Goal: Book appointment/travel/reservation

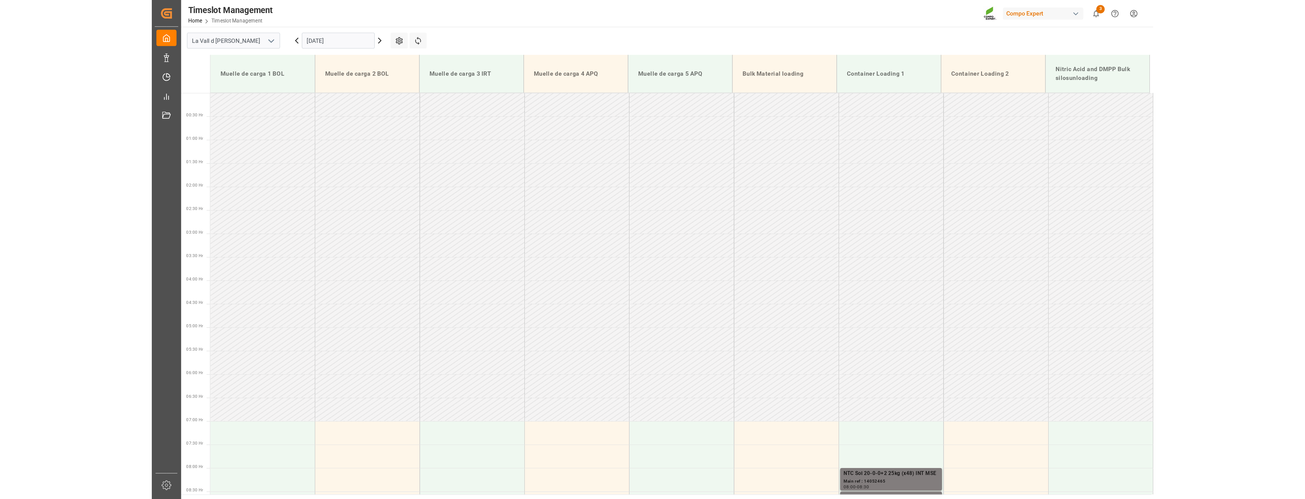
scroll to position [259, 0]
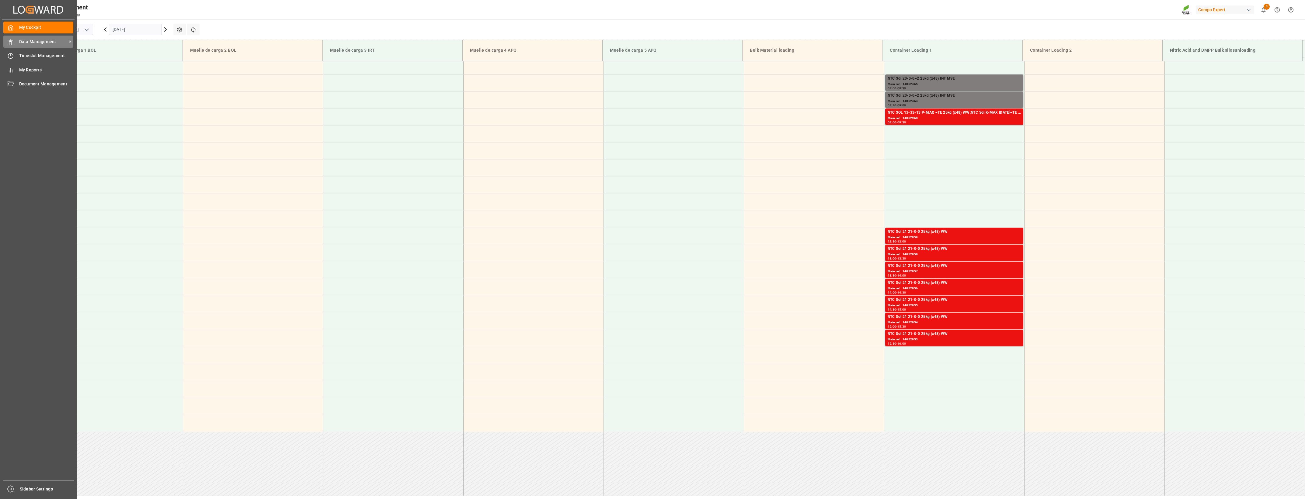
click at [46, 39] on span "Data Management" at bounding box center [43, 42] width 48 height 6
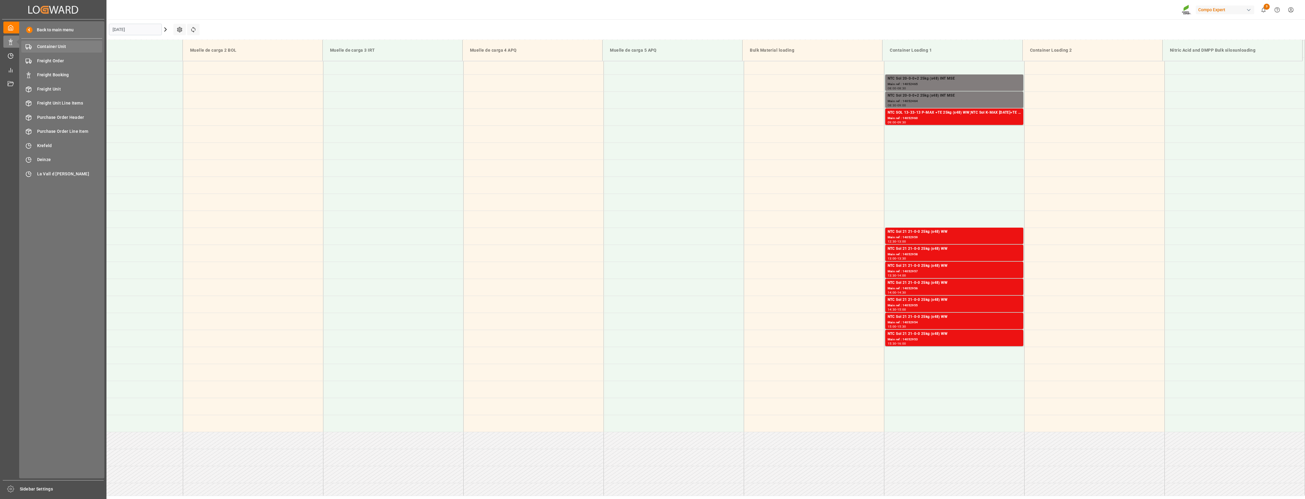
click at [60, 43] on span "Container Unit" at bounding box center [69, 46] width 65 height 6
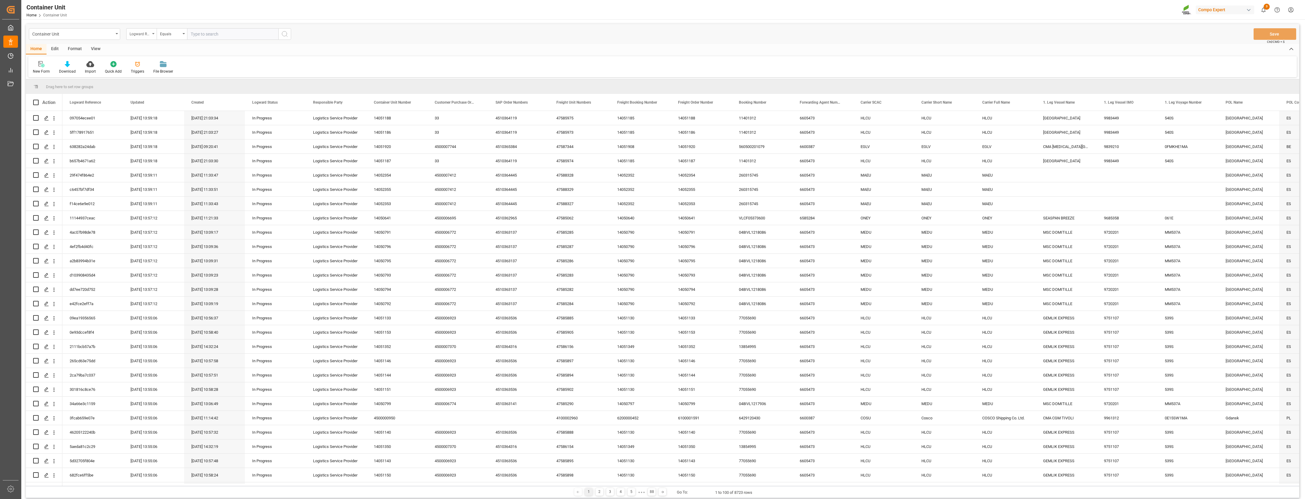
click at [154, 34] on icon "open menu" at bounding box center [153, 33] width 2 height 1
type input "sap"
click at [141, 61] on div "SAP Order Numbers" at bounding box center [172, 62] width 91 height 13
click at [183, 35] on div "Equals" at bounding box center [172, 34] width 30 height 12
click at [172, 73] on div "Fuzzy search" at bounding box center [202, 74] width 91 height 13
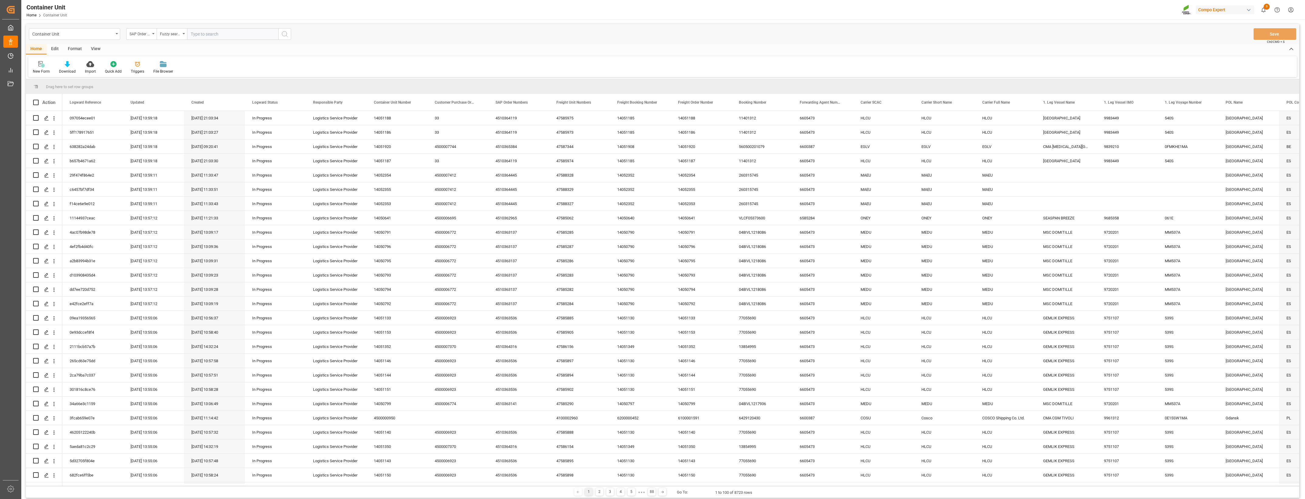
paste input "4510365106"
type input "4510365106"
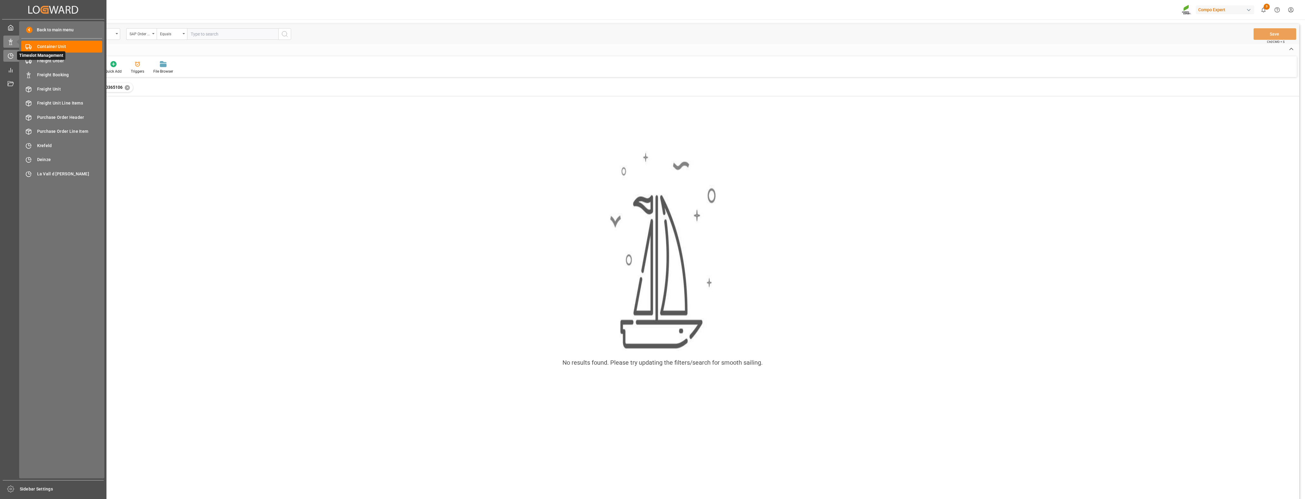
click at [9, 54] on icon at bounding box center [10, 56] width 5 height 5
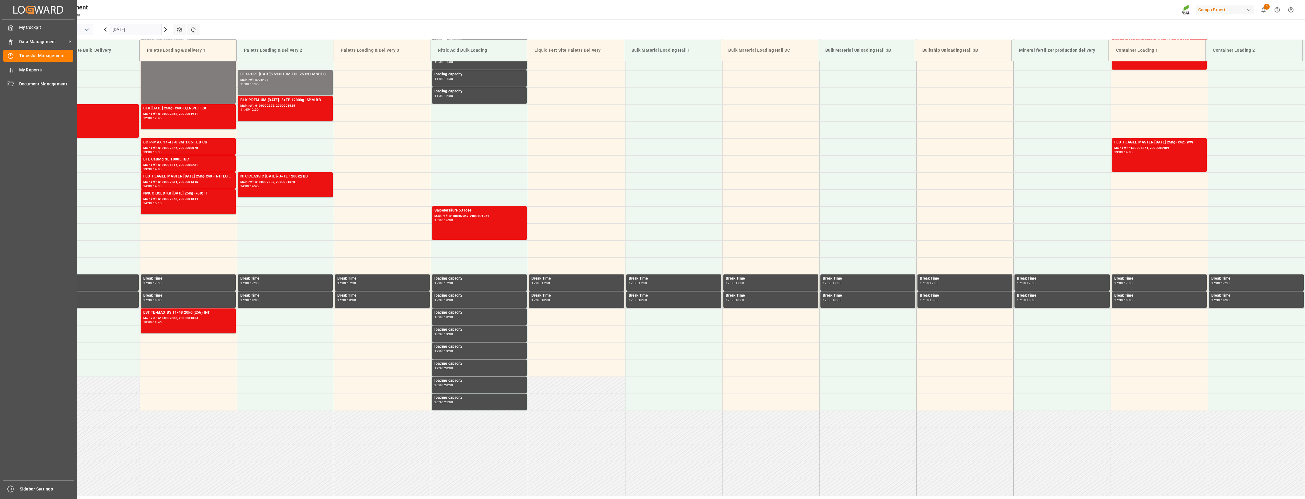
scroll to position [383, 0]
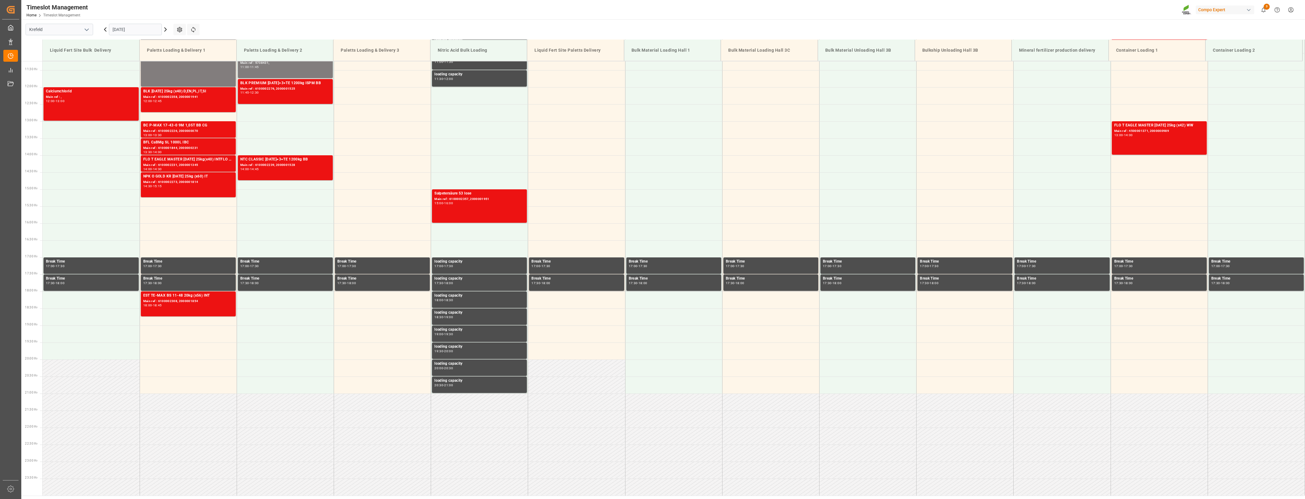
click at [87, 30] on icon "open menu" at bounding box center [86, 29] width 7 height 7
click at [51, 75] on div "La Vall d [PERSON_NAME]" at bounding box center [59, 71] width 67 height 14
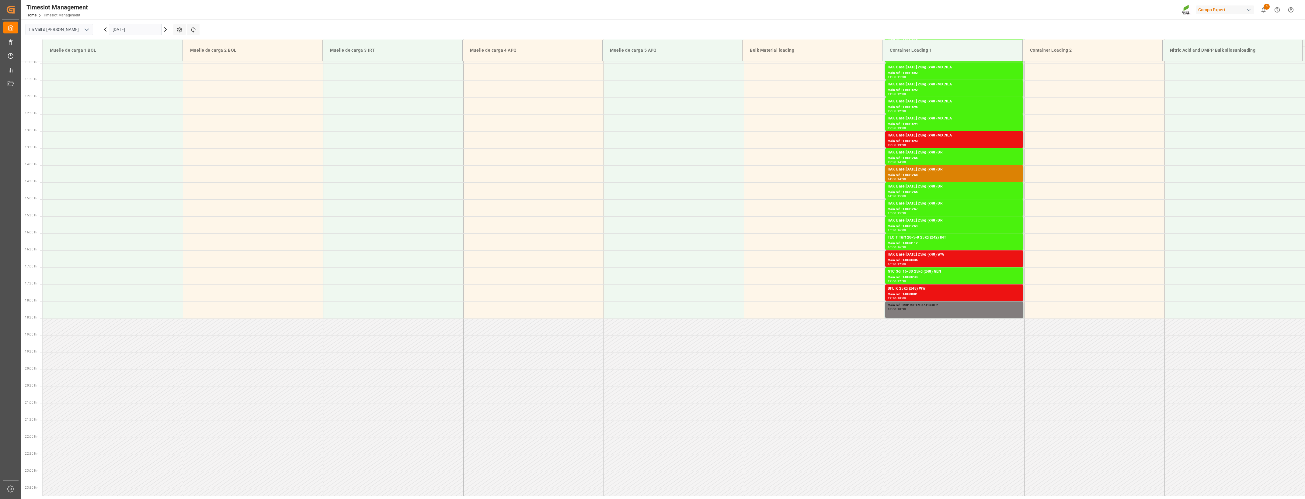
scroll to position [383, 0]
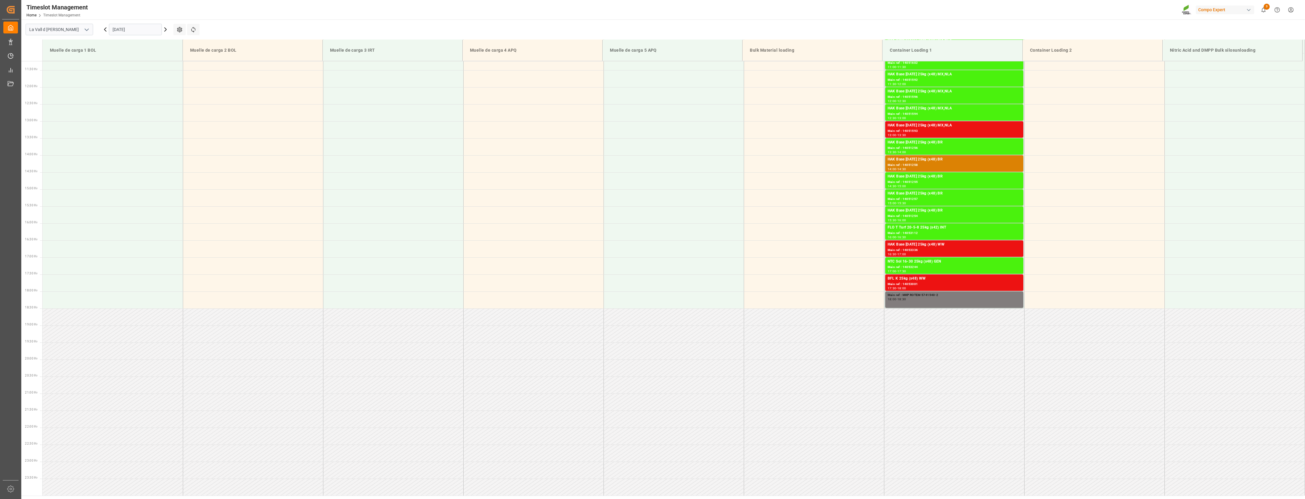
click at [138, 31] on input "[DATE]" at bounding box center [135, 30] width 53 height 12
click at [128, 90] on span "14" at bounding box center [129, 90] width 4 height 4
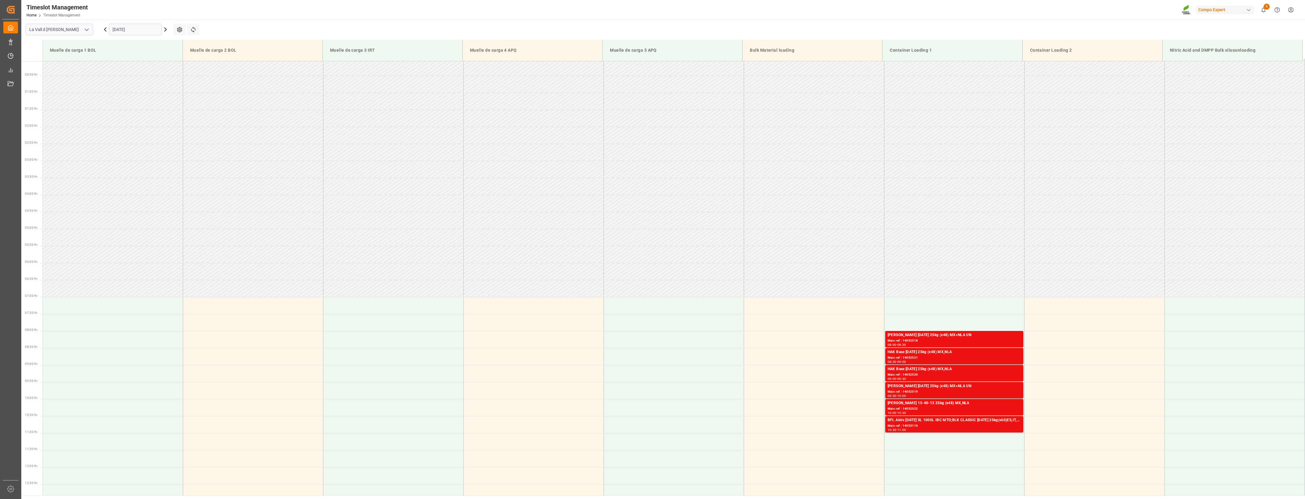
scroll to position [40, 0]
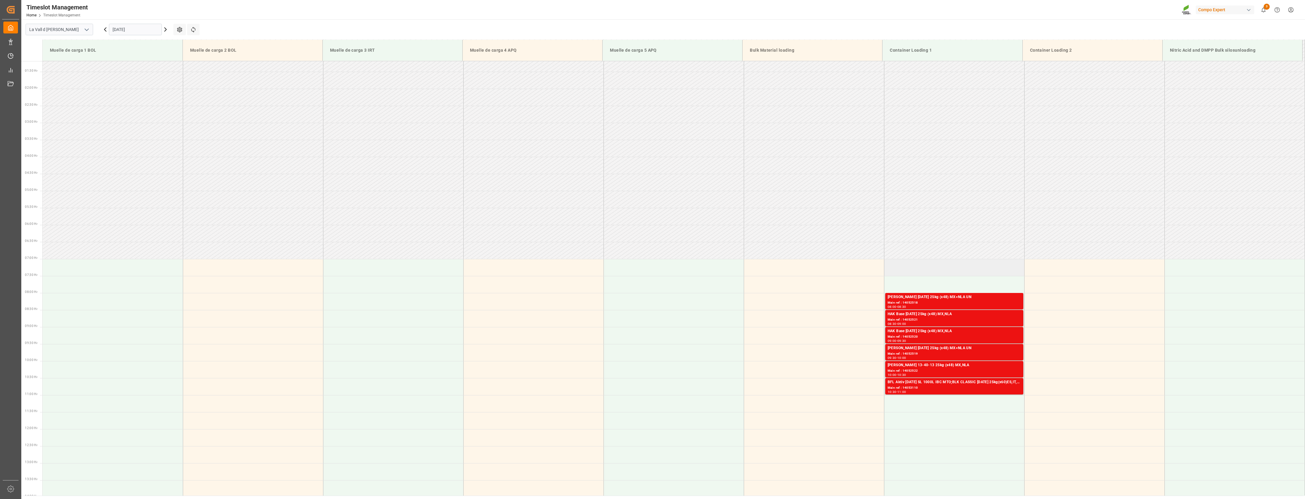
click at [727, 267] on td at bounding box center [954, 267] width 140 height 17
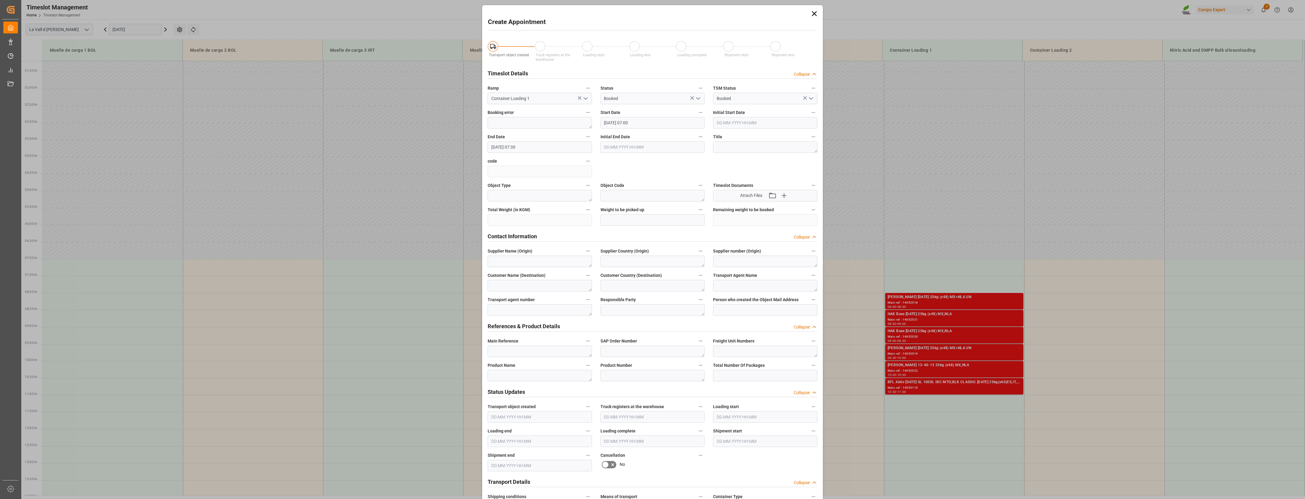
type input "[DATE] 07:00"
type input "[DATE] 07:30"
click at [503, 350] on textarea at bounding box center [540, 352] width 104 height 12
paste textarea "4510365106"
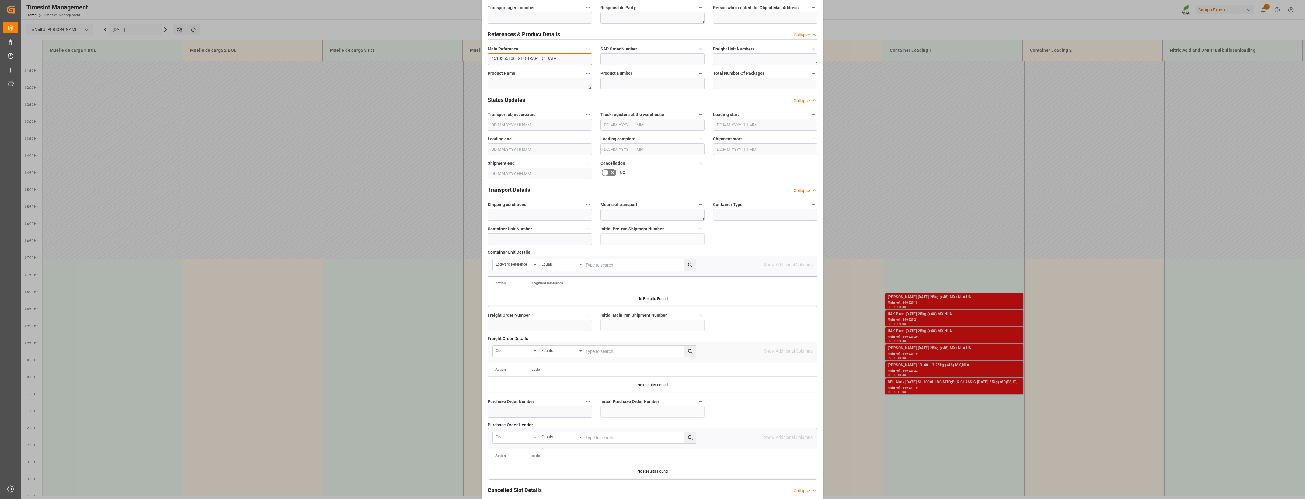
scroll to position [346, 0]
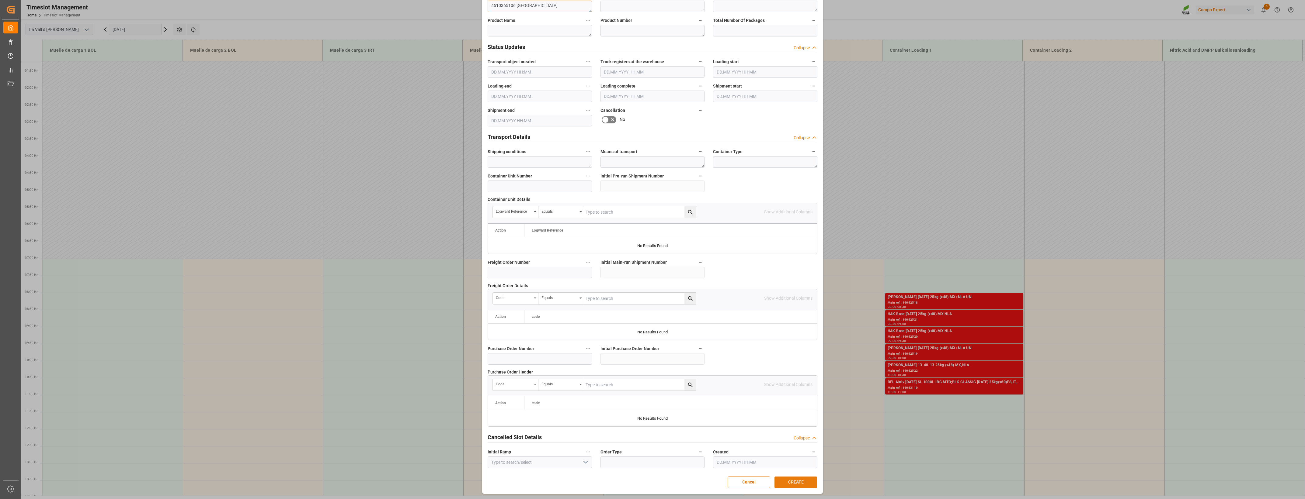
type textarea "4510365106 [GEOGRAPHIC_DATA]"
click at [727, 362] on button "CREATE" at bounding box center [795, 483] width 43 height 12
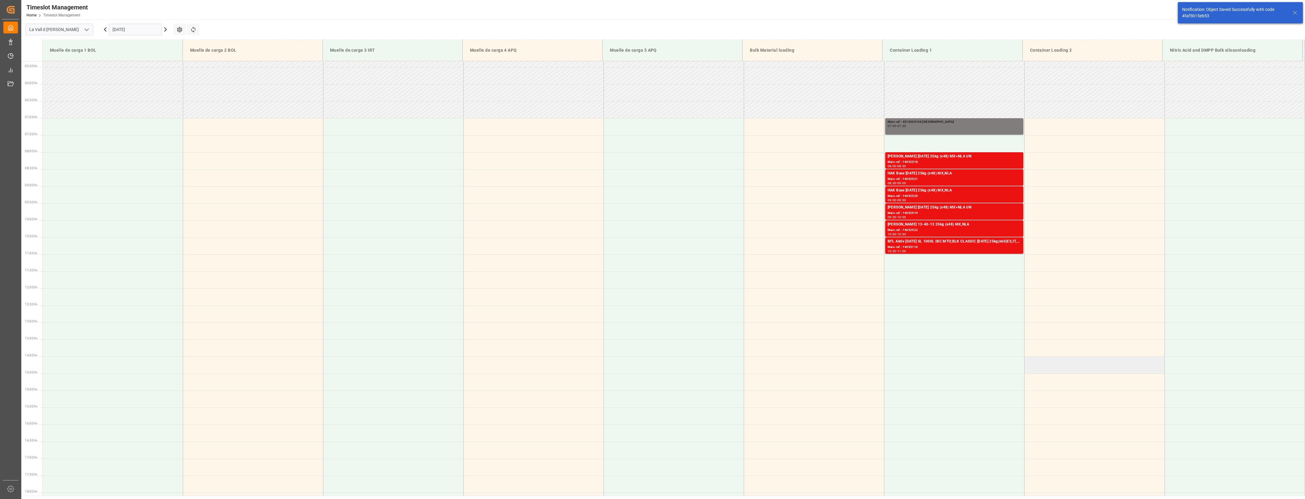
scroll to position [200, 0]
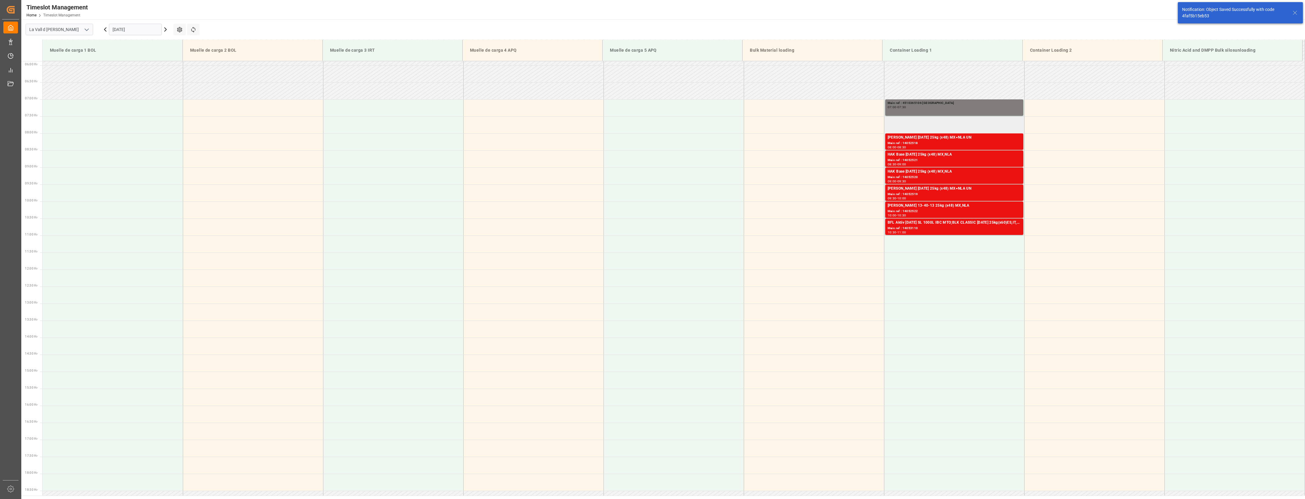
click at [727, 121] on td at bounding box center [954, 124] width 140 height 17
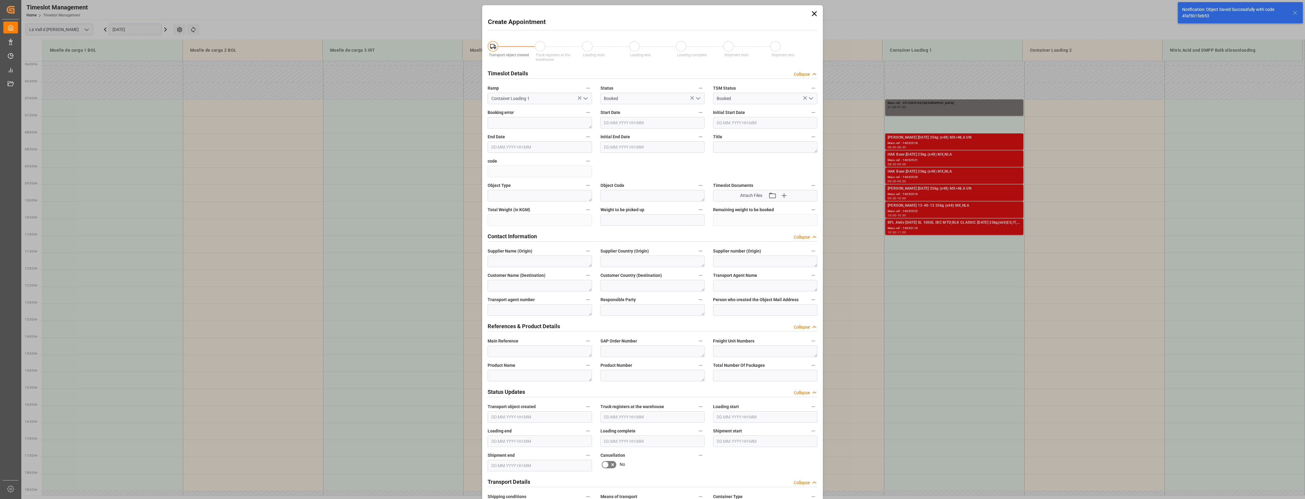
type input "[DATE] 07:30"
type input "[DATE] 08:00"
click at [532, 350] on textarea at bounding box center [540, 352] width 104 height 12
paste textarea "4510365106"
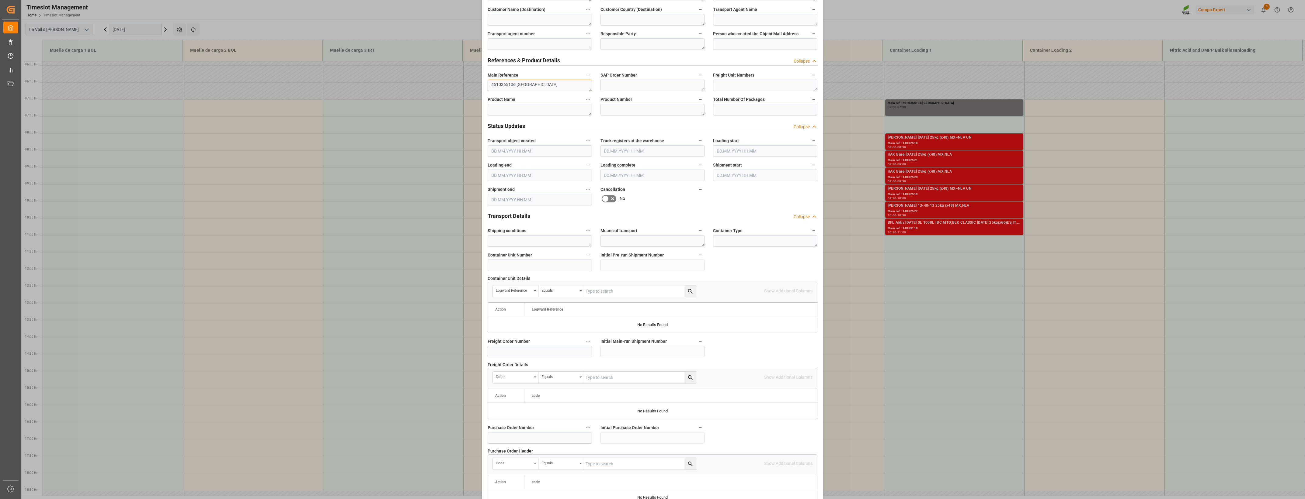
scroll to position [346, 0]
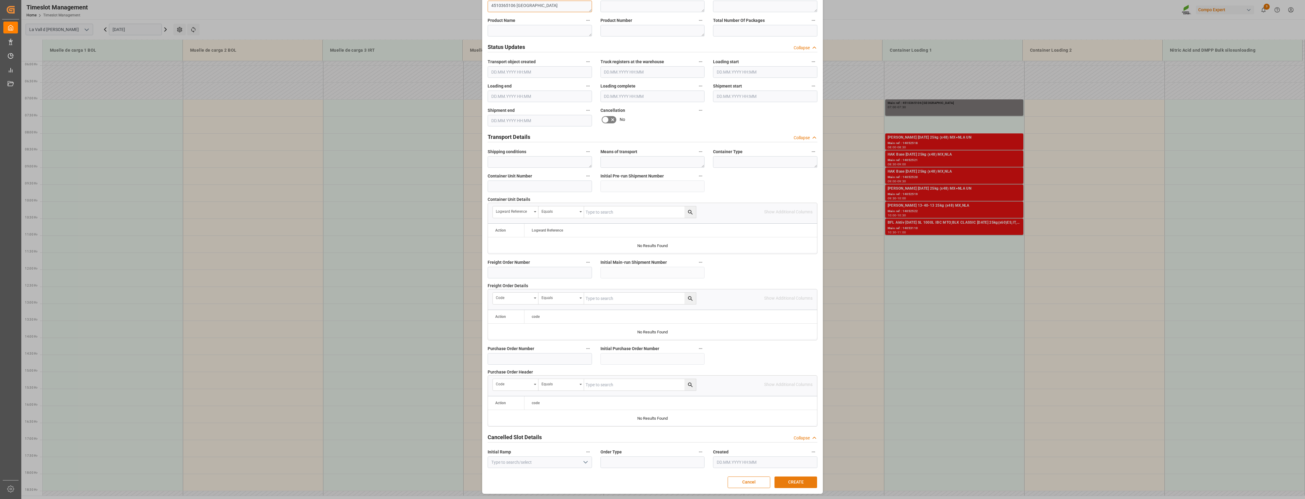
type textarea "4510365106 [GEOGRAPHIC_DATA]"
click at [727, 362] on button "CREATE" at bounding box center [795, 483] width 43 height 12
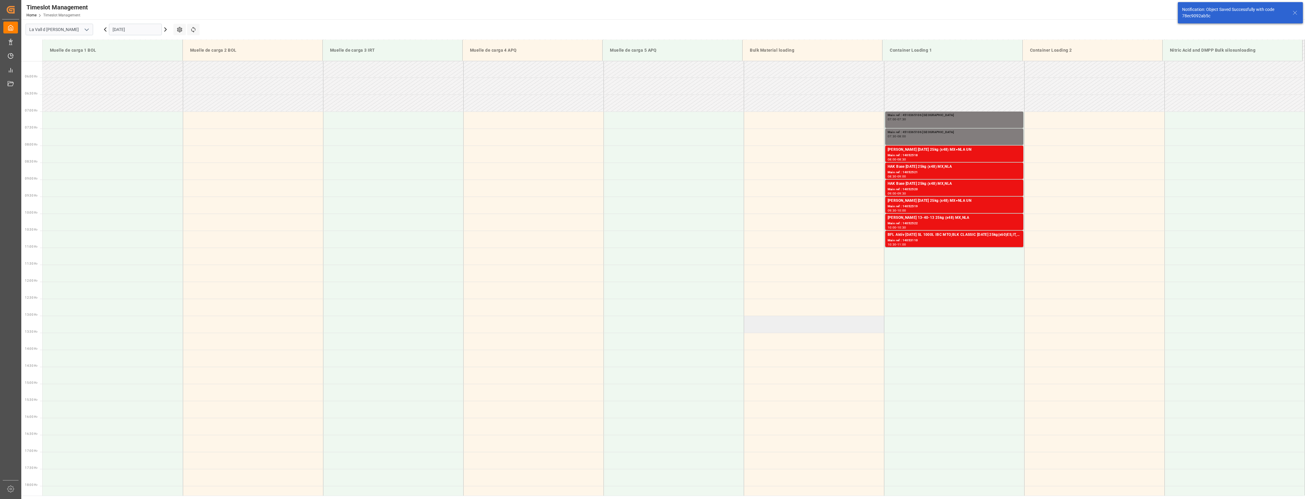
scroll to position [200, 0]
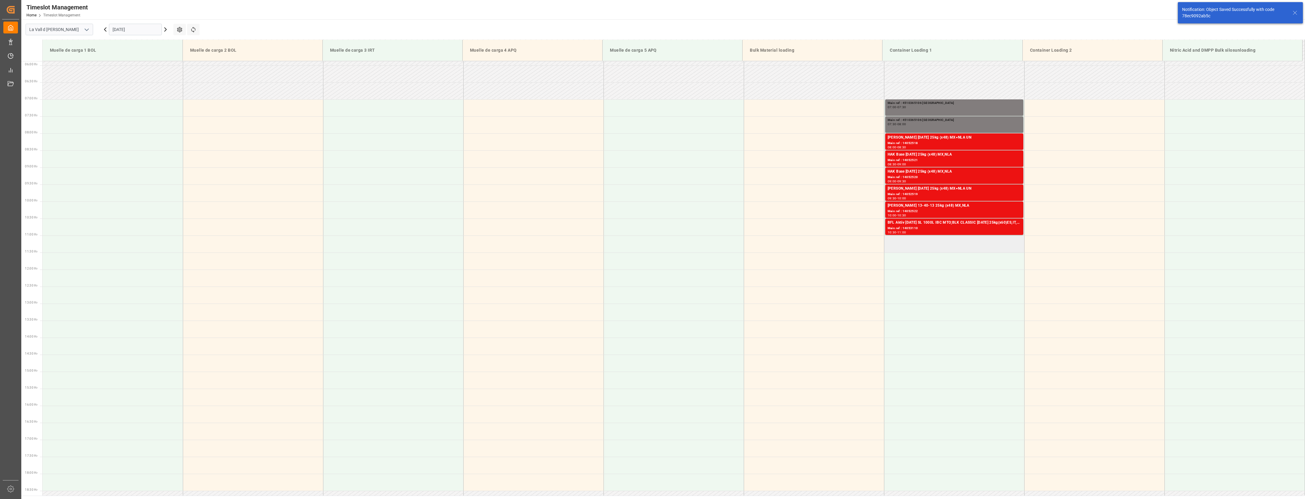
click at [727, 244] on td at bounding box center [954, 244] width 140 height 17
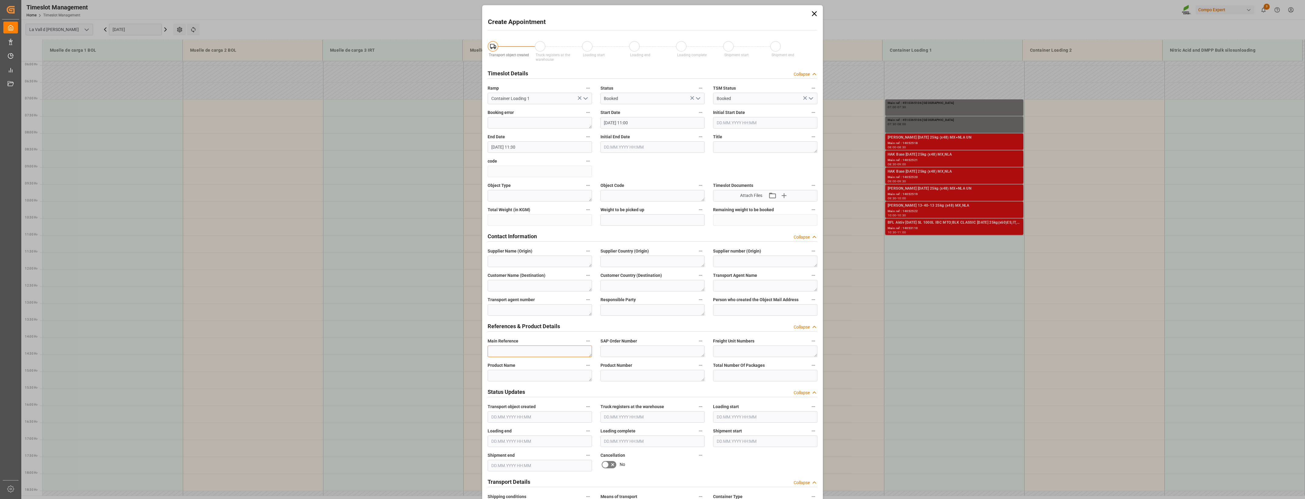
click at [526, 350] on textarea at bounding box center [540, 352] width 104 height 12
paste textarea "4510365106"
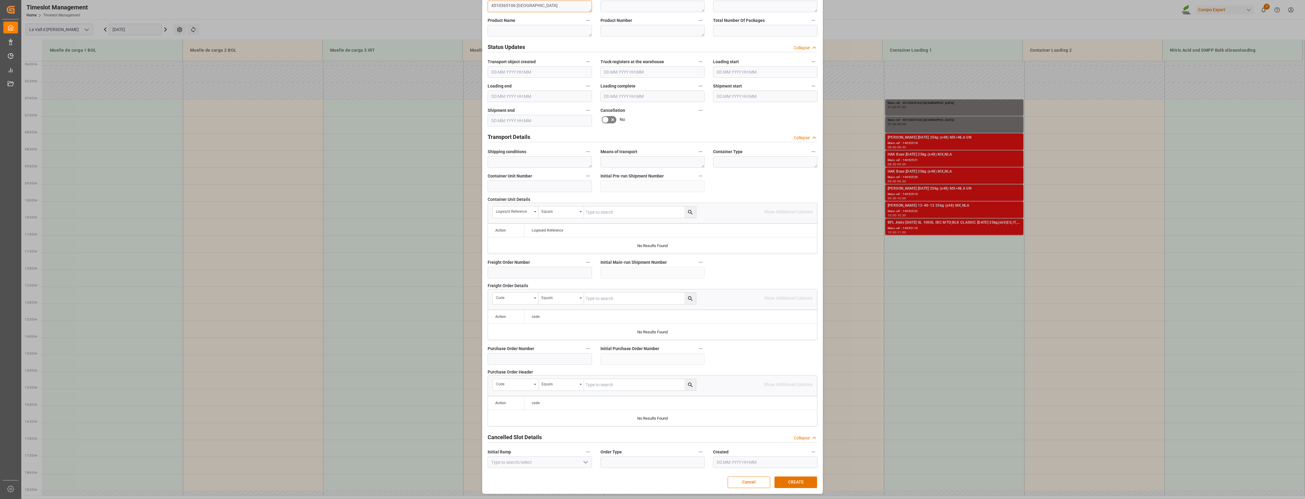
scroll to position [346, 0]
type textarea "4510365106 [GEOGRAPHIC_DATA]"
click at [727, 362] on button "CREATE" at bounding box center [795, 483] width 43 height 12
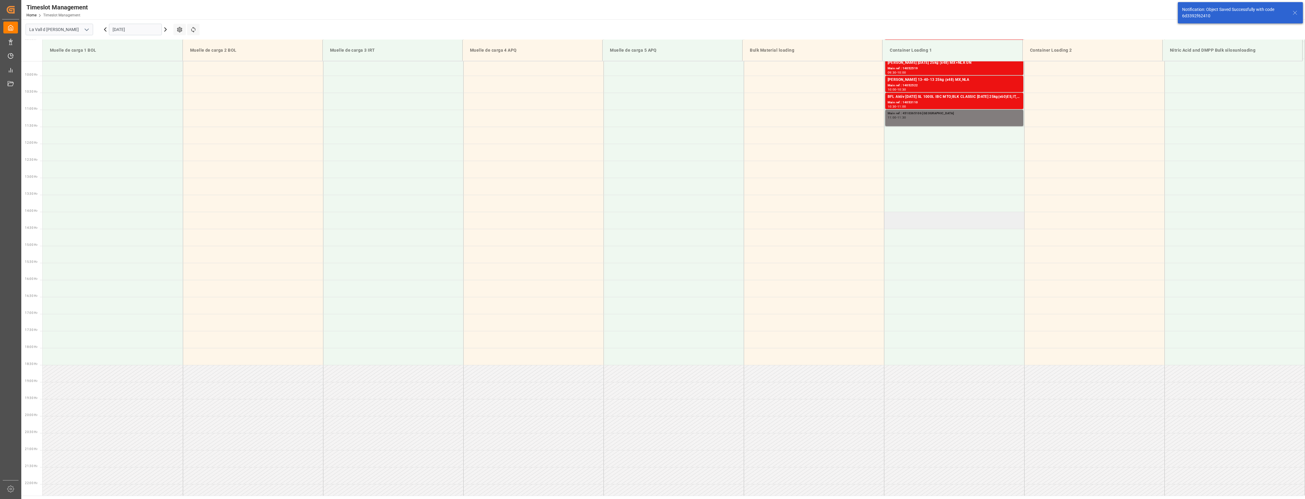
scroll to position [337, 0]
click at [727, 125] on td at bounding box center [954, 124] width 140 height 17
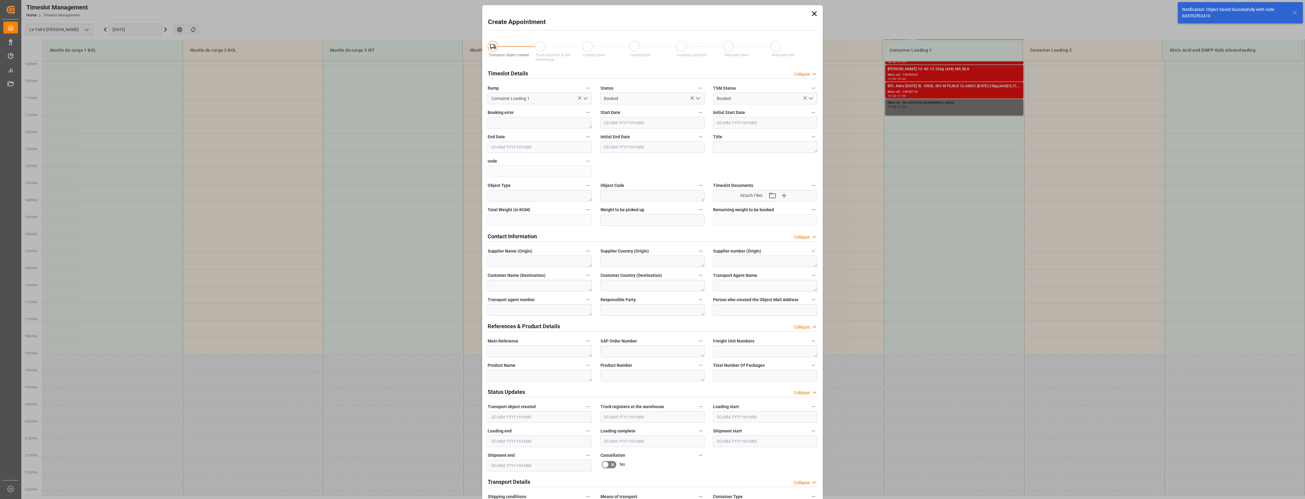
type input "[DATE] 11:30"
type input "[DATE] 12:00"
click at [547, 352] on textarea at bounding box center [540, 352] width 104 height 12
paste textarea "4510365106"
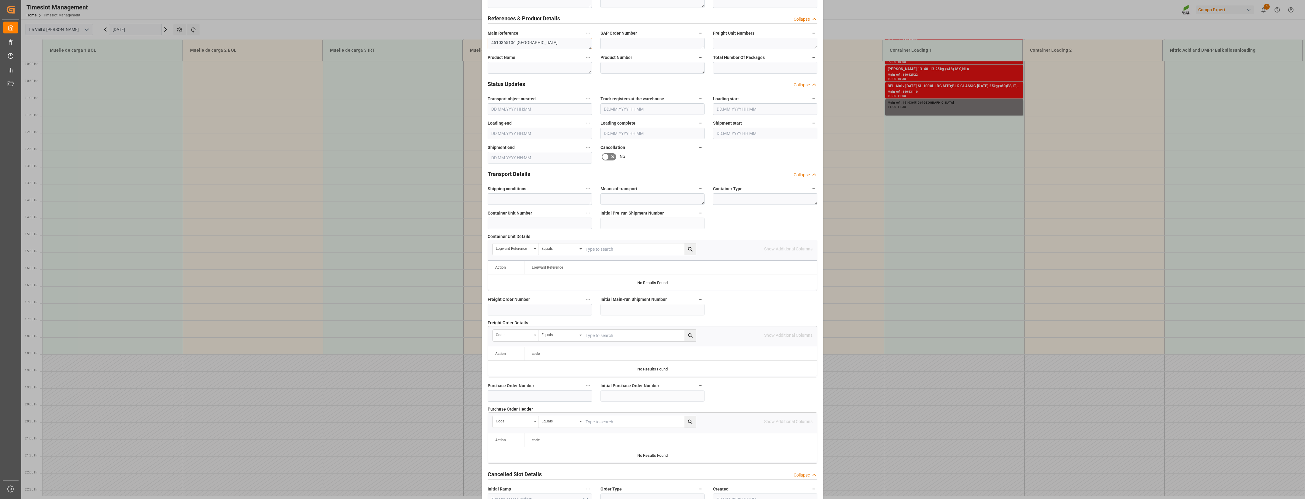
scroll to position [346, 0]
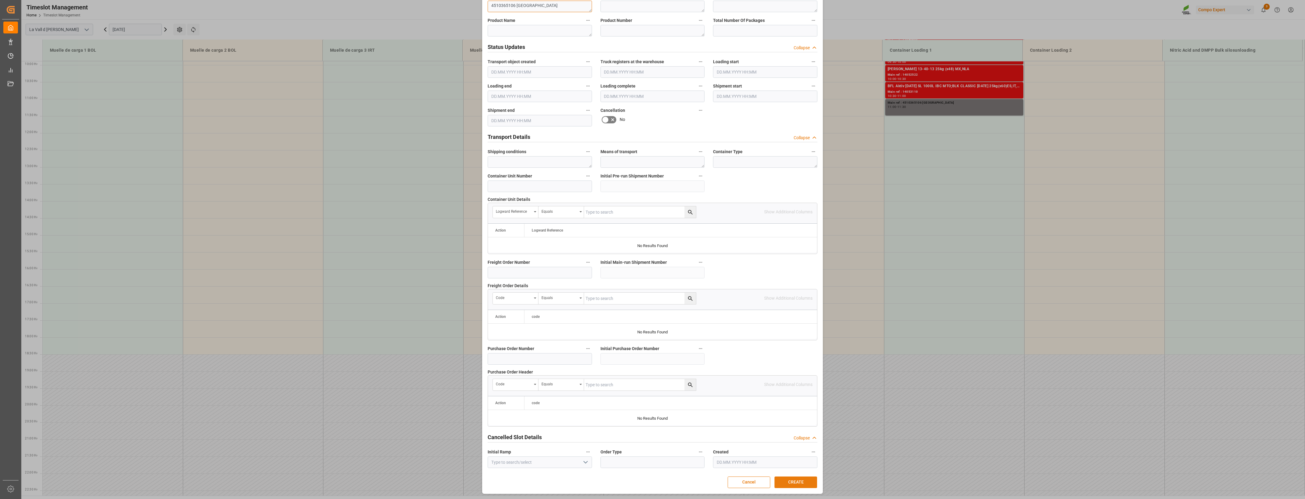
type textarea "4510365106 [GEOGRAPHIC_DATA]"
click at [727, 362] on button "CREATE" at bounding box center [795, 483] width 43 height 12
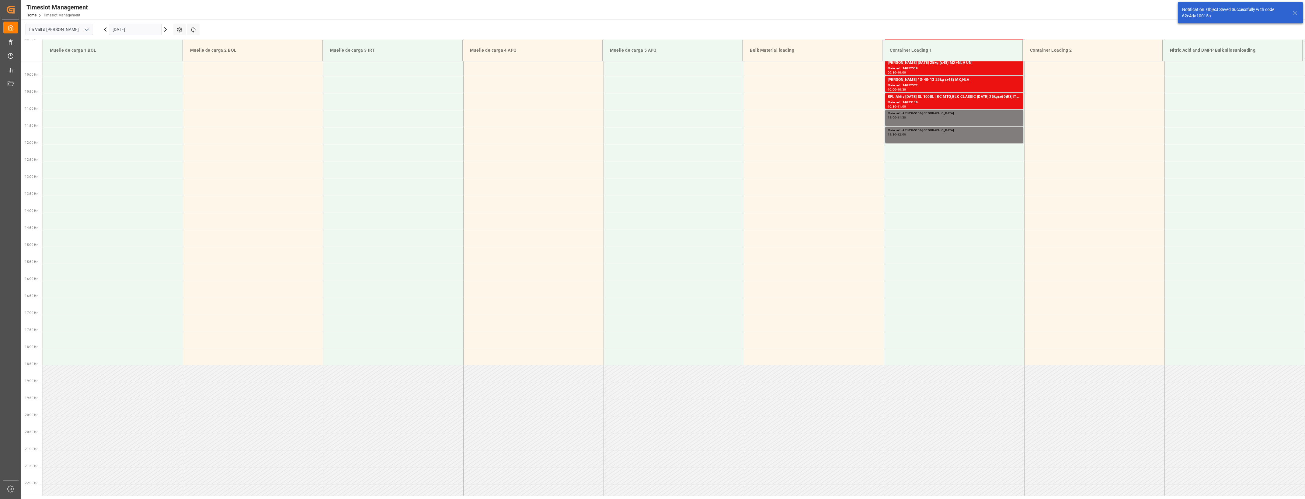
scroll to position [337, 0]
click at [727, 148] on td at bounding box center [954, 141] width 140 height 17
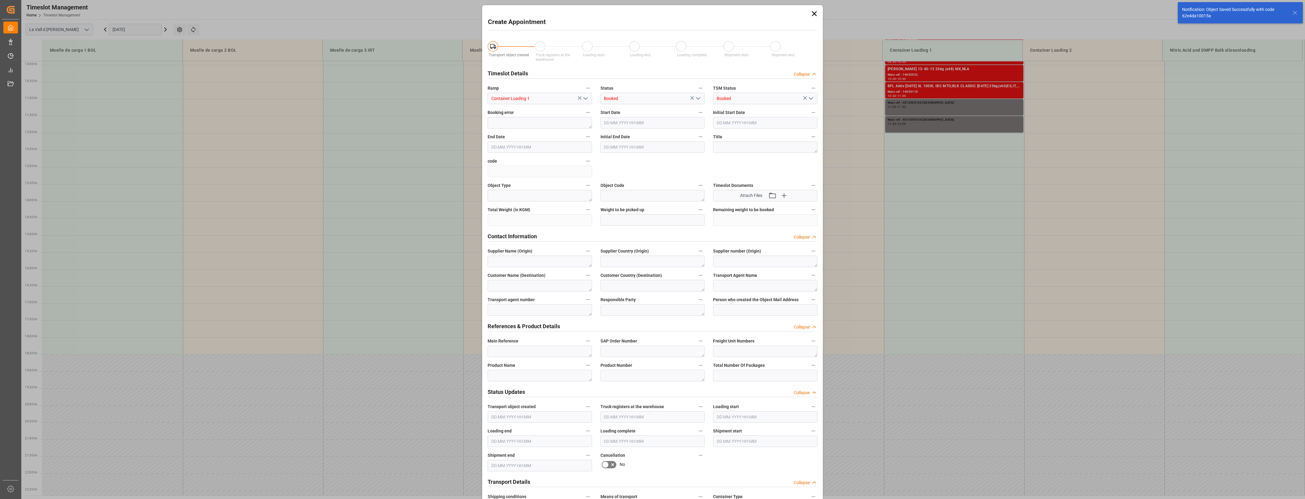
type input "[DATE] 12:00"
type input "[DATE] 12:30"
click at [510, 347] on textarea at bounding box center [540, 352] width 104 height 12
paste textarea "4510365106"
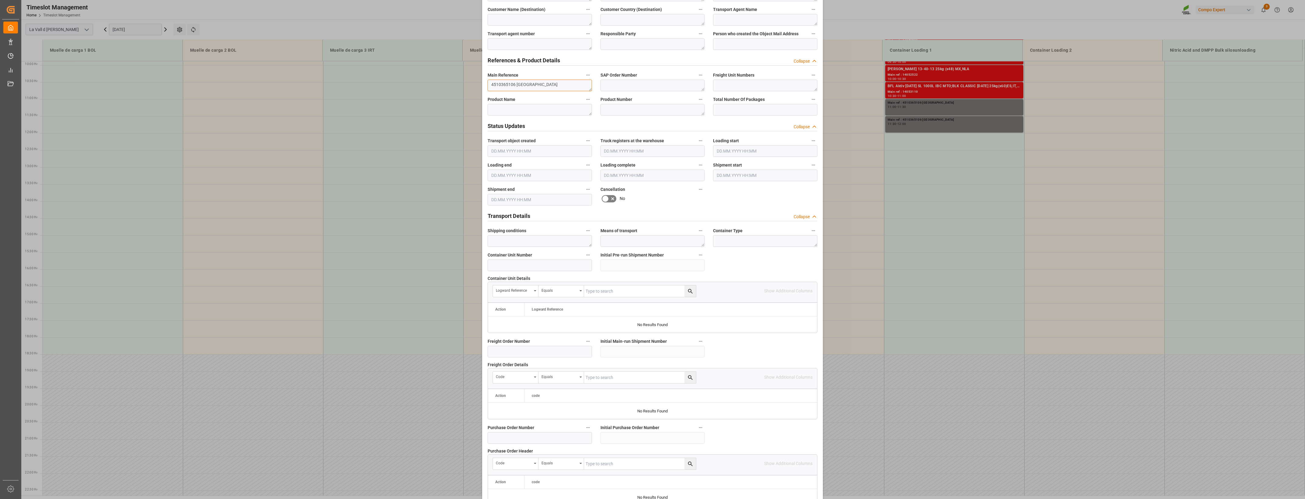
scroll to position [346, 0]
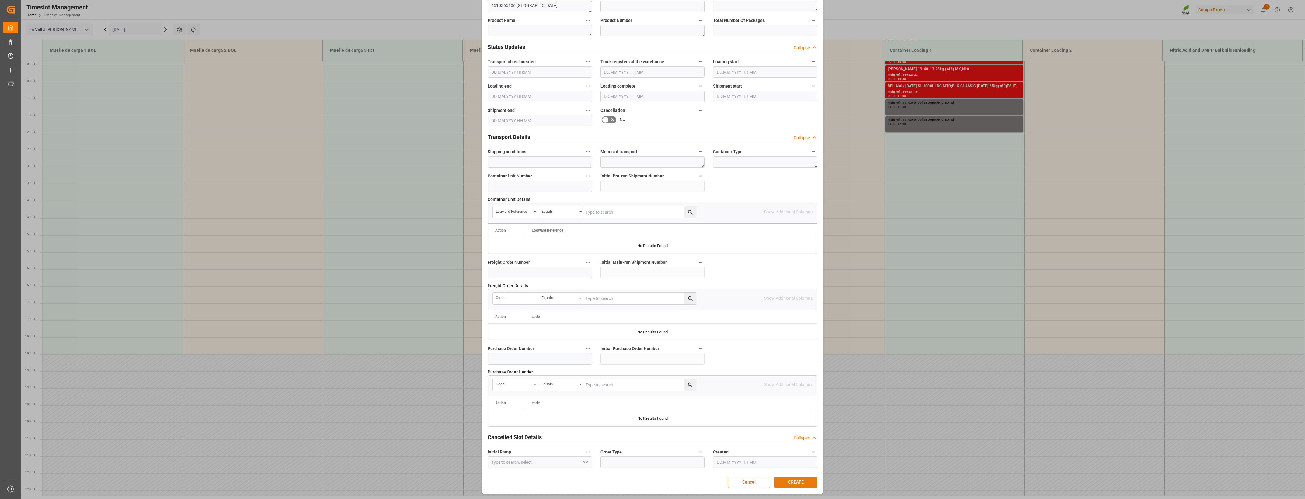
type textarea "4510365106 [GEOGRAPHIC_DATA]"
click at [727, 362] on button "CREATE" at bounding box center [795, 483] width 43 height 12
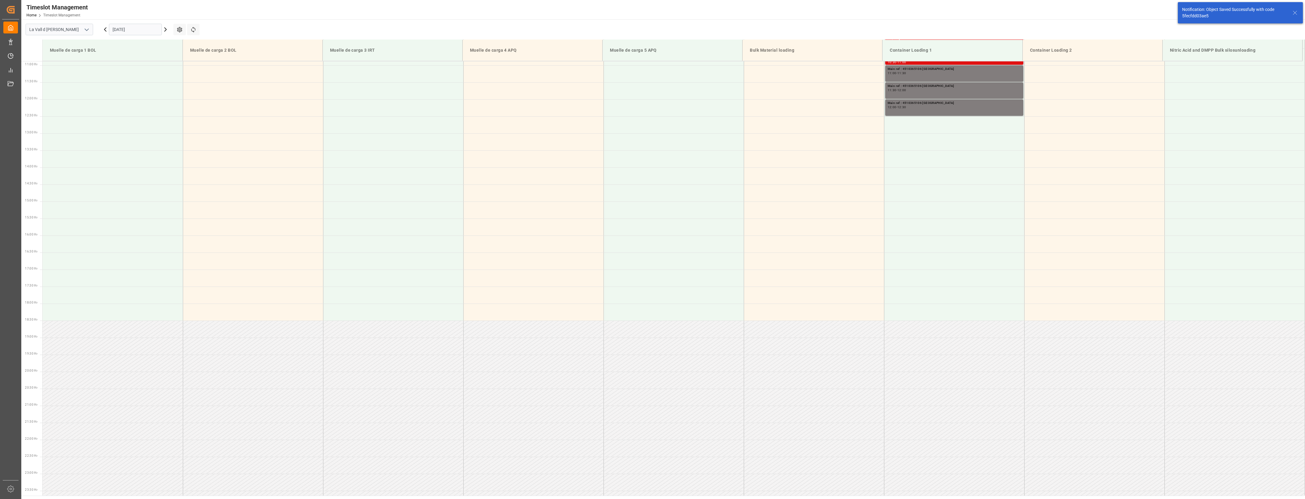
scroll to position [180, 0]
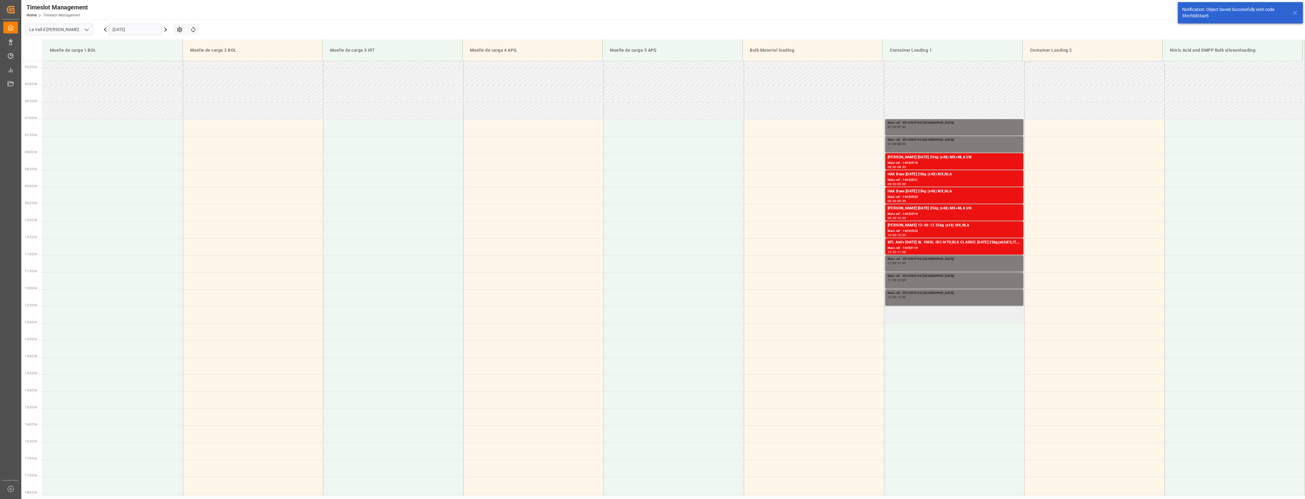
click at [727, 316] on td at bounding box center [954, 315] width 140 height 17
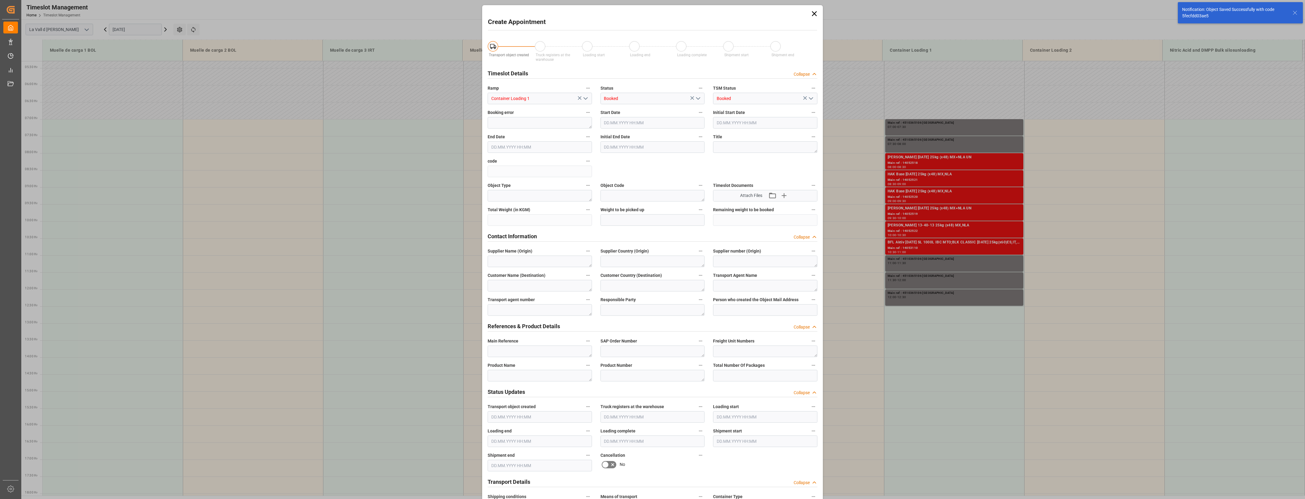
type input "[DATE] 12:30"
type input "[DATE] 13:00"
click at [512, 349] on textarea at bounding box center [540, 352] width 104 height 12
paste textarea "4510365106"
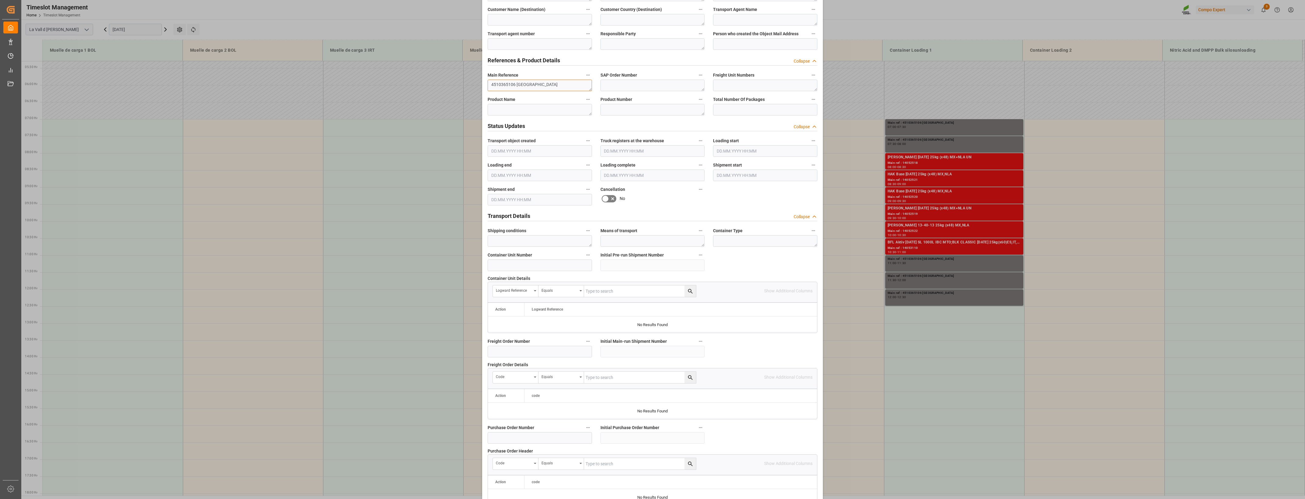
scroll to position [346, 0]
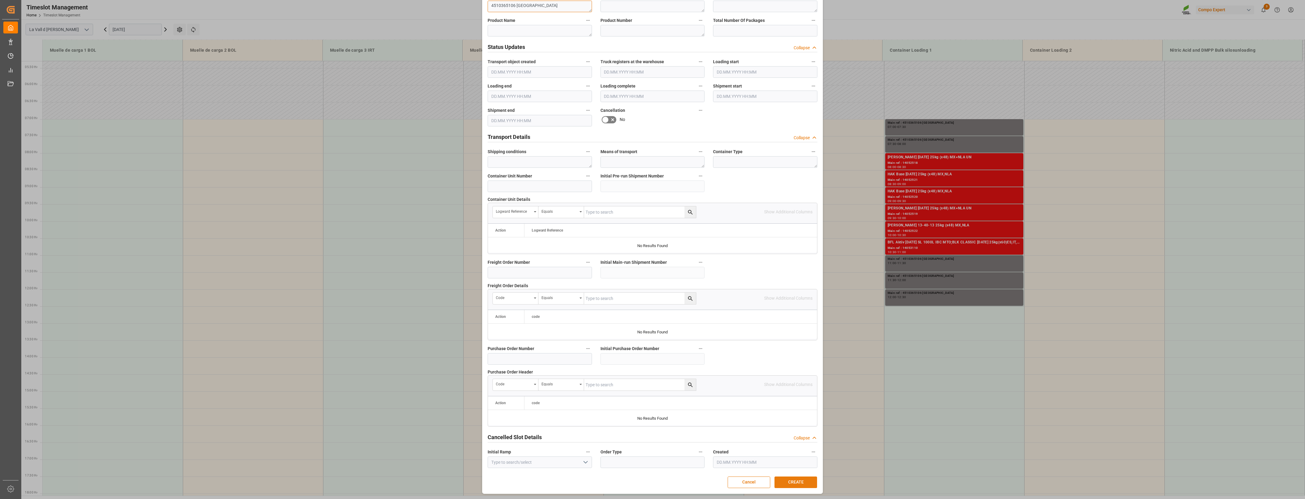
type textarea "4510365106 [GEOGRAPHIC_DATA]"
click at [727, 362] on button "CREATE" at bounding box center [795, 483] width 43 height 12
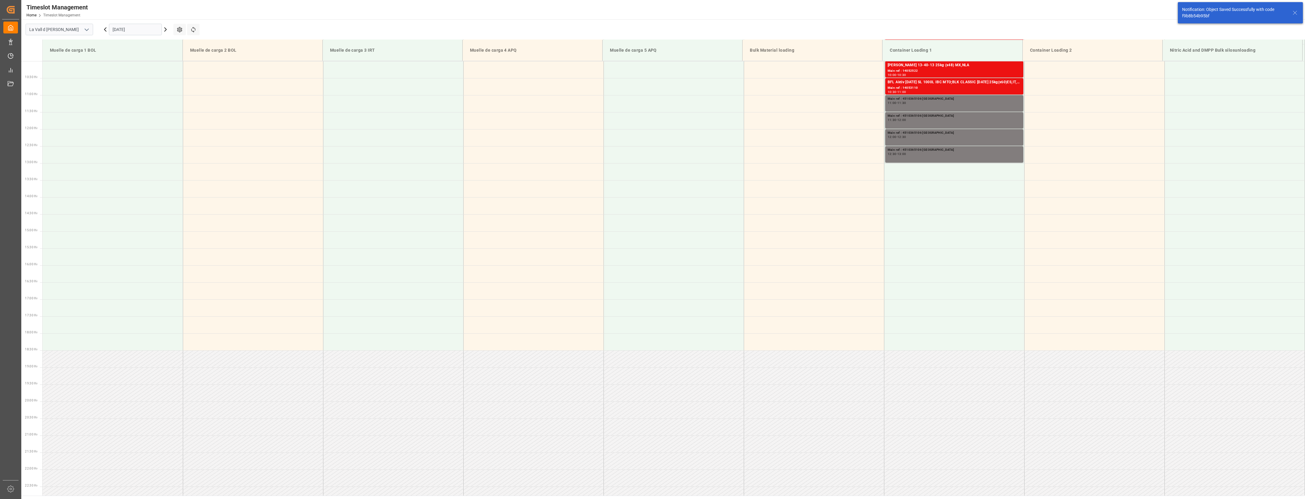
scroll to position [370, 0]
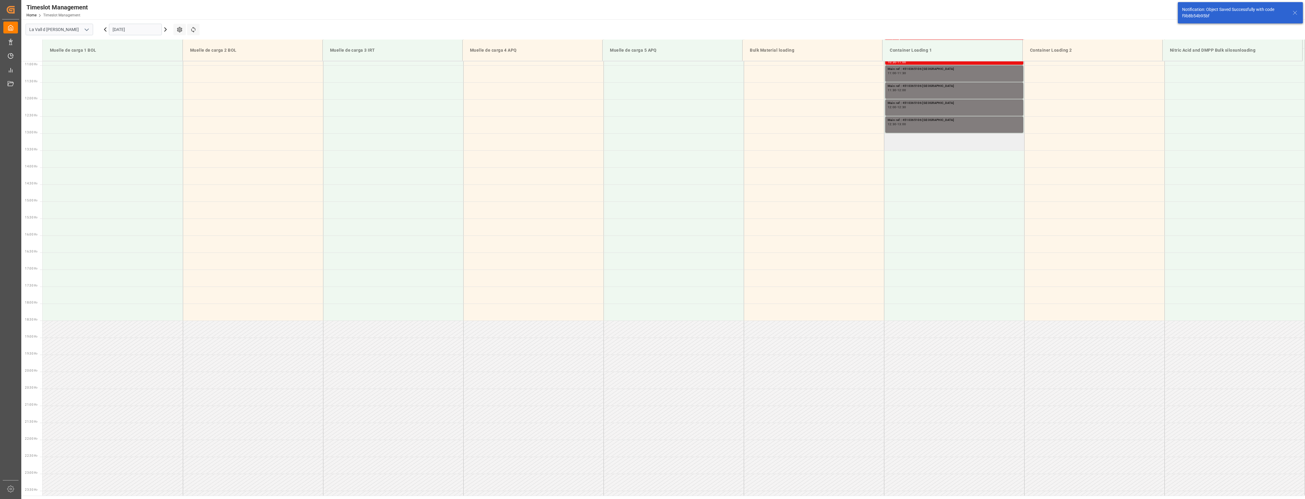
click at [727, 144] on td at bounding box center [954, 142] width 140 height 17
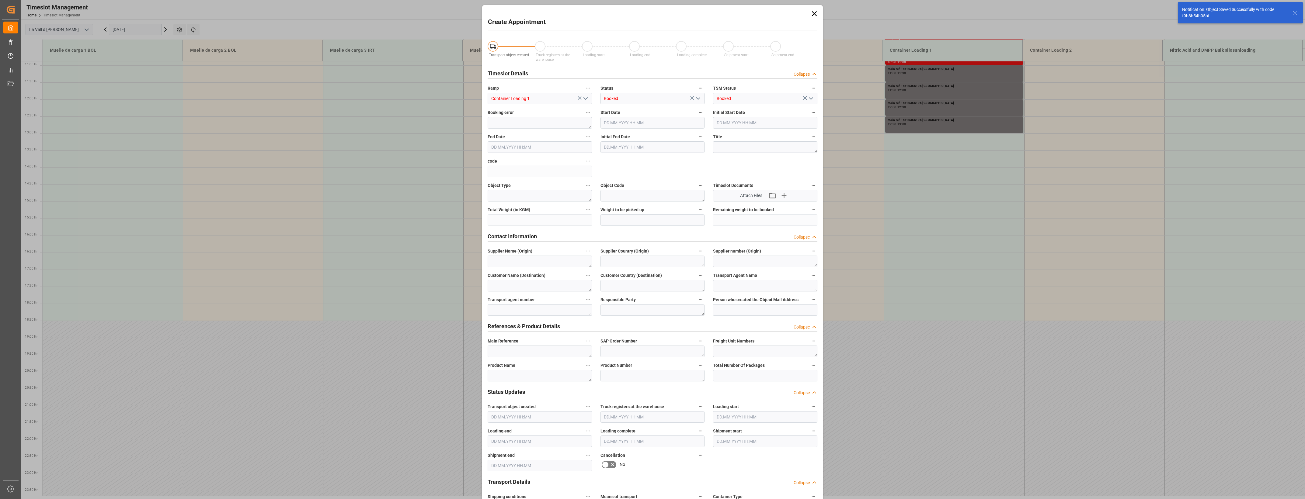
type input "[DATE] 13:00"
type input "[DATE] 13:30"
click at [507, 345] on label "Main Reference" at bounding box center [540, 341] width 104 height 9
click at [584, 345] on button "Main Reference" at bounding box center [588, 341] width 8 height 8
click at [510, 353] on div at bounding box center [652, 249] width 1305 height 499
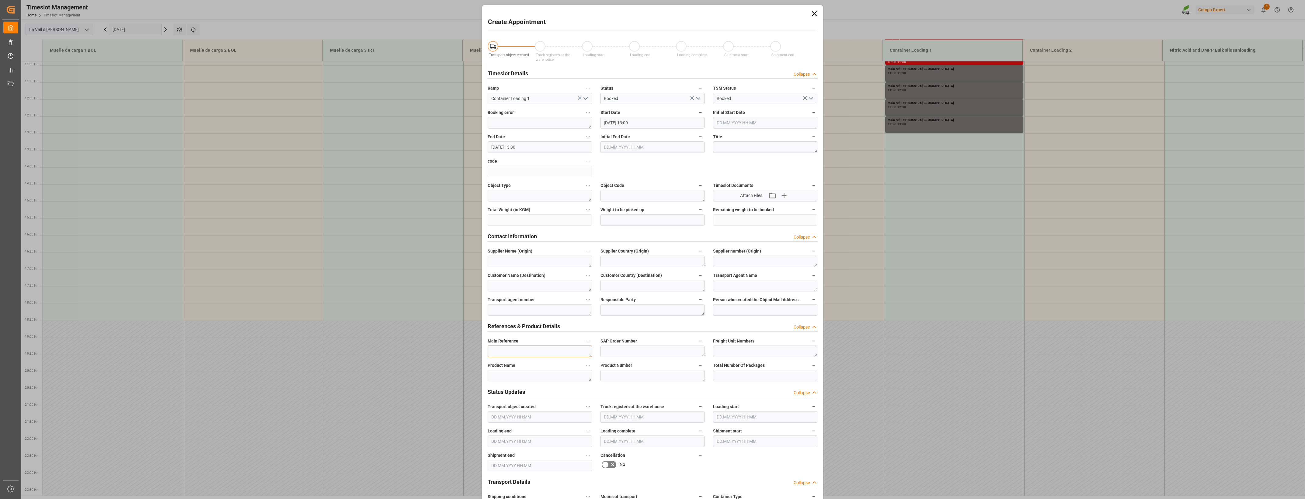
click at [506, 353] on textarea at bounding box center [540, 352] width 104 height 12
paste textarea "4510365106"
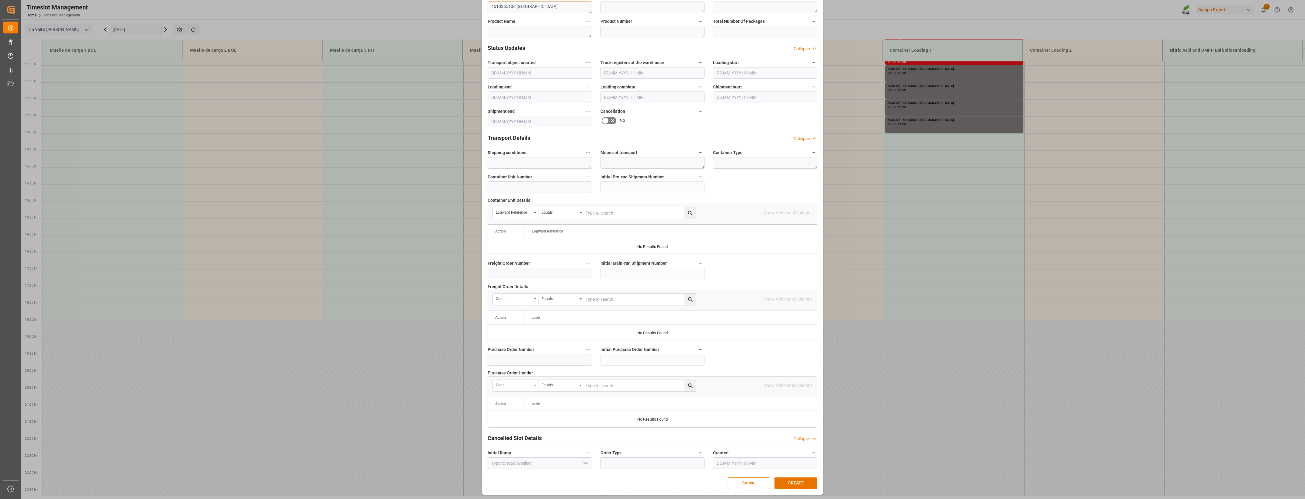
scroll to position [346, 0]
type textarea "4510365106 [GEOGRAPHIC_DATA]"
click at [727, 362] on button "CREATE" at bounding box center [795, 483] width 43 height 12
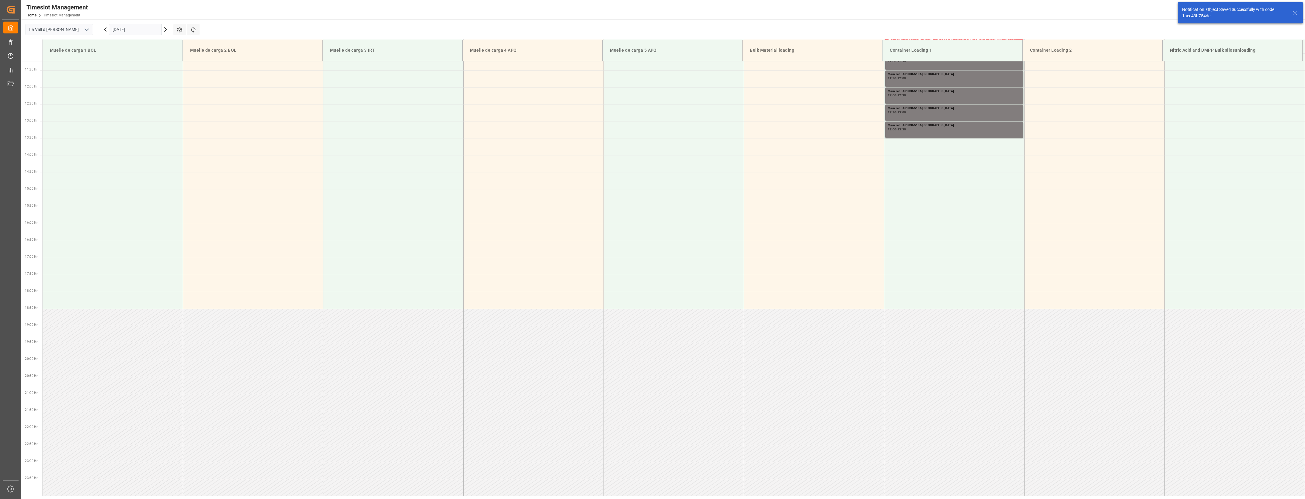
scroll to position [383, 0]
click at [727, 151] on td at bounding box center [954, 146] width 140 height 17
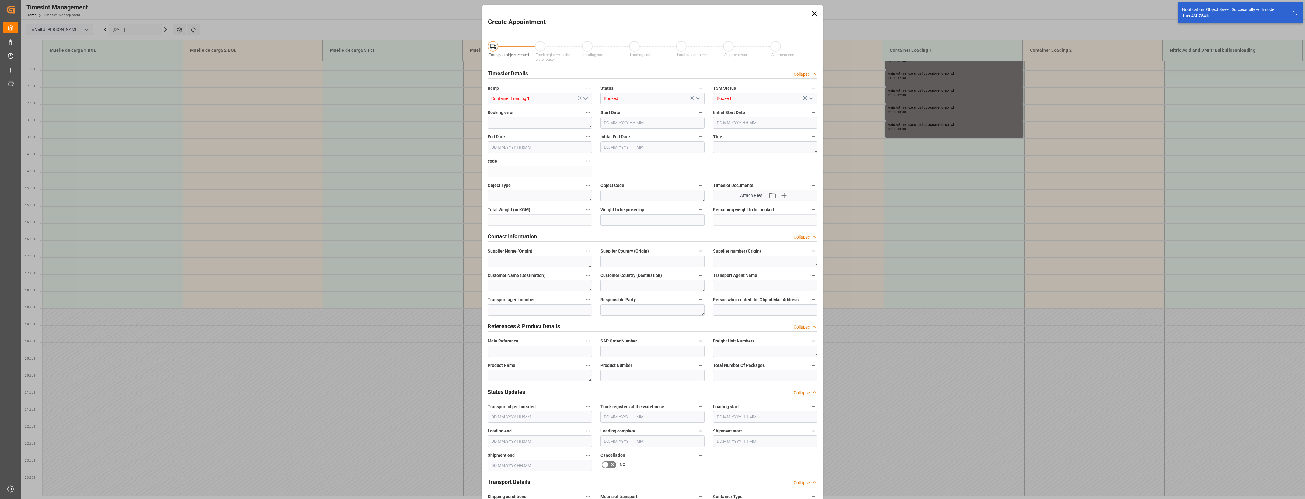
type input "[DATE] 13:30"
type input "[DATE] 14:00"
click at [520, 347] on textarea at bounding box center [540, 352] width 104 height 12
paste textarea "4510365106"
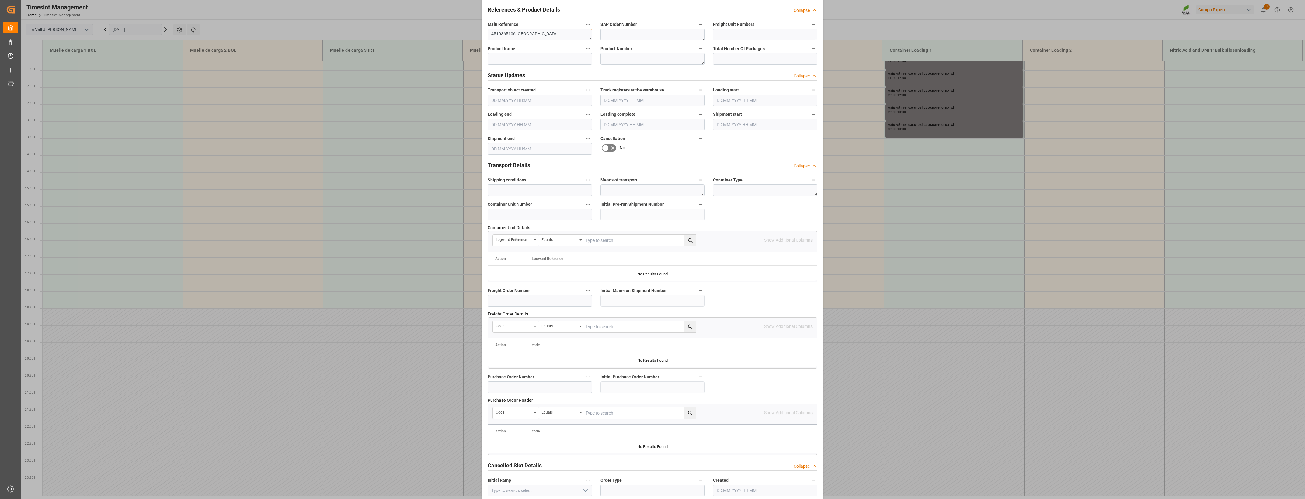
scroll to position [346, 0]
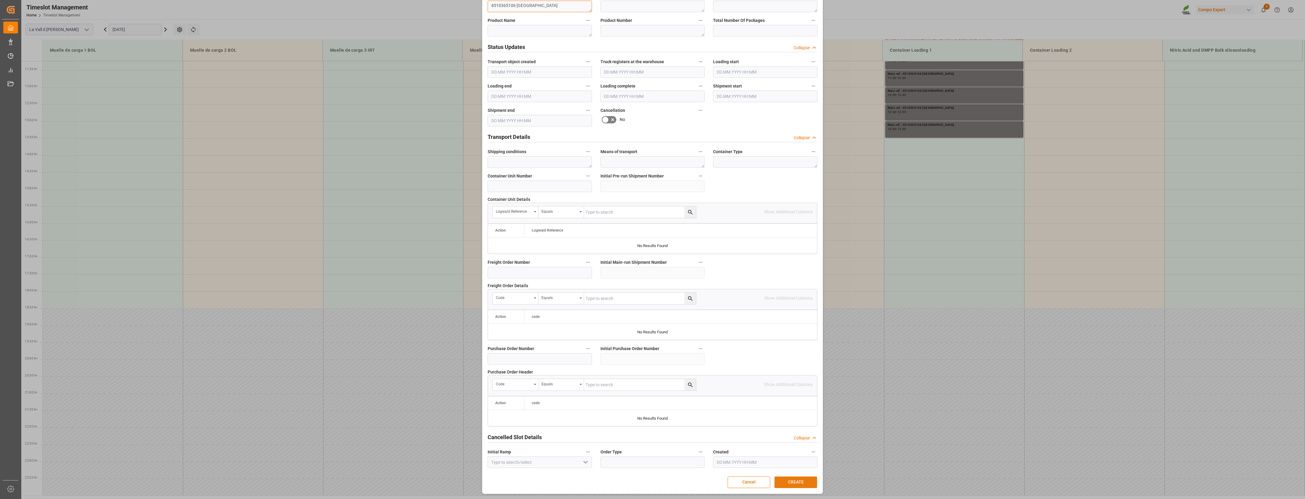
type textarea "4510365106 [GEOGRAPHIC_DATA]"
click at [727, 362] on button "CREATE" at bounding box center [795, 483] width 43 height 12
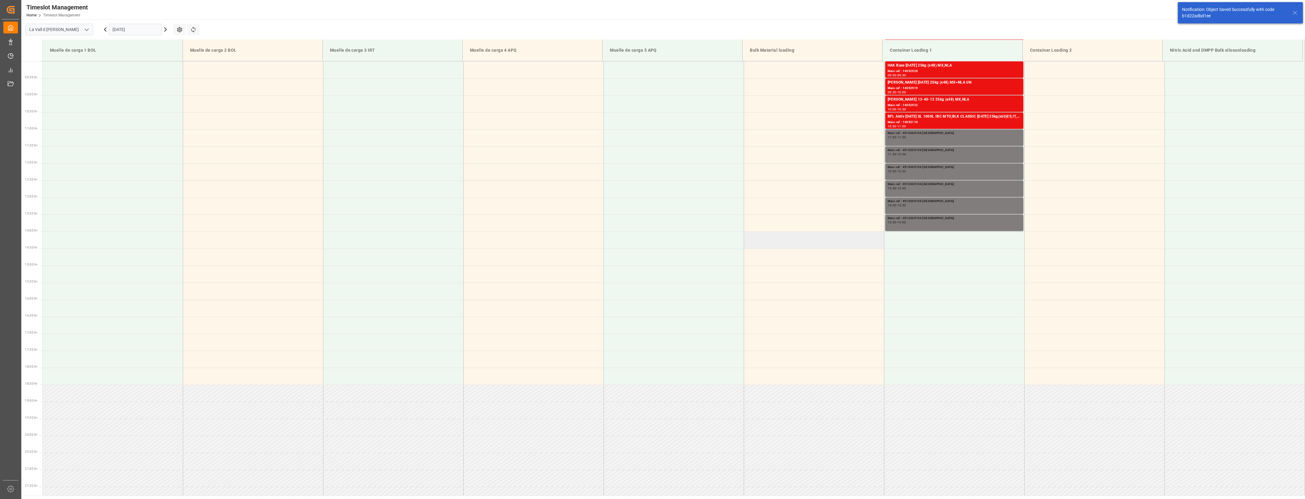
scroll to position [231, 0]
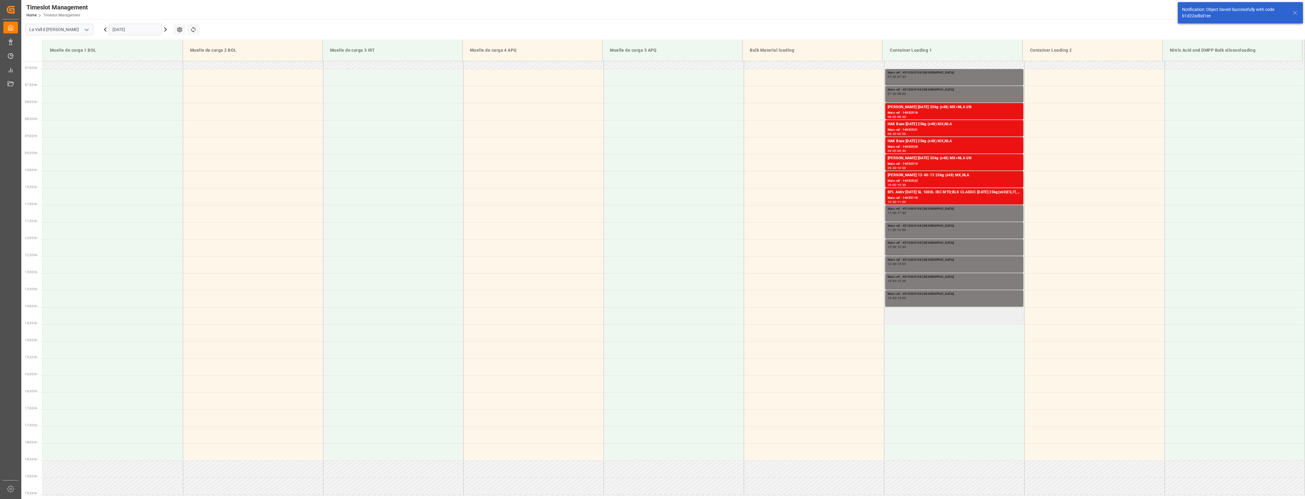
click at [727, 315] on td at bounding box center [954, 315] width 140 height 17
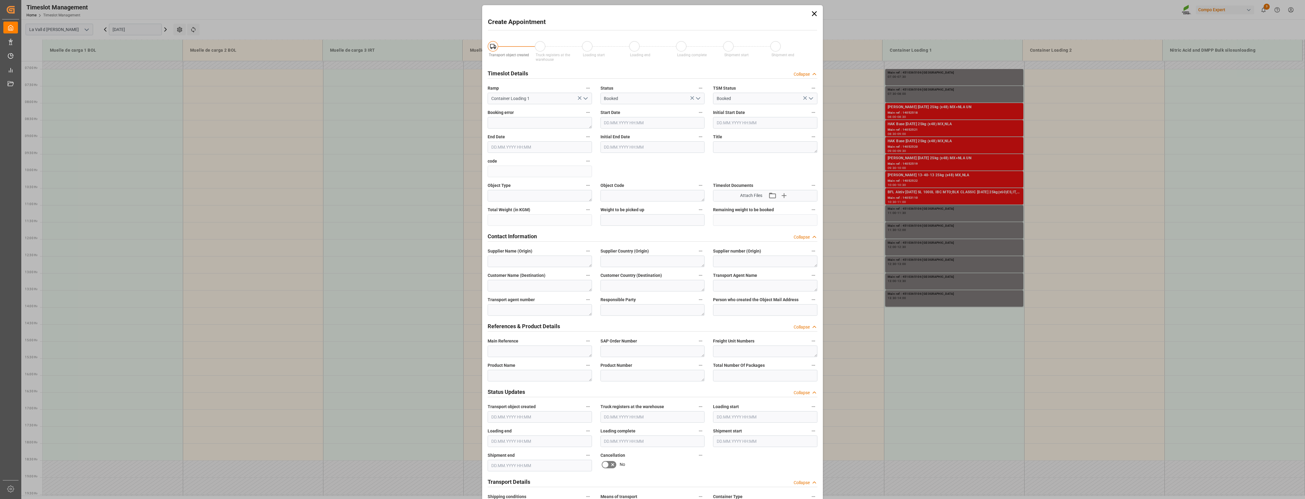
type input "[DATE] 14:00"
type input "[DATE] 14:30"
click at [526, 348] on textarea at bounding box center [540, 352] width 104 height 12
paste textarea "4510365106"
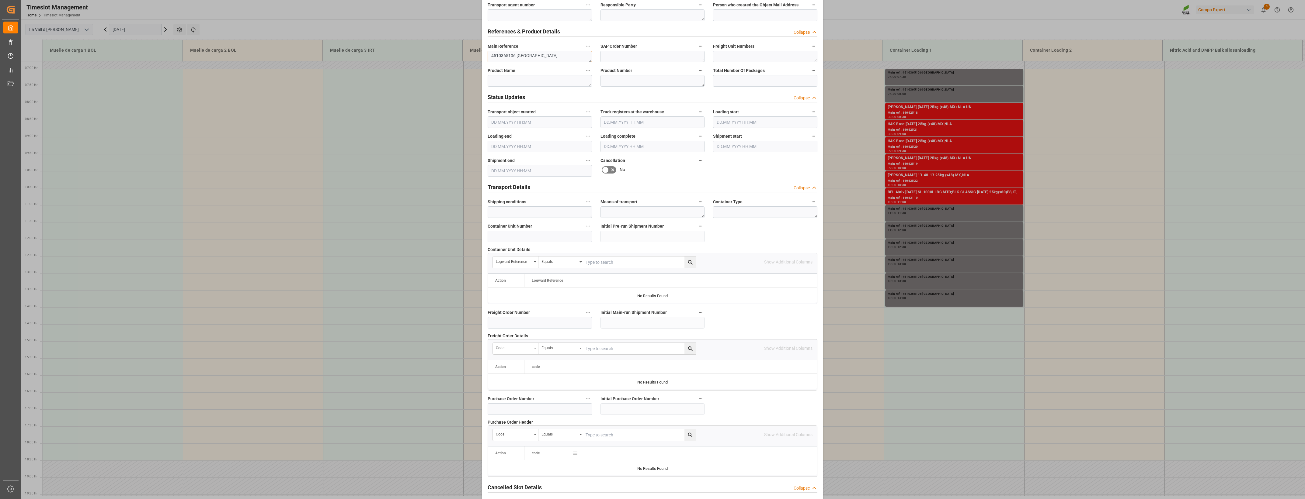
scroll to position [346, 0]
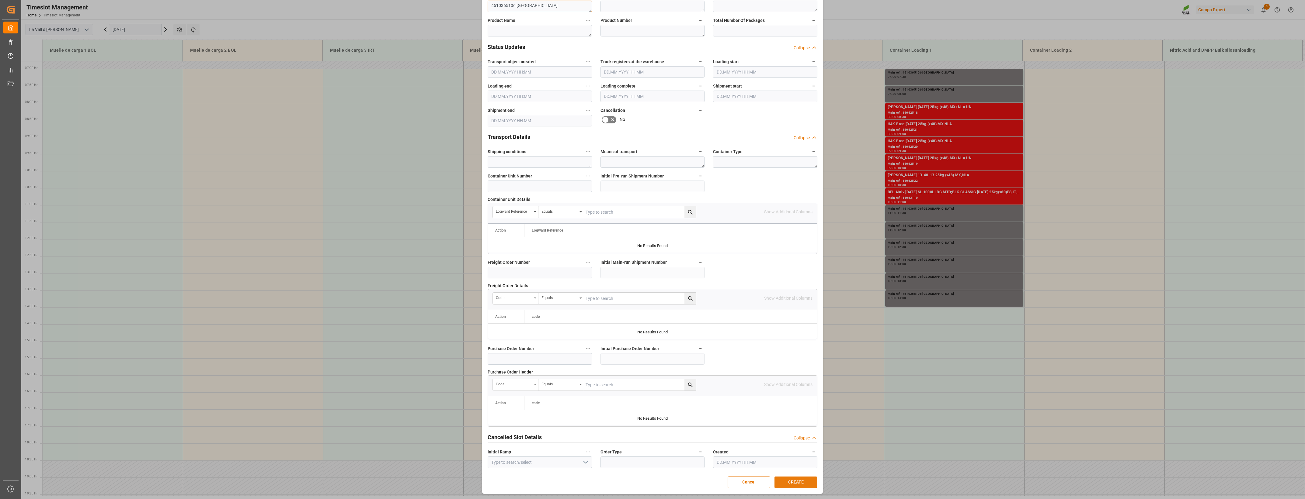
type textarea "4510365106 [GEOGRAPHIC_DATA]"
click at [727, 362] on button "CREATE" at bounding box center [795, 483] width 43 height 12
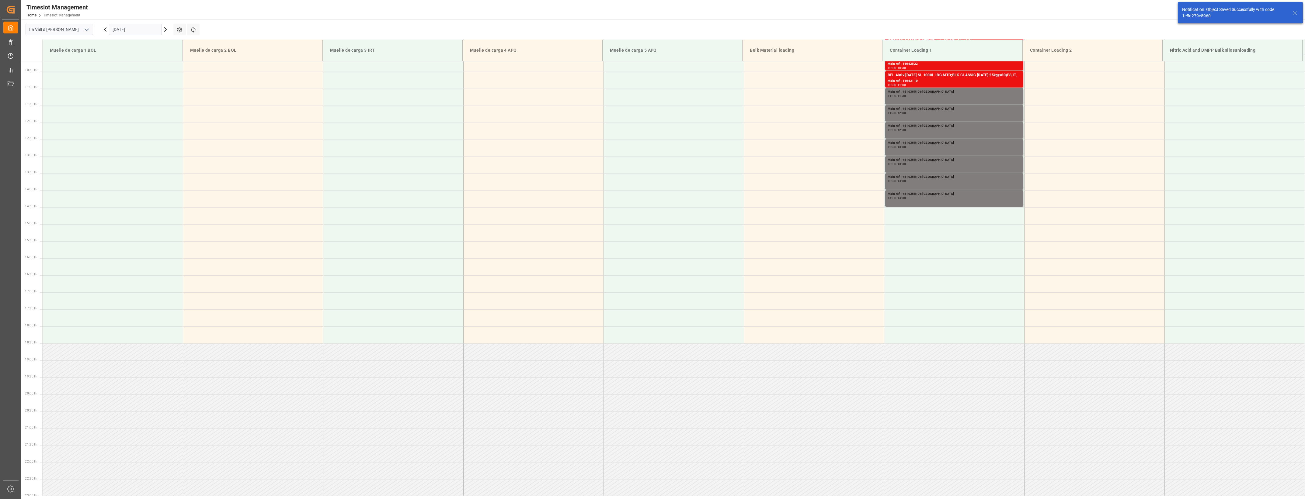
scroll to position [383, 0]
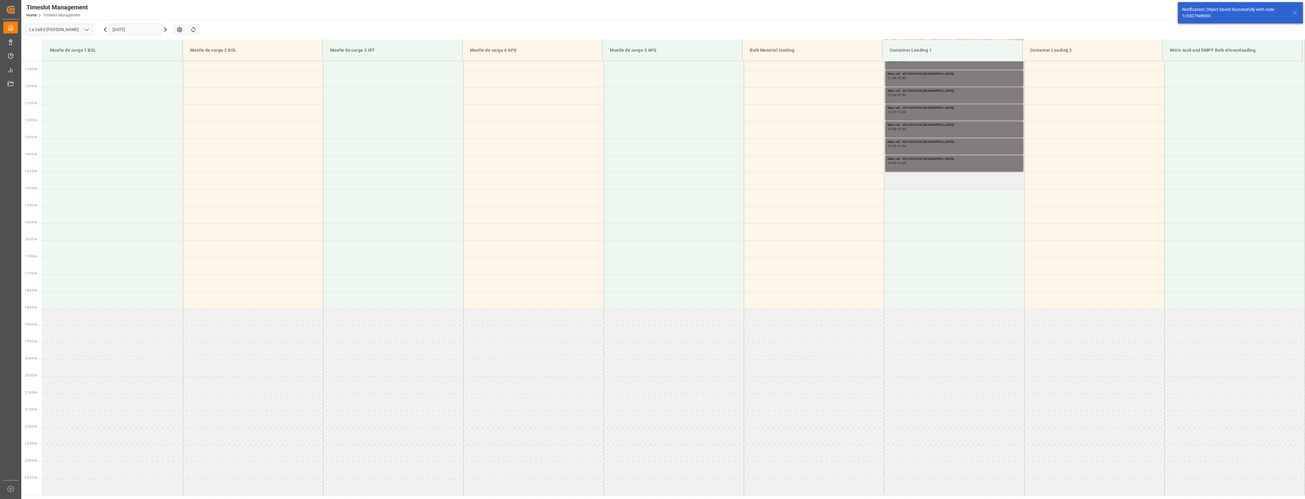
click at [727, 178] on td at bounding box center [954, 180] width 140 height 17
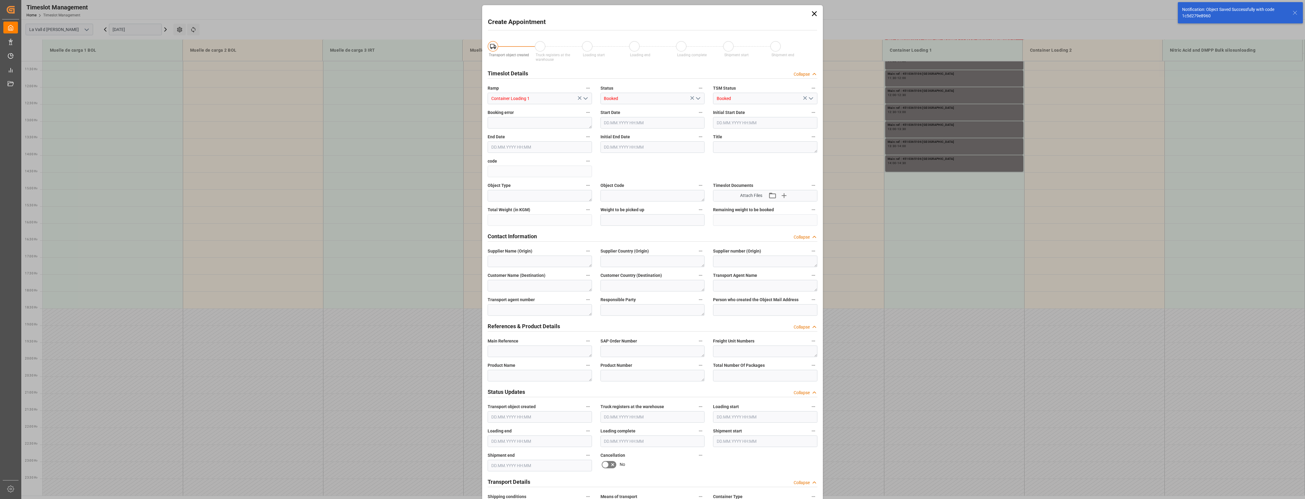
type input "[DATE] 14:30"
type input "[DATE] 15:00"
click at [529, 353] on textarea at bounding box center [540, 352] width 104 height 12
paste textarea "4510365106"
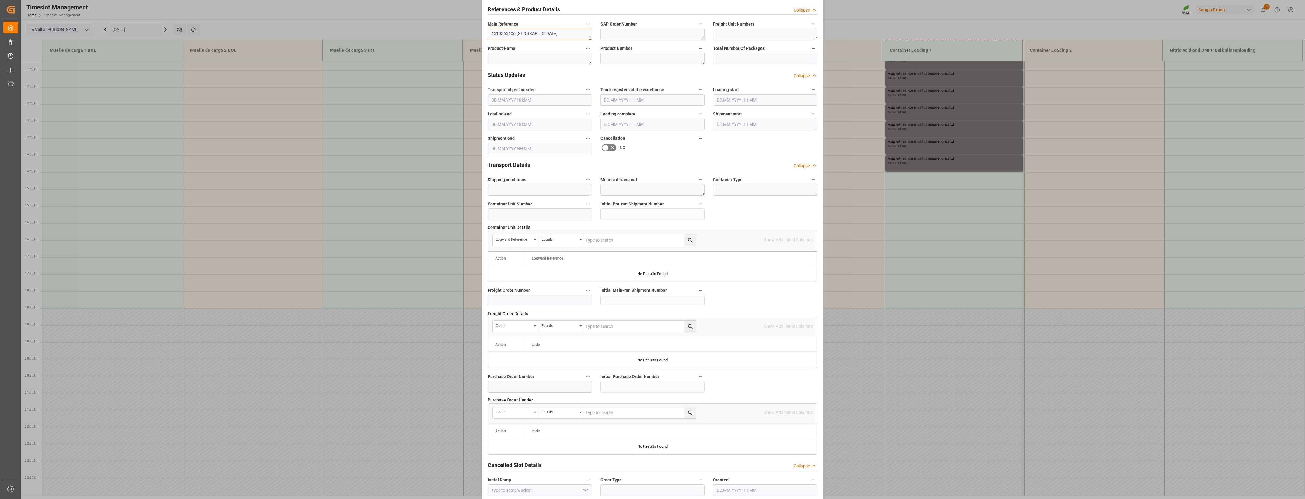
scroll to position [346, 0]
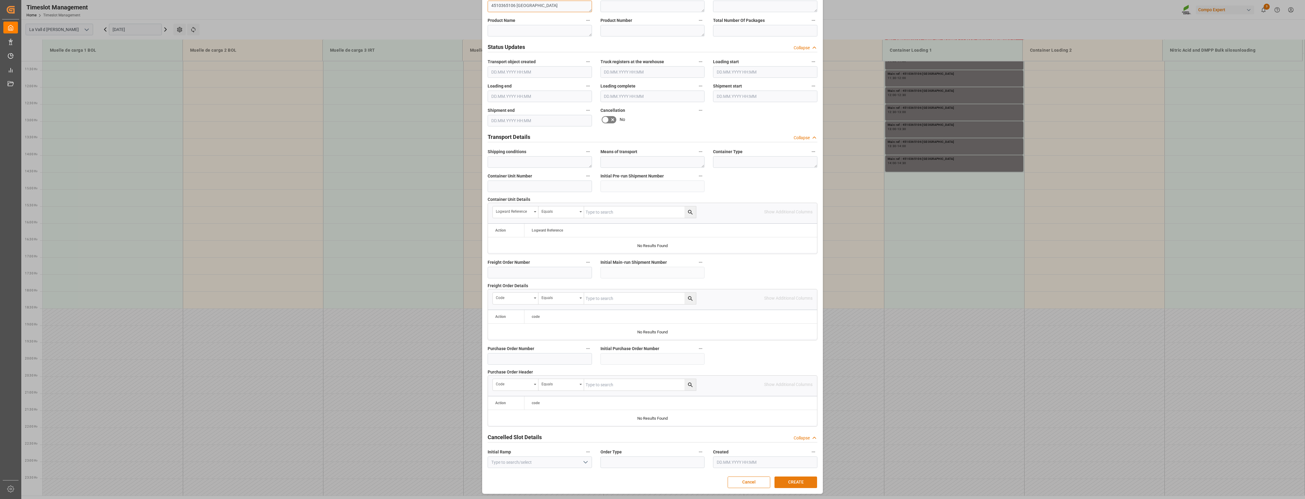
type textarea "4510365106 [GEOGRAPHIC_DATA]"
click at [727, 362] on button "CREATE" at bounding box center [795, 483] width 43 height 12
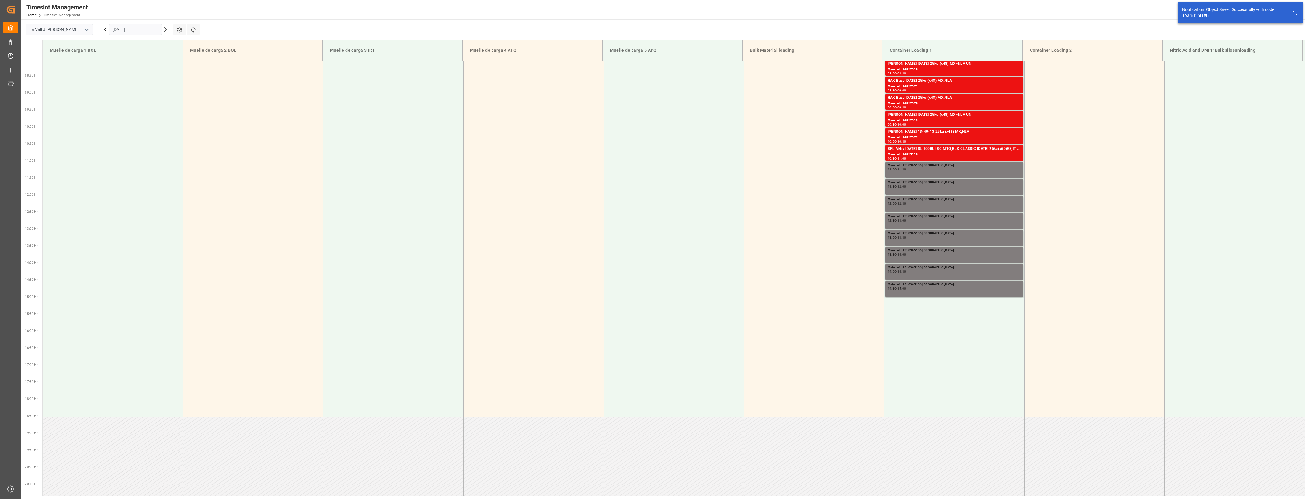
scroll to position [383, 0]
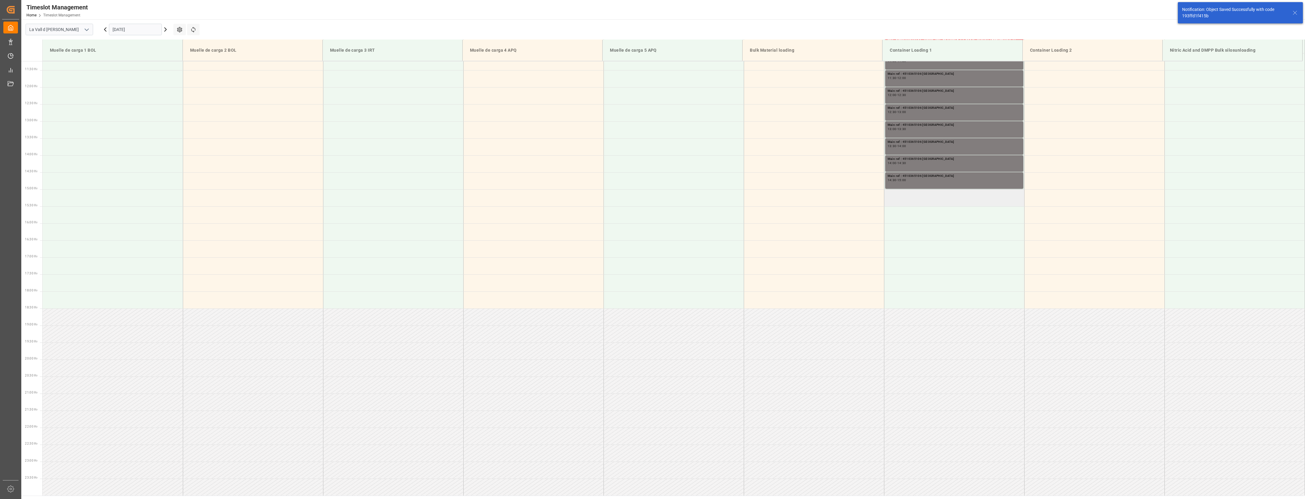
click at [727, 195] on td at bounding box center [954, 197] width 140 height 17
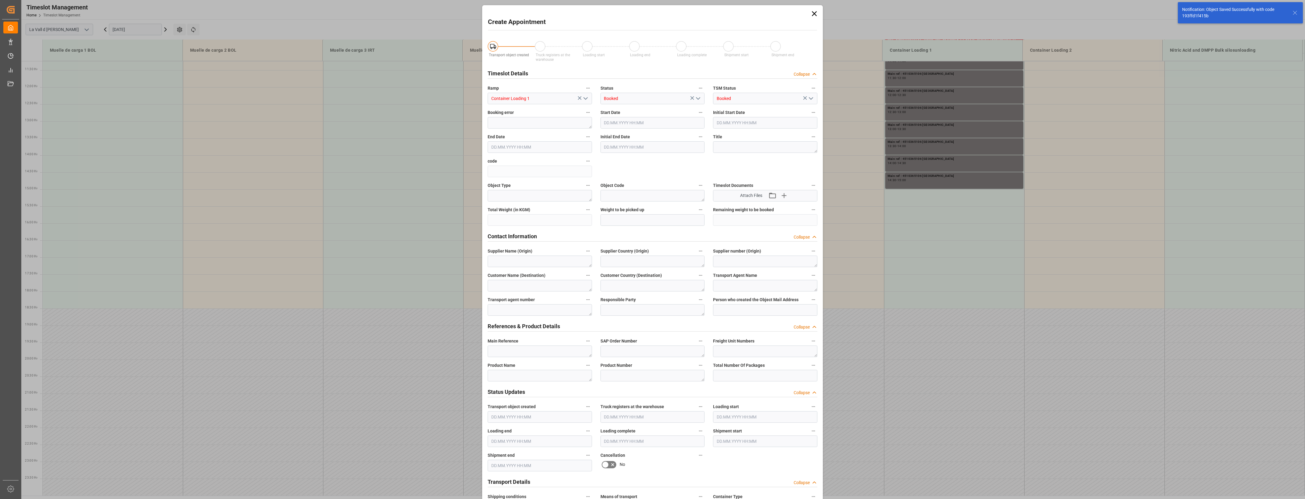
type input "[DATE] 15:00"
type input "[DATE] 15:30"
click at [512, 354] on textarea at bounding box center [540, 352] width 104 height 12
paste textarea "4510365106"
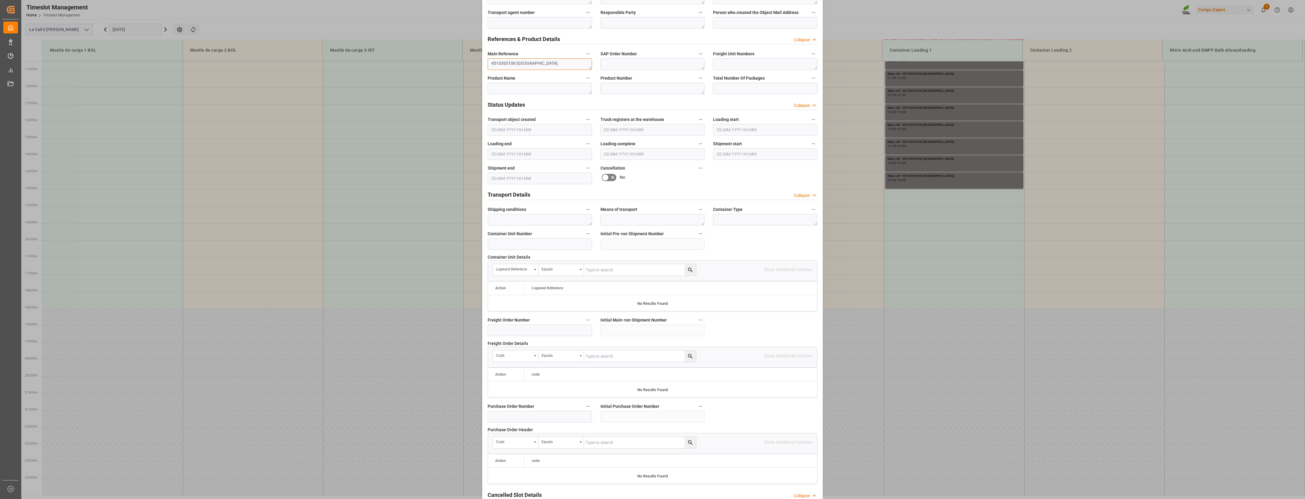
scroll to position [346, 0]
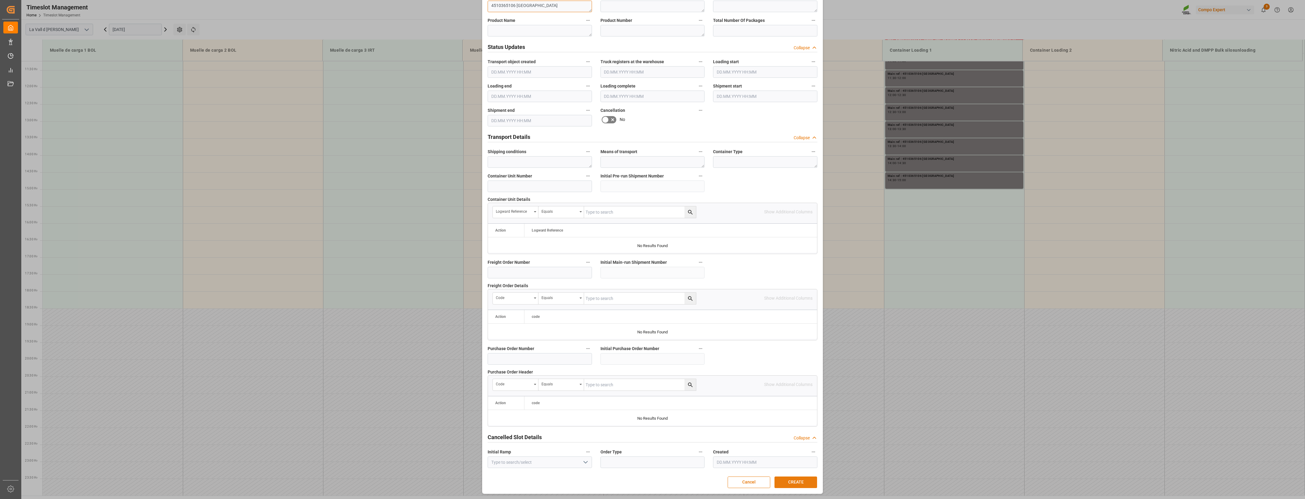
type textarea "4510365106 [GEOGRAPHIC_DATA]"
click at [727, 362] on button "CREATE" at bounding box center [795, 483] width 43 height 12
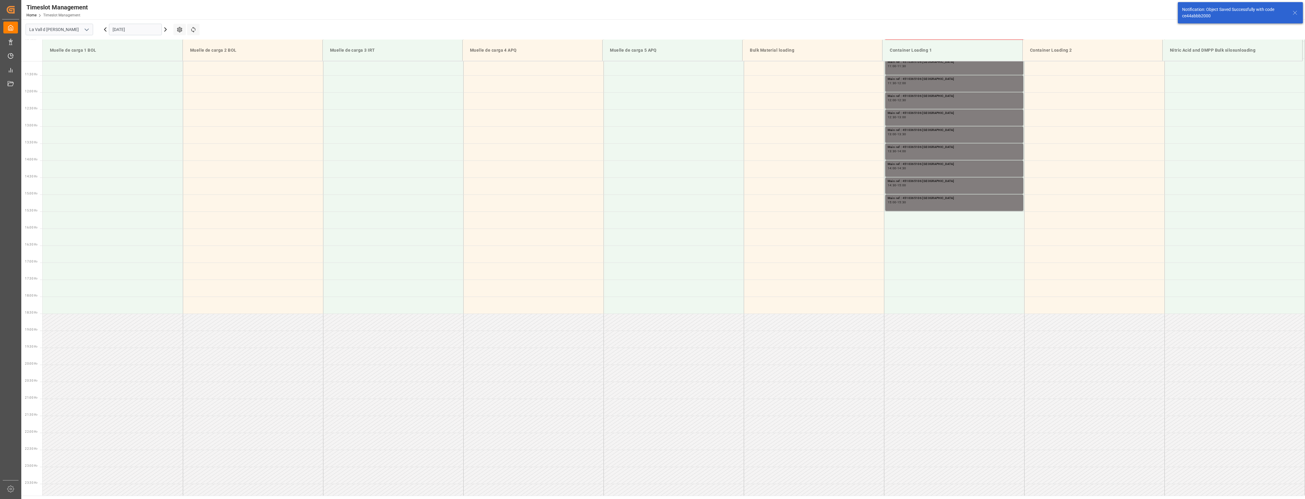
scroll to position [383, 0]
click at [727, 216] on td at bounding box center [954, 215] width 140 height 17
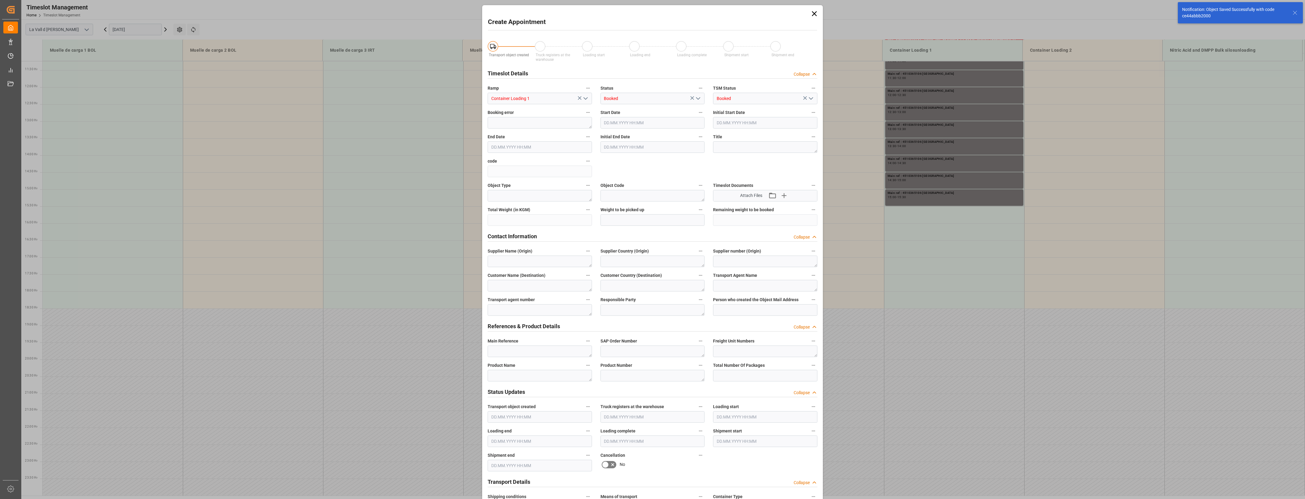
type input "[DATE] 15:30"
type input "[DATE] 16:00"
click at [522, 346] on textarea at bounding box center [540, 352] width 104 height 12
paste textarea "4510365106"
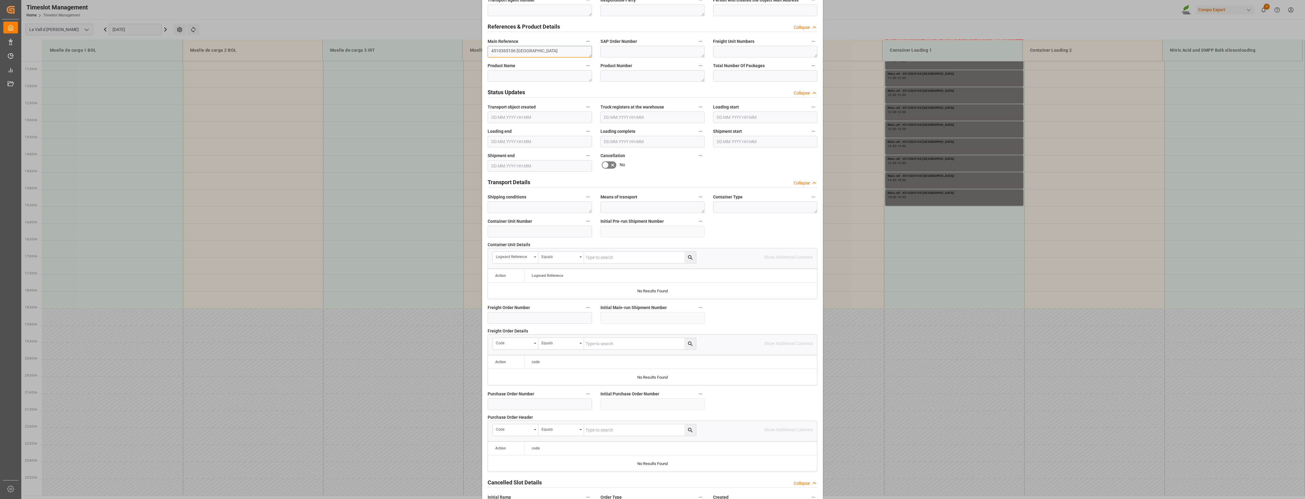
scroll to position [346, 0]
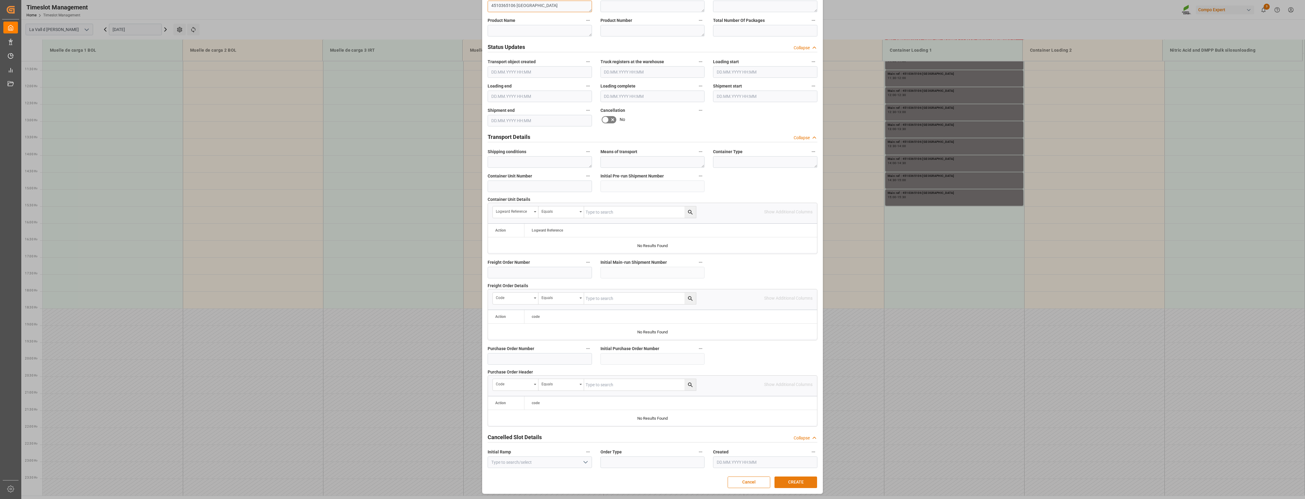
type textarea "4510365106 [GEOGRAPHIC_DATA]"
click at [727, 362] on button "CREATE" at bounding box center [795, 483] width 43 height 12
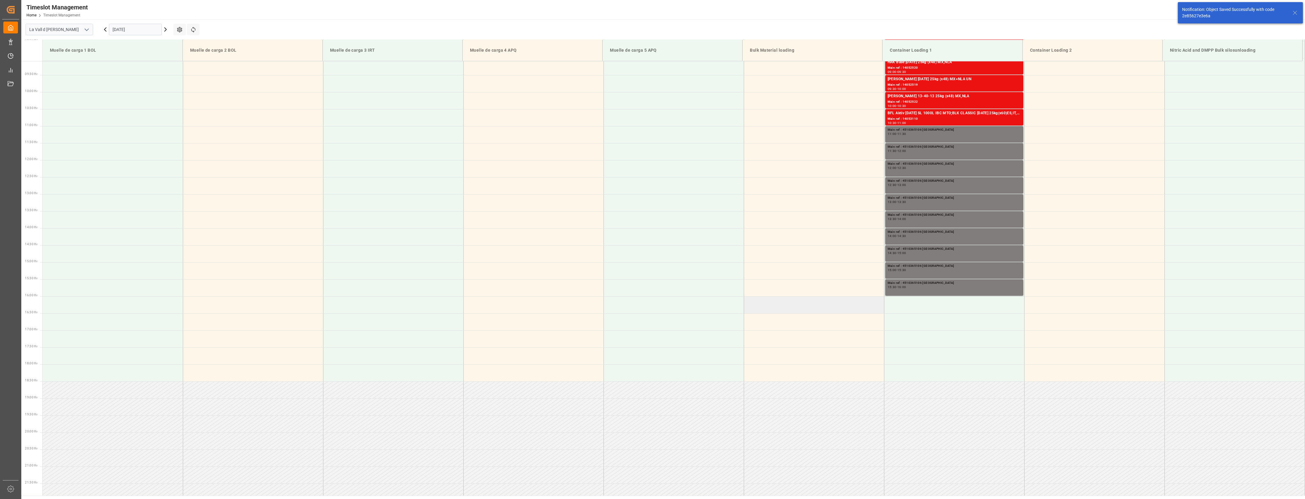
scroll to position [307, 0]
click at [727, 305] on td at bounding box center [954, 308] width 140 height 17
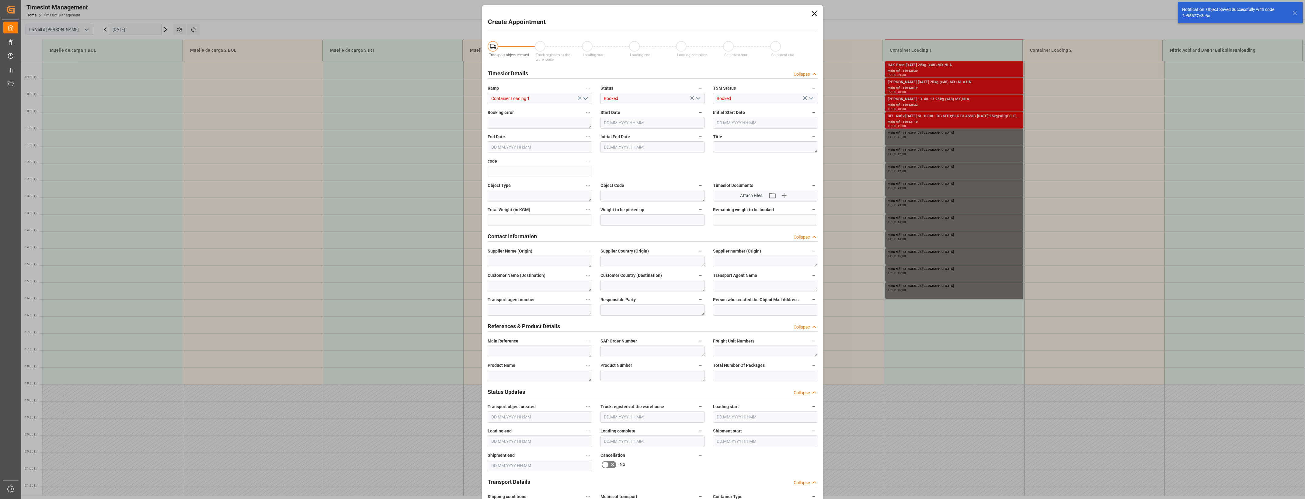
type input "[DATE] 16:00"
type input "[DATE] 16:30"
click at [528, 353] on textarea at bounding box center [540, 352] width 104 height 12
paste textarea "4510365106"
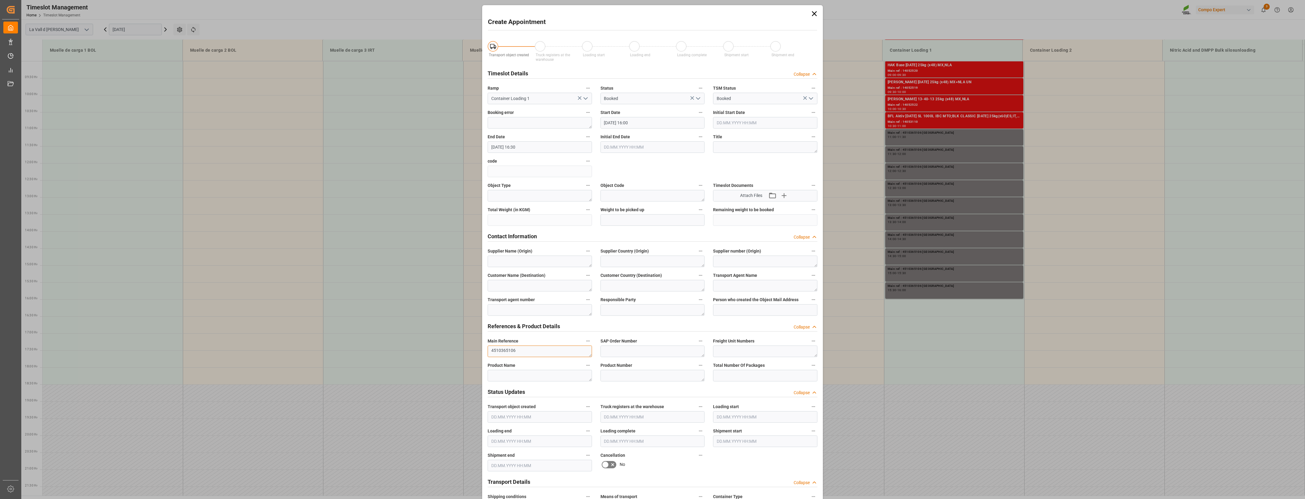
click at [520, 346] on textarea "4510365106" at bounding box center [540, 352] width 104 height 12
click at [557, 352] on textarea "4510365106 [GEOGRAPHIC_DATA]" at bounding box center [540, 352] width 104 height 12
click at [526, 350] on textarea "4510365106 [GEOGRAPHIC_DATA]" at bounding box center [540, 352] width 104 height 12
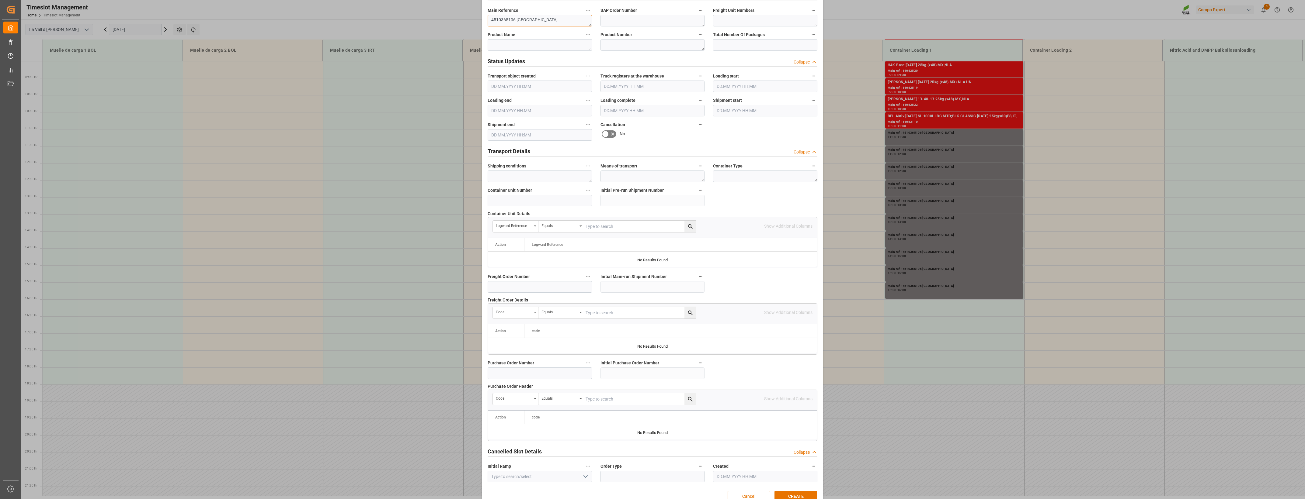
scroll to position [346, 0]
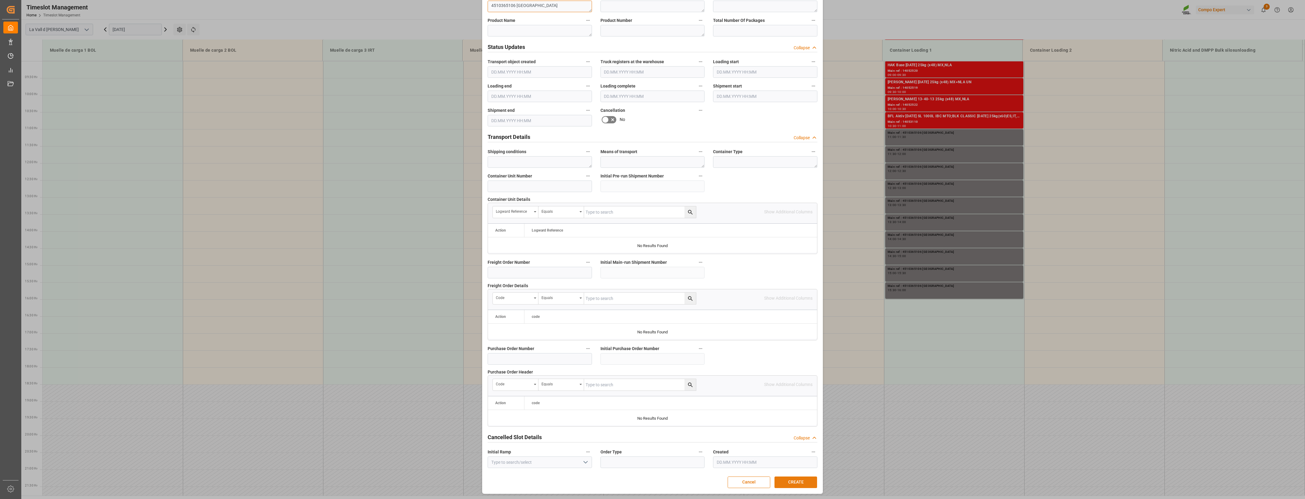
type textarea "4510365106 [GEOGRAPHIC_DATA]"
click at [727, 362] on button "CREATE" at bounding box center [795, 483] width 43 height 12
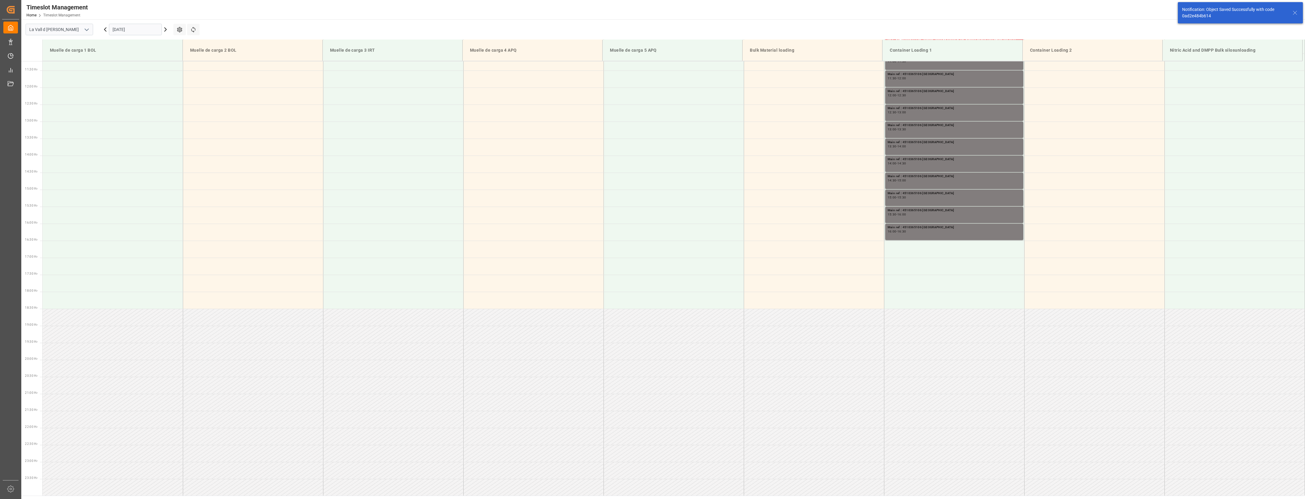
scroll to position [383, 0]
click at [727, 248] on td at bounding box center [954, 249] width 140 height 17
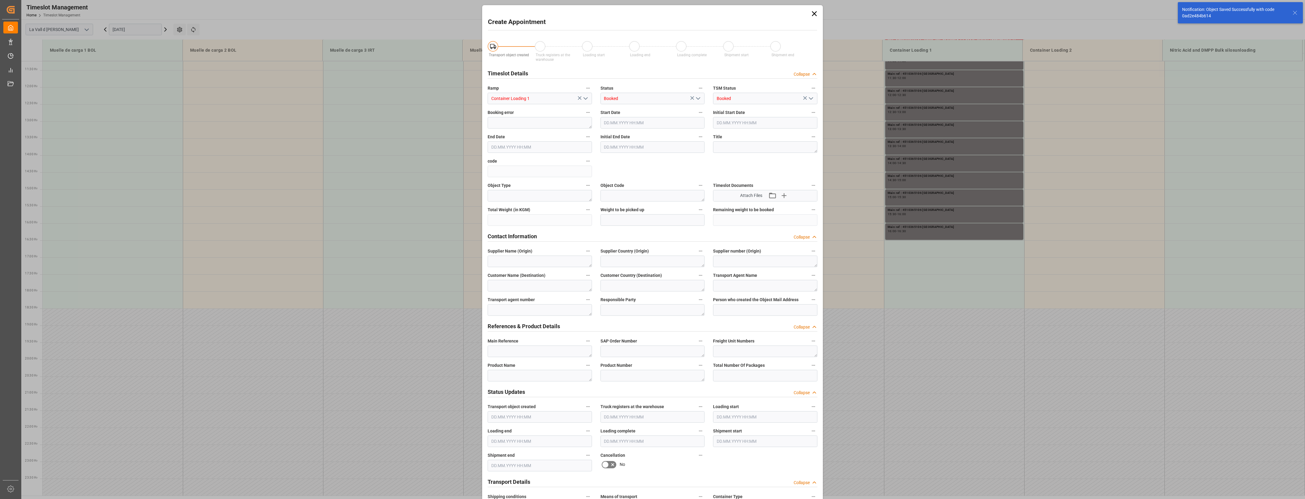
type input "[DATE] 16:30"
type input "[DATE] 17:00"
click at [510, 353] on textarea at bounding box center [540, 352] width 104 height 12
paste textarea "4510365106"
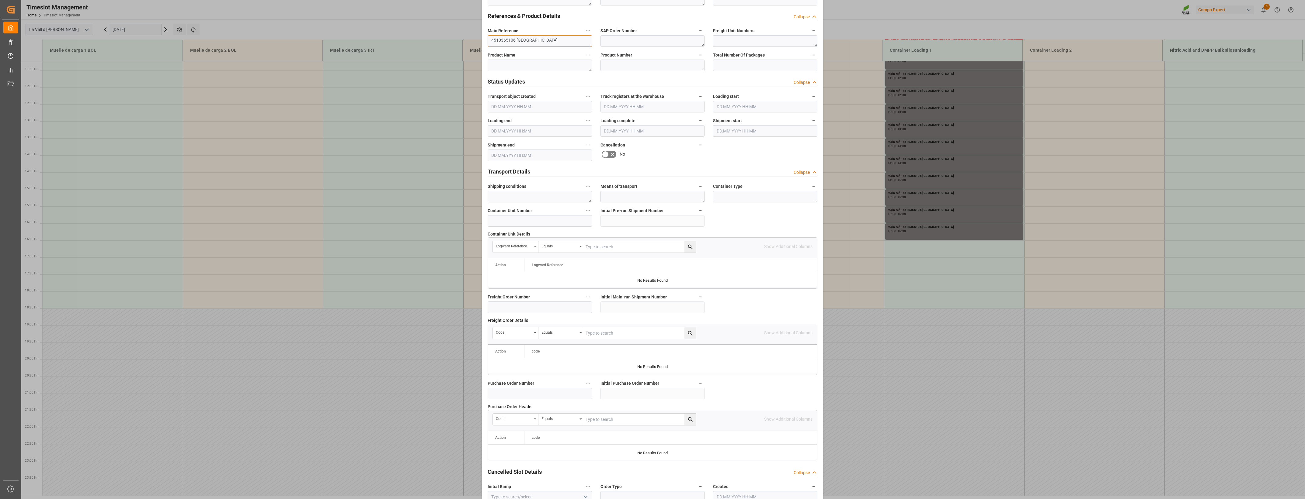
scroll to position [346, 0]
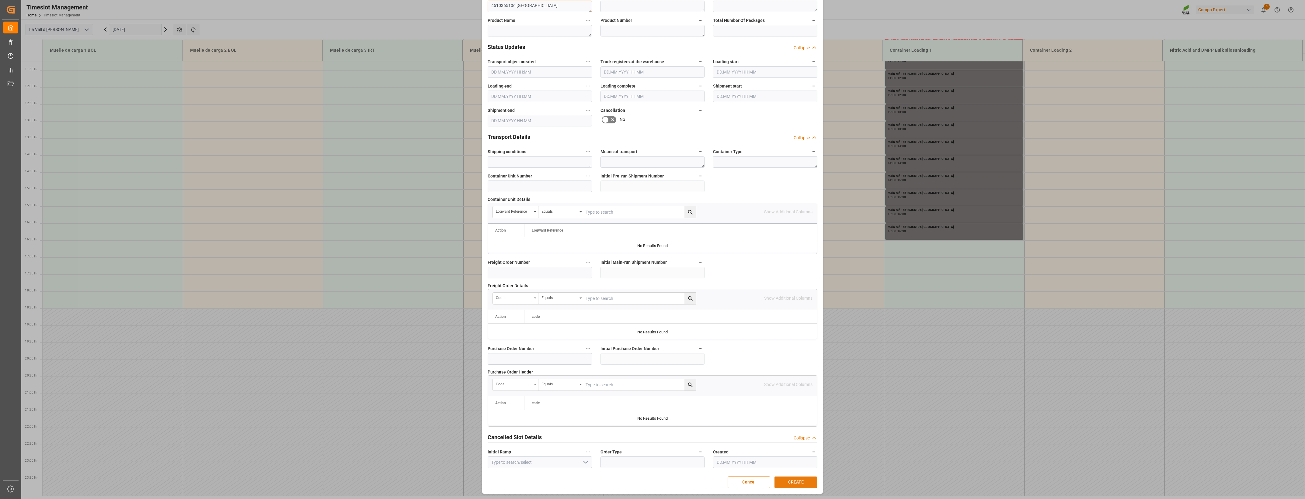
type textarea "4510365106 [GEOGRAPHIC_DATA]"
click at [727, 362] on button "CREATE" at bounding box center [795, 483] width 43 height 12
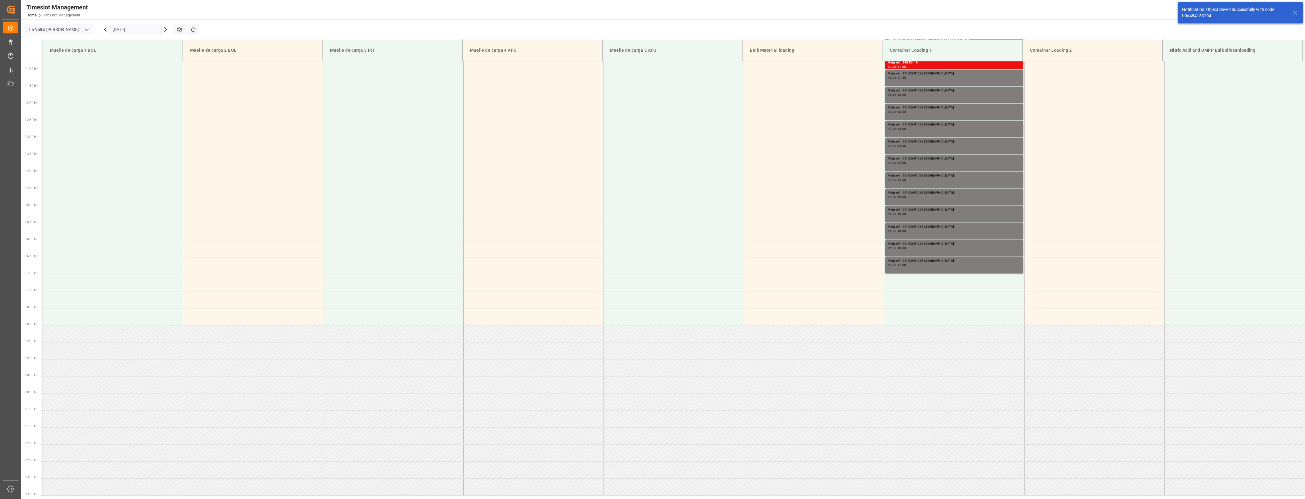
scroll to position [383, 0]
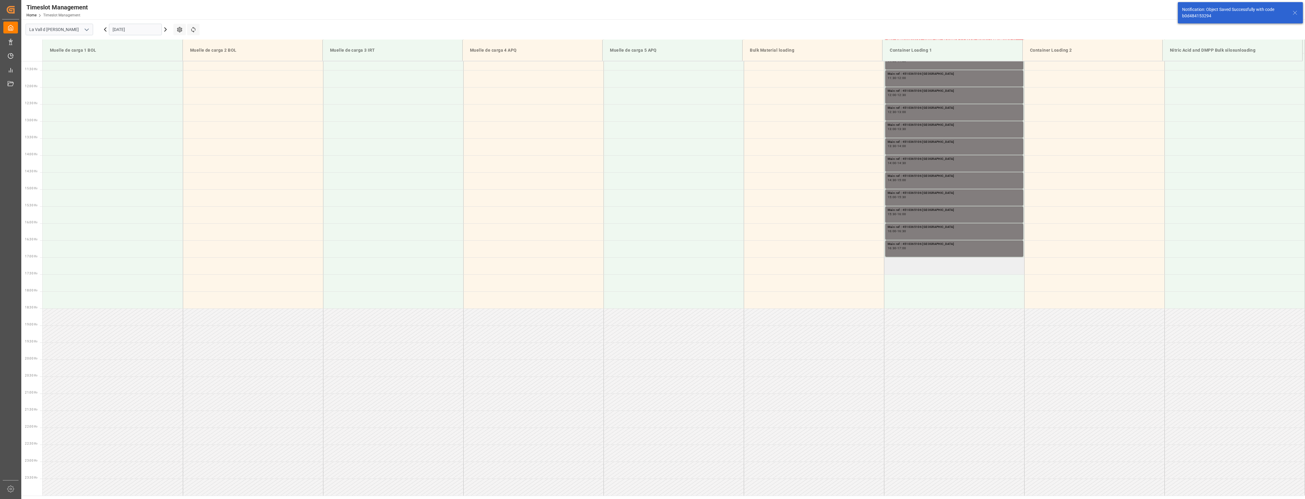
click at [727, 263] on td at bounding box center [954, 266] width 140 height 17
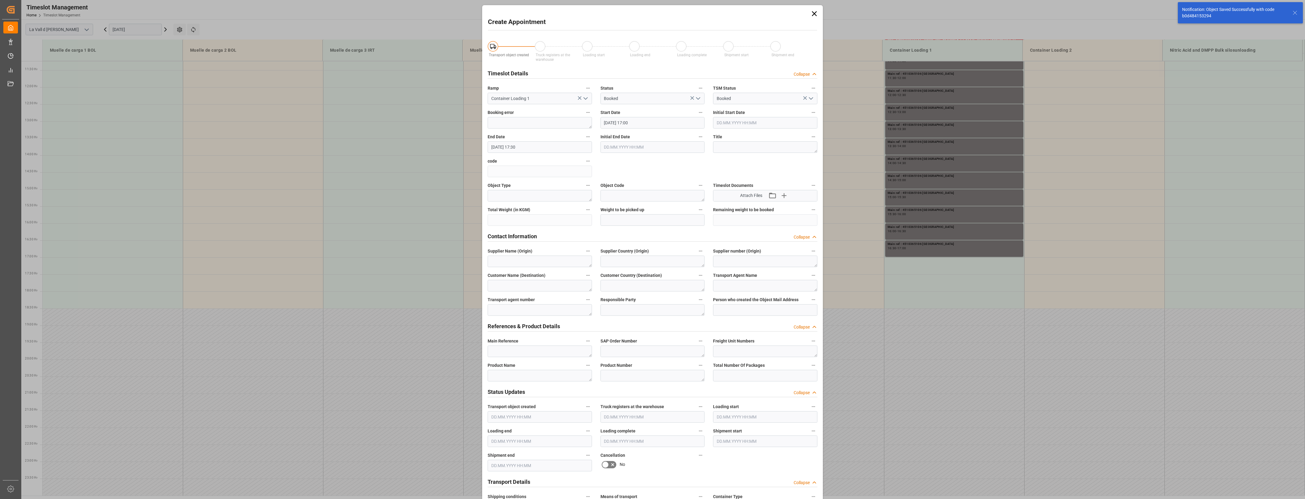
type input "[DATE] 17:00"
type input "[DATE] 17:30"
click at [526, 348] on textarea at bounding box center [540, 352] width 104 height 12
paste textarea "4510365106"
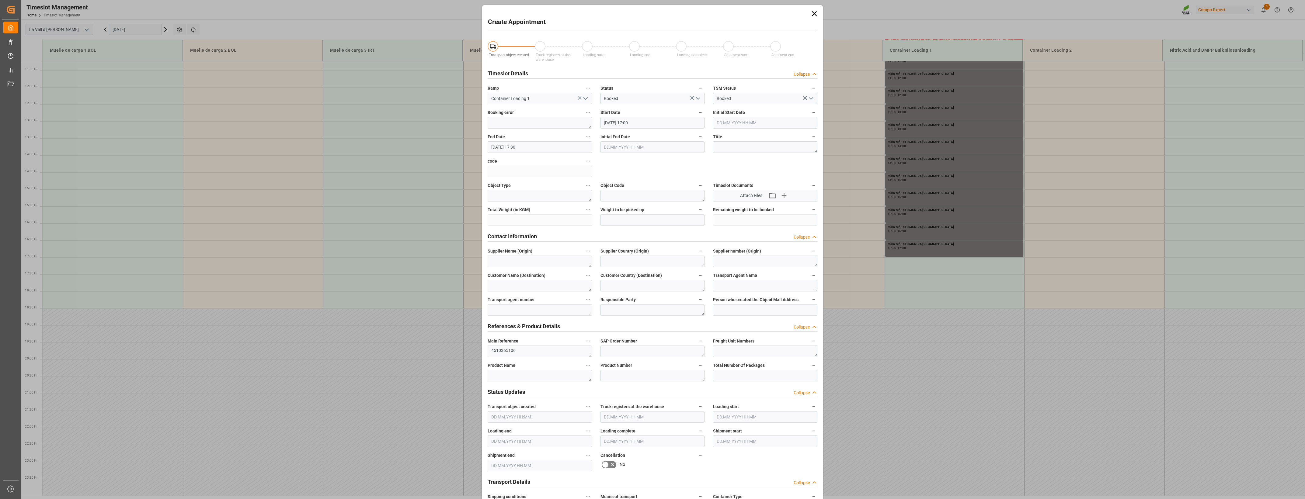
click at [524, 342] on label "Main Reference" at bounding box center [540, 341] width 104 height 9
click at [584, 342] on button "Main Reference" at bounding box center [588, 341] width 8 height 8
click at [525, 350] on div at bounding box center [652, 249] width 1305 height 499
click at [522, 350] on textarea "4510365106" at bounding box center [540, 352] width 104 height 12
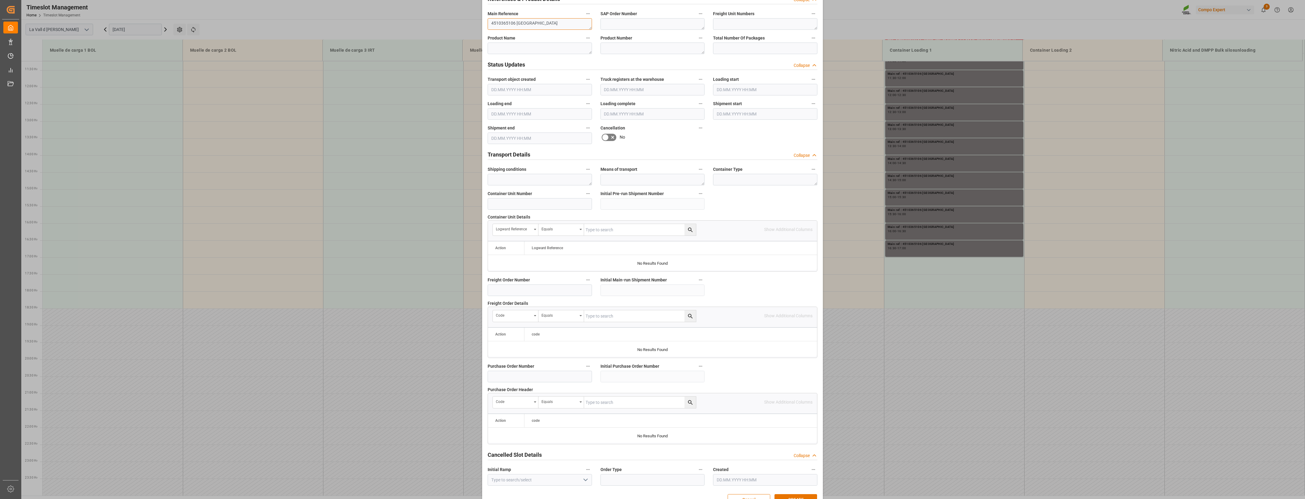
scroll to position [346, 0]
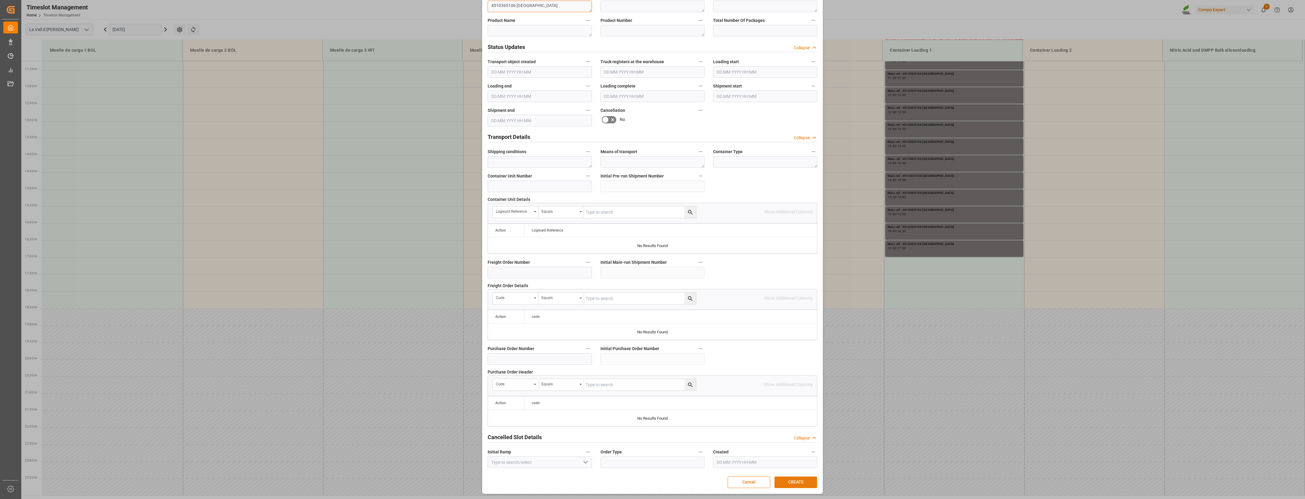
type textarea "4510365106 [GEOGRAPHIC_DATA]"
click at [727, 362] on button "CREATE" at bounding box center [795, 483] width 43 height 12
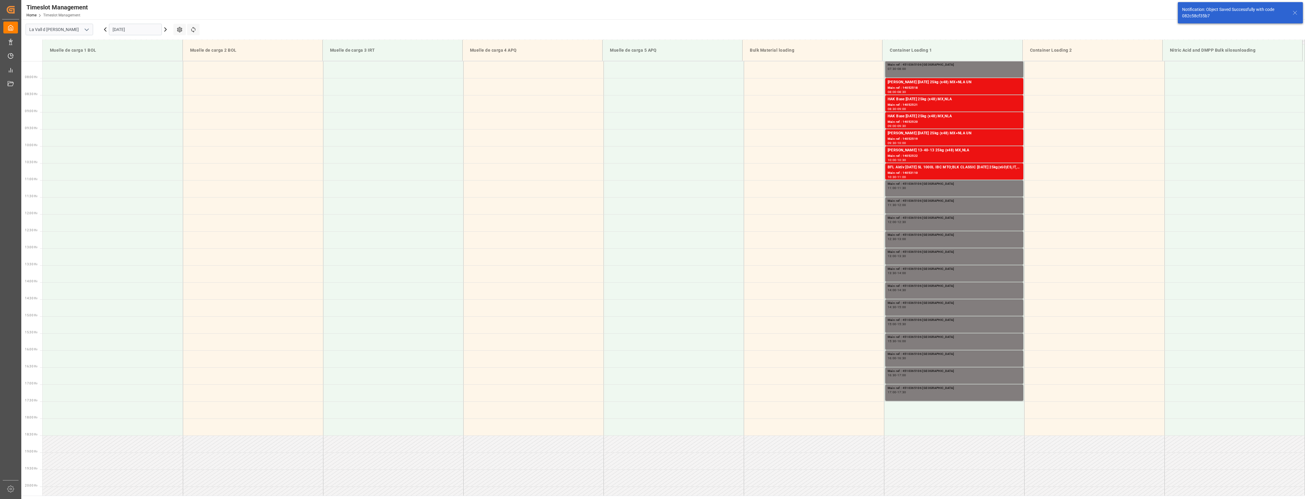
scroll to position [383, 0]
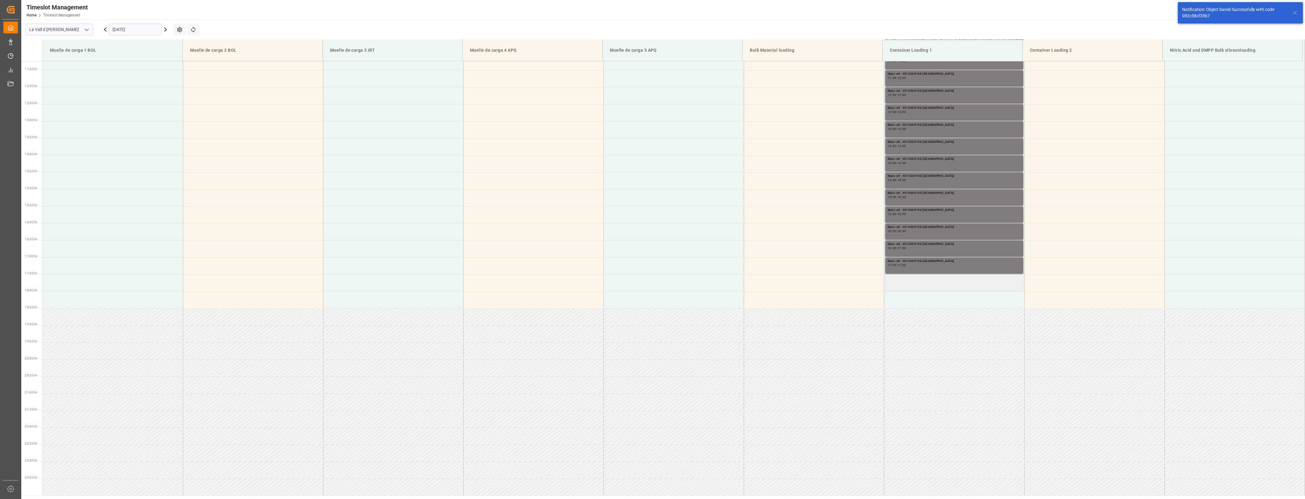
click at [727, 282] on td at bounding box center [954, 283] width 140 height 17
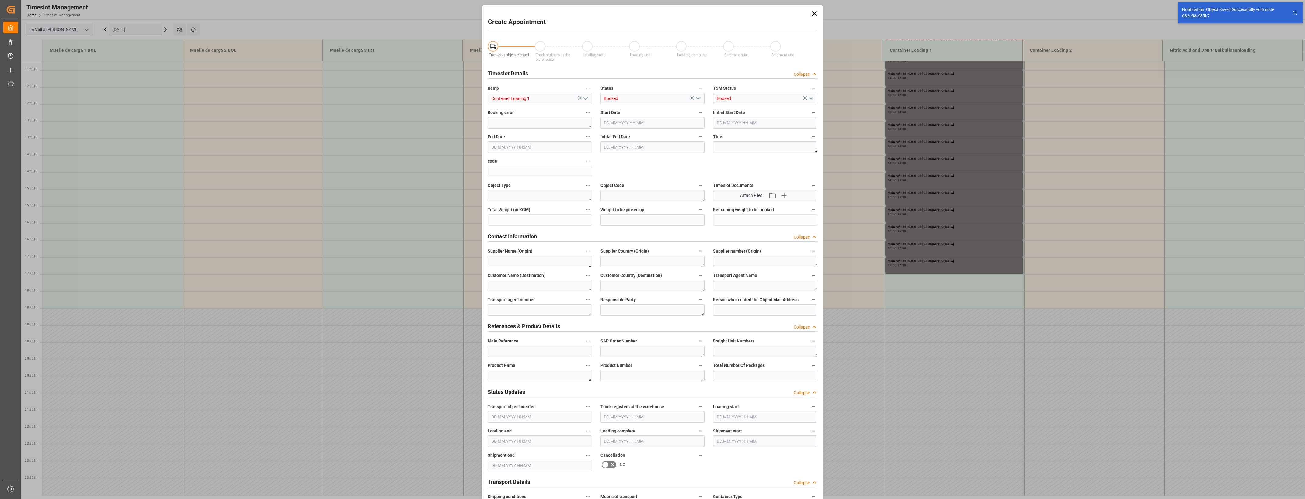
type input "[DATE] 17:30"
type input "[DATE] 18:00"
click at [529, 352] on textarea at bounding box center [540, 352] width 104 height 12
paste textarea "4510365106"
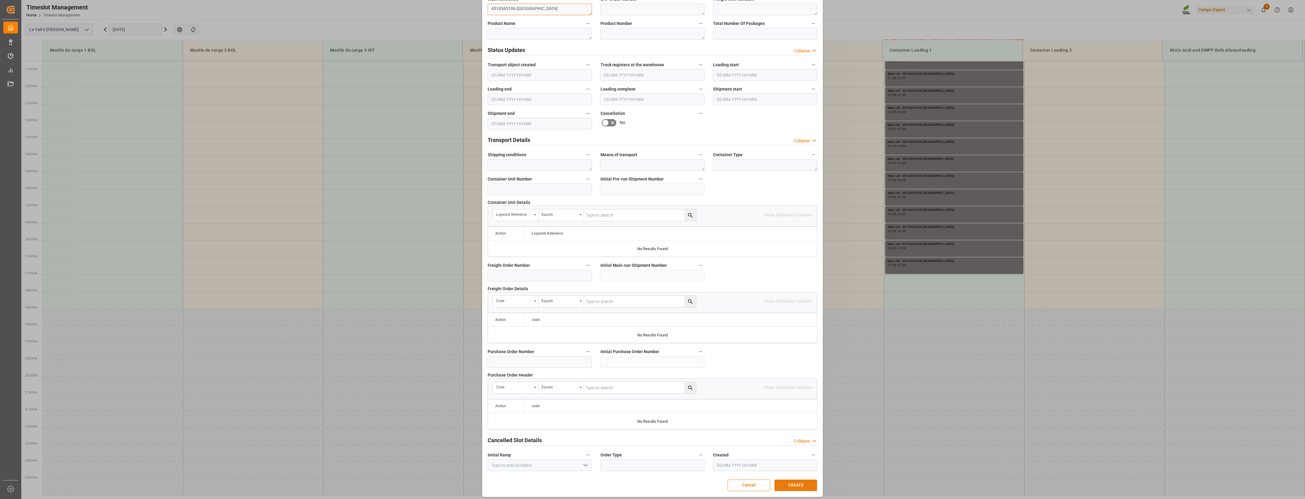
scroll to position [346, 0]
type textarea "4510365106 [GEOGRAPHIC_DATA]"
click at [727, 362] on button "CREATE" at bounding box center [795, 483] width 43 height 12
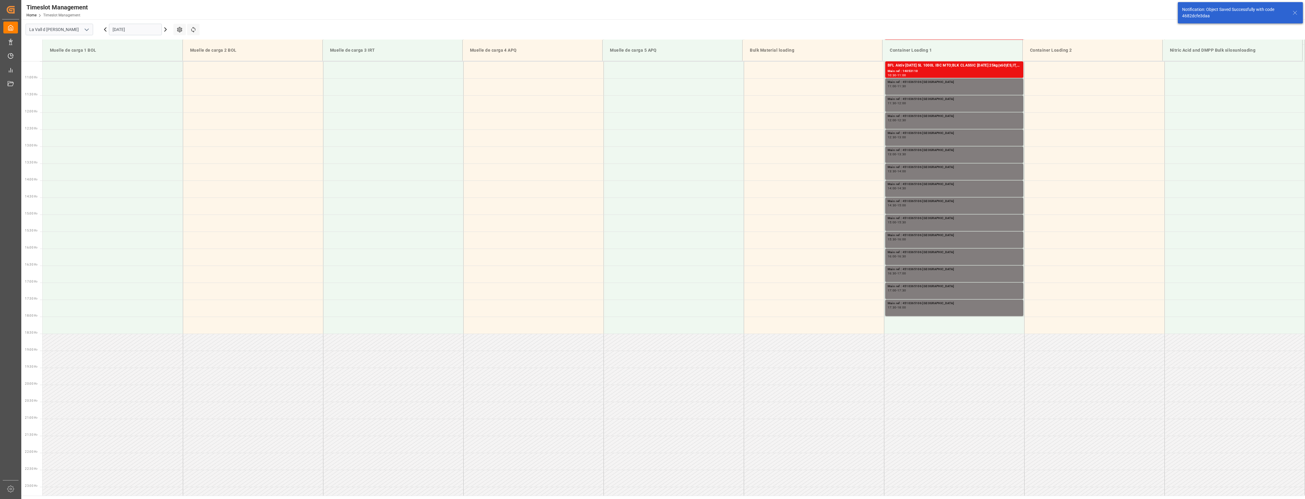
scroll to position [383, 0]
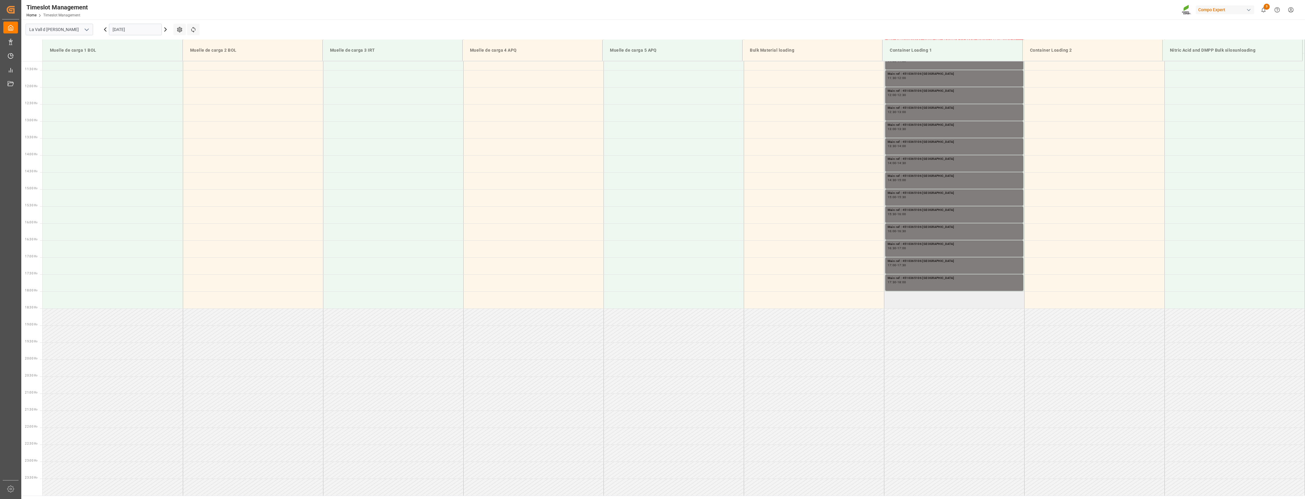
click at [727, 297] on td at bounding box center [954, 300] width 140 height 17
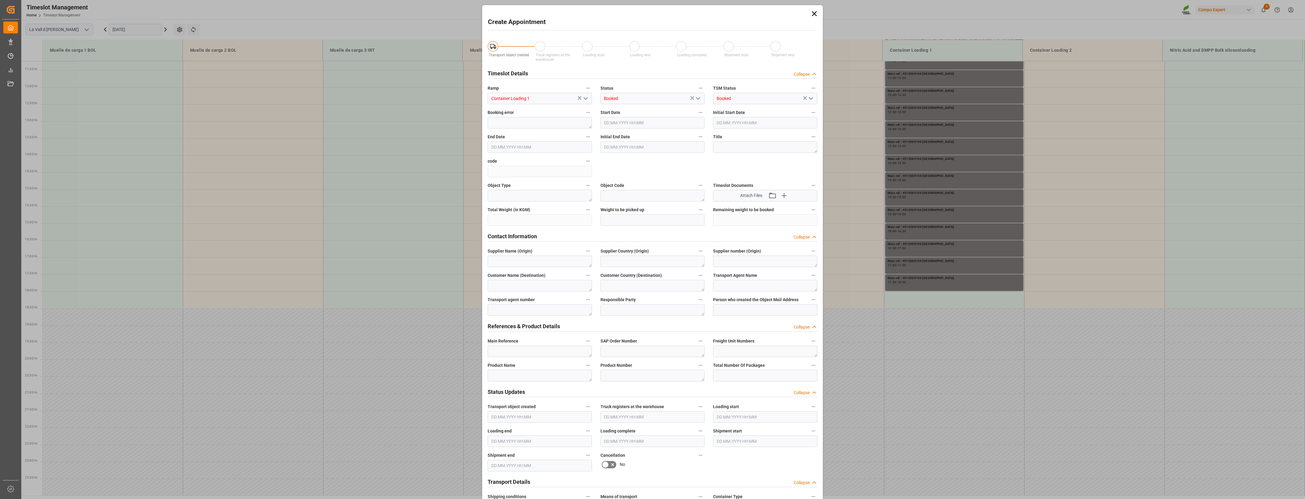
type input "[DATE] 18:00"
type input "[DATE] 18:30"
click at [537, 353] on textarea at bounding box center [540, 352] width 104 height 12
paste textarea "4510365106"
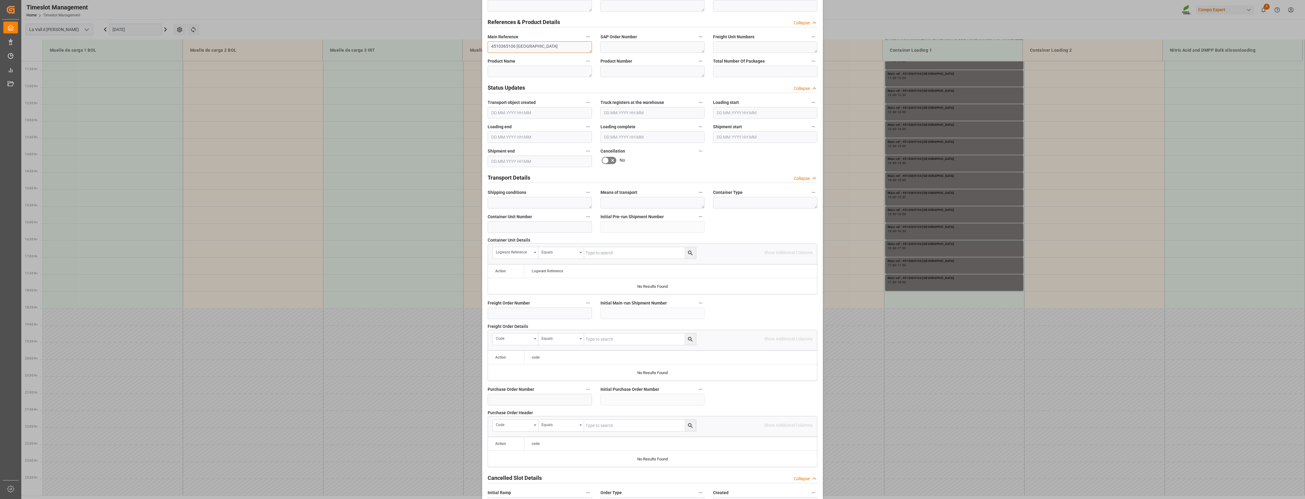
scroll to position [346, 0]
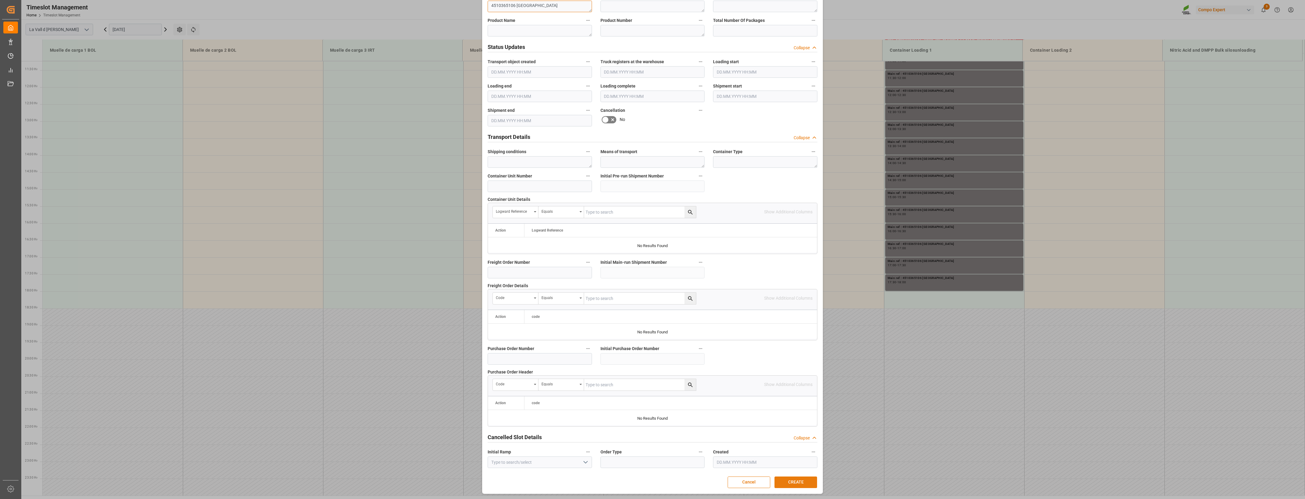
type textarea "4510365106 [GEOGRAPHIC_DATA]"
click at [727, 362] on button "CREATE" at bounding box center [795, 483] width 43 height 12
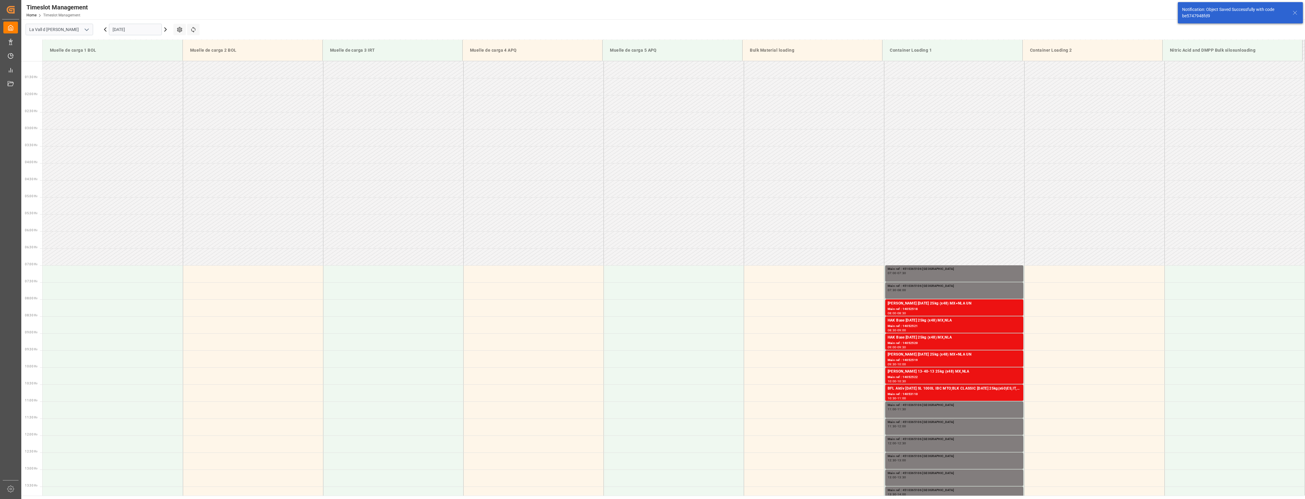
scroll to position [0, 0]
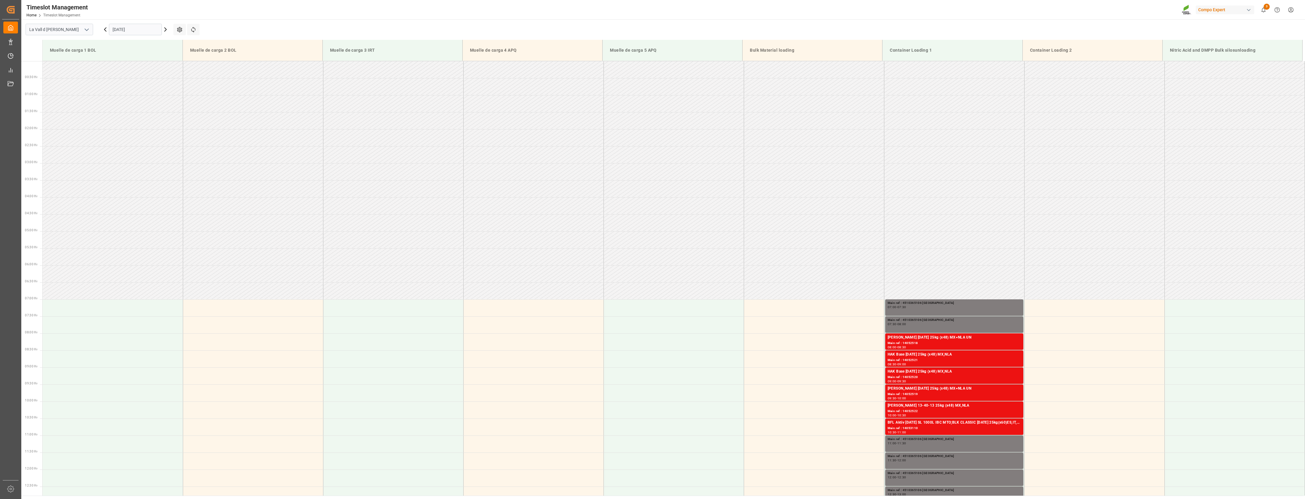
click at [142, 27] on input "[DATE]" at bounding box center [135, 30] width 53 height 12
click at [166, 79] on div "10" at bounding box center [165, 78] width 8 height 7
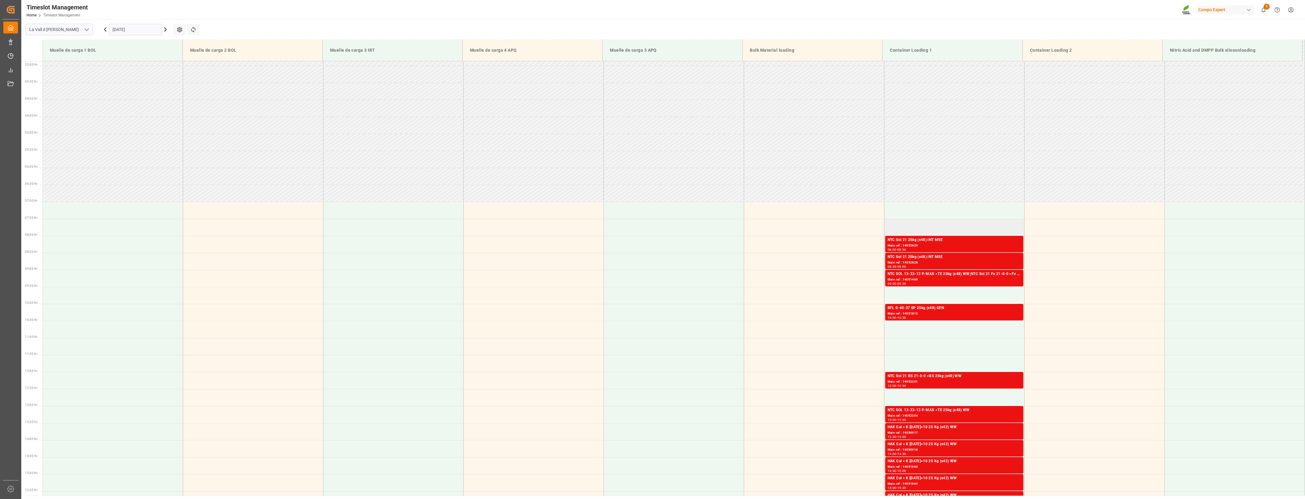
scroll to position [40, 0]
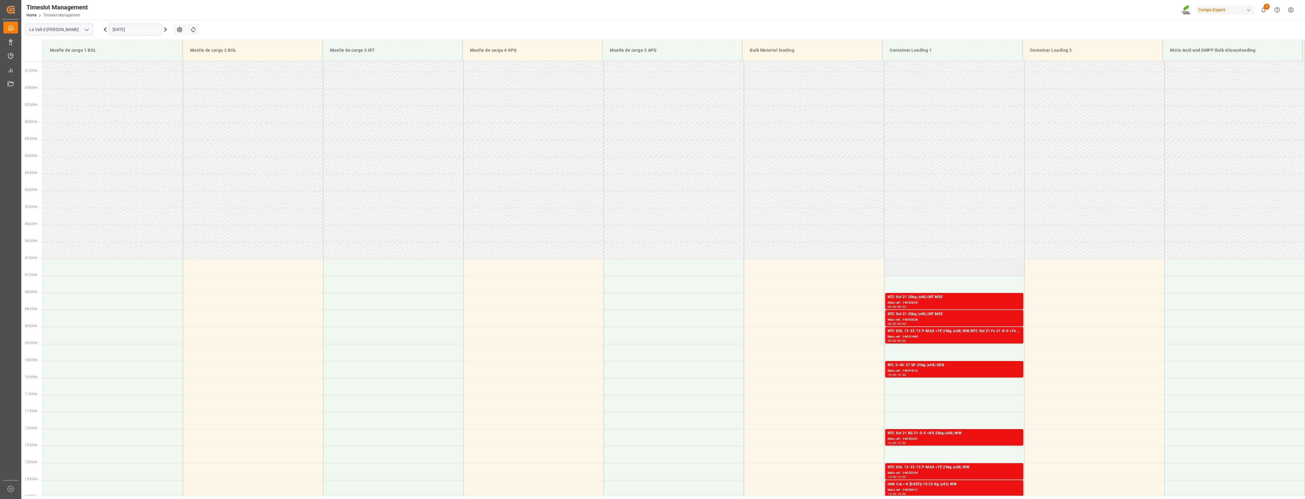
click at [727, 272] on td at bounding box center [954, 267] width 140 height 17
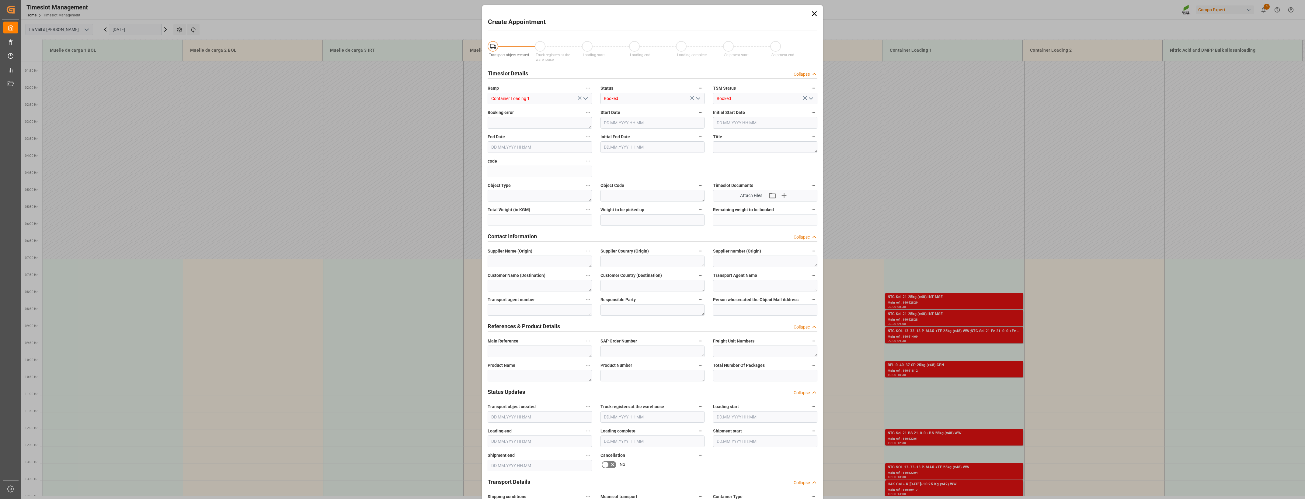
type input "[DATE] 07:00"
type input "[DATE] 07:30"
click at [527, 353] on textarea at bounding box center [540, 352] width 104 height 12
paste textarea "4510365106"
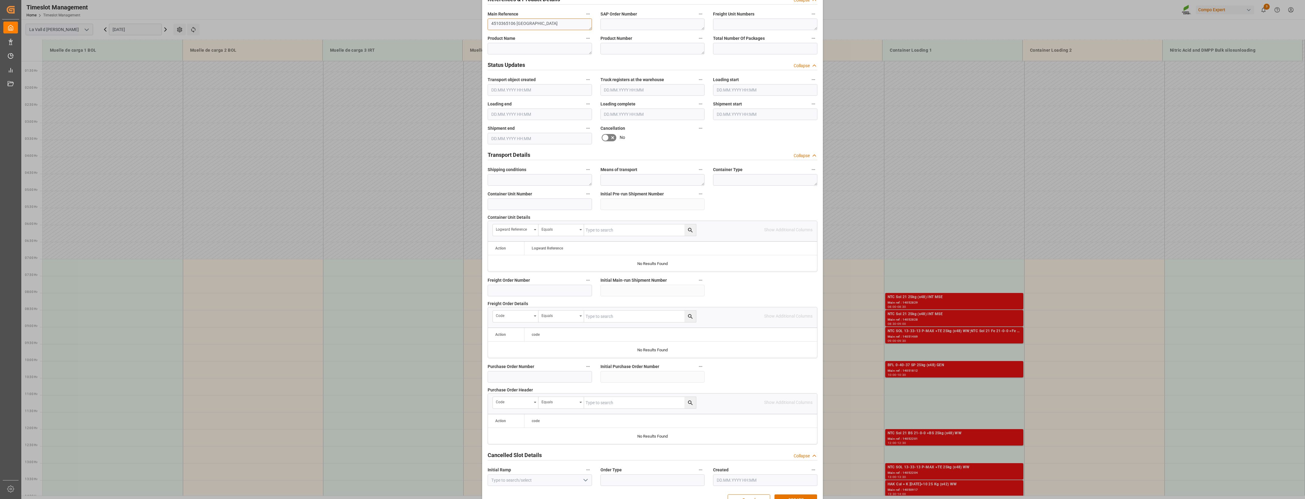
scroll to position [346, 0]
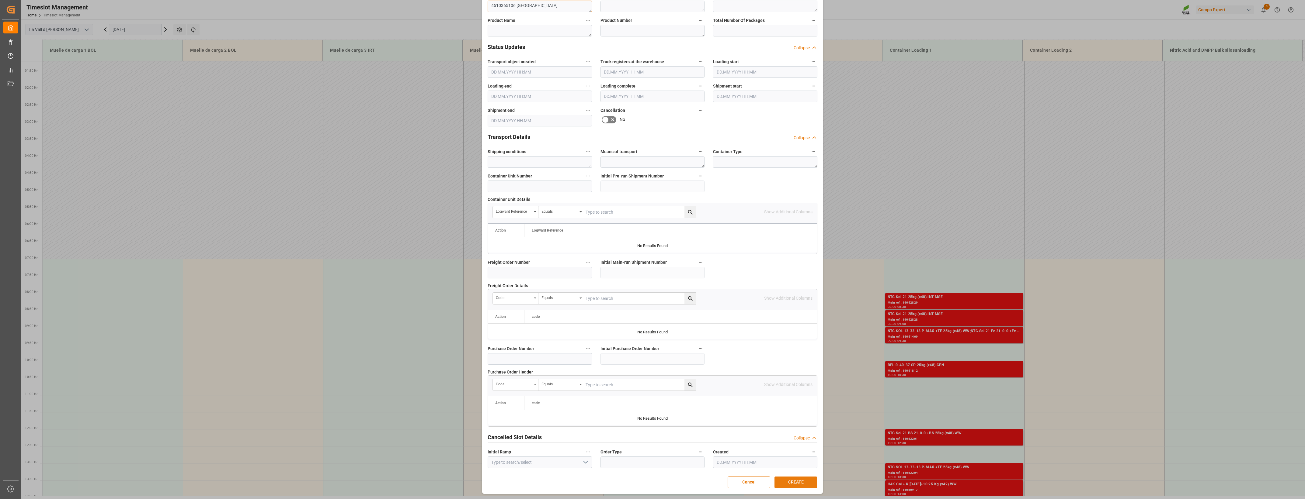
type textarea "4510365106 [GEOGRAPHIC_DATA]"
click at [727, 362] on button "CREATE" at bounding box center [795, 483] width 43 height 12
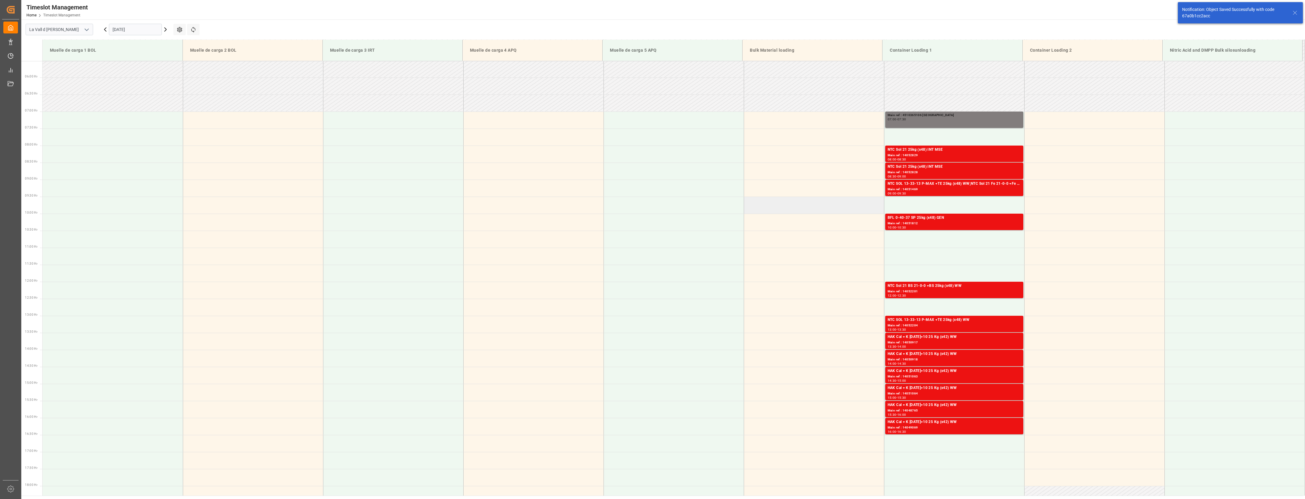
scroll to position [200, 0]
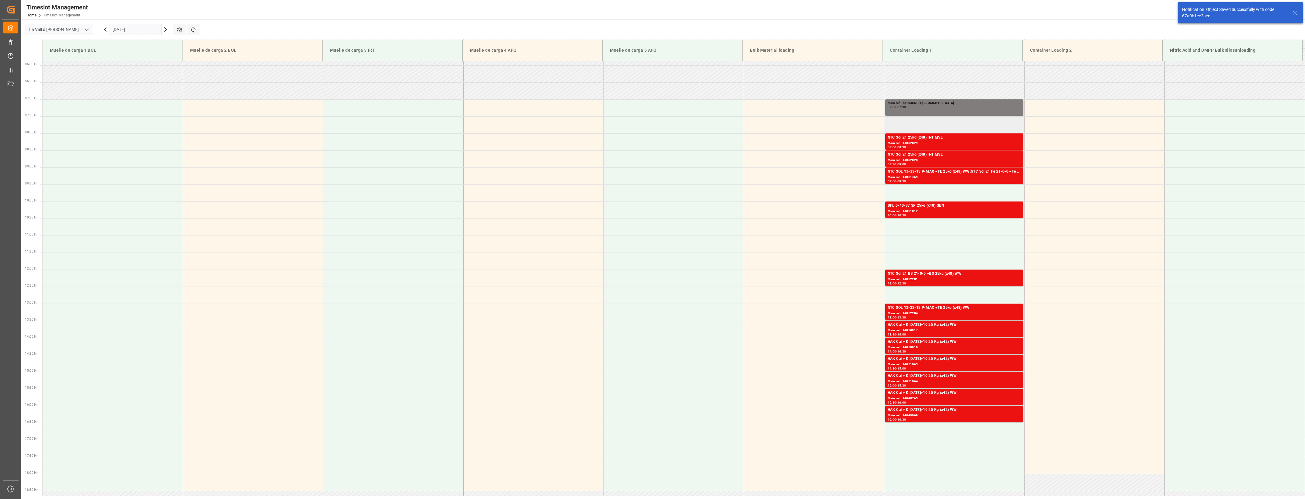
click at [727, 122] on td at bounding box center [954, 124] width 140 height 17
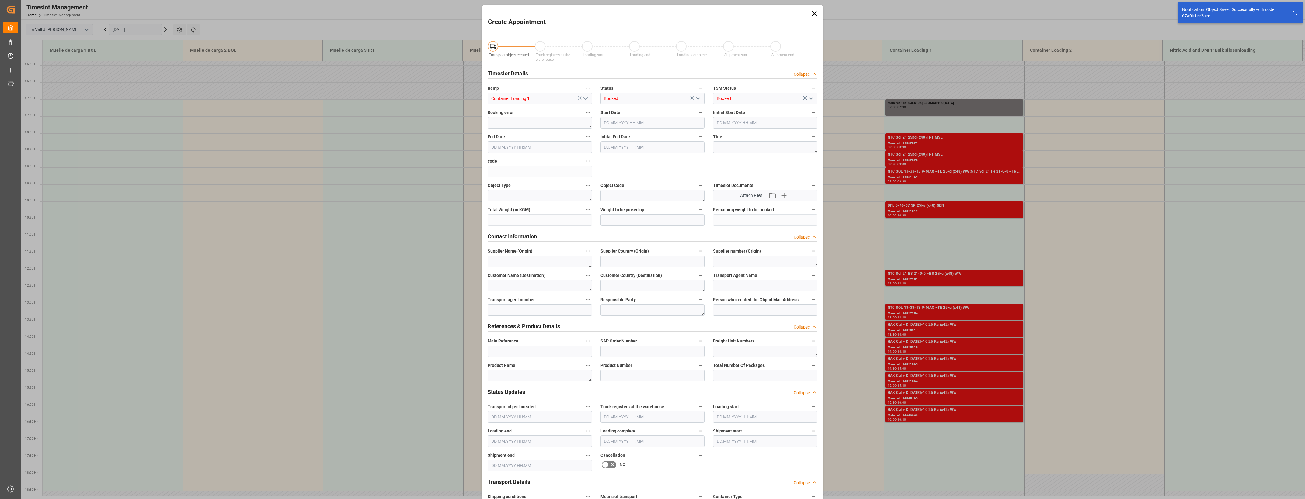
type input "[DATE] 07:30"
type input "[DATE] 08:00"
click at [491, 346] on textarea at bounding box center [540, 352] width 104 height 12
paste textarea "4510365106"
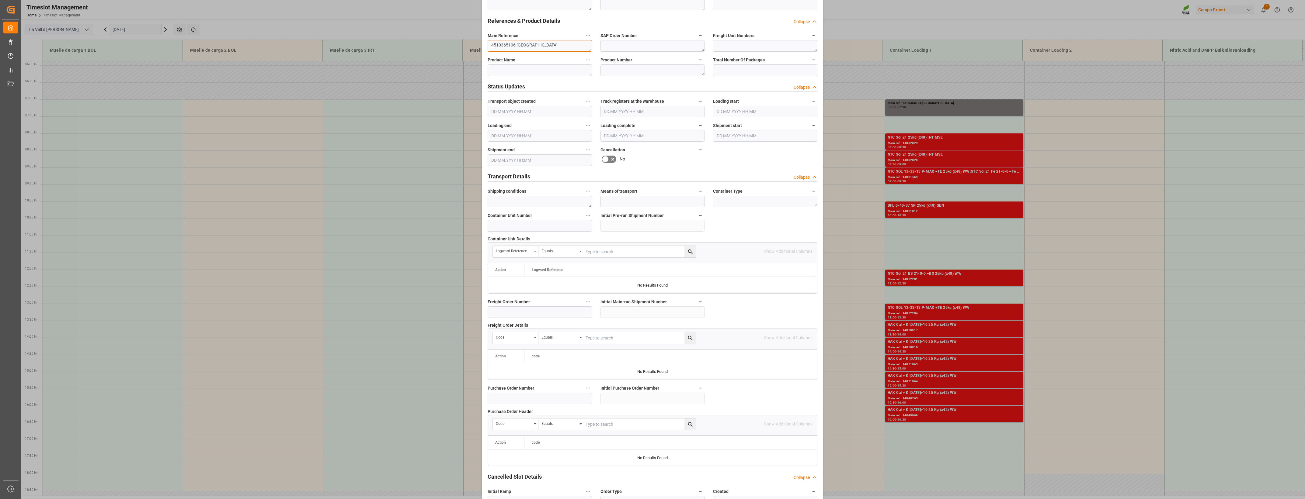
scroll to position [346, 0]
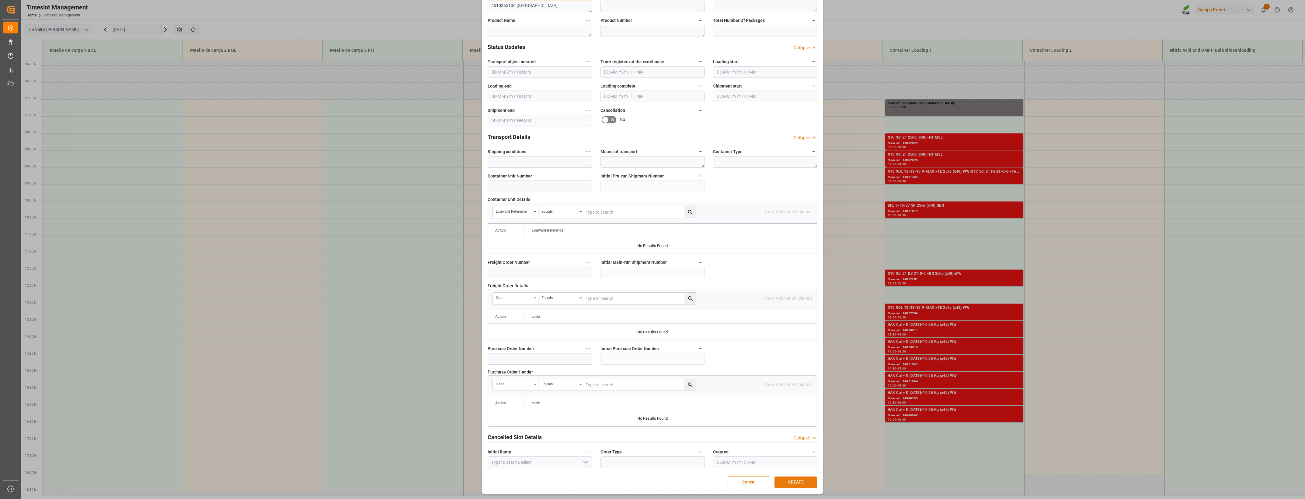
type textarea "4510365106 [GEOGRAPHIC_DATA]"
click at [727, 362] on button "CREATE" at bounding box center [795, 483] width 43 height 12
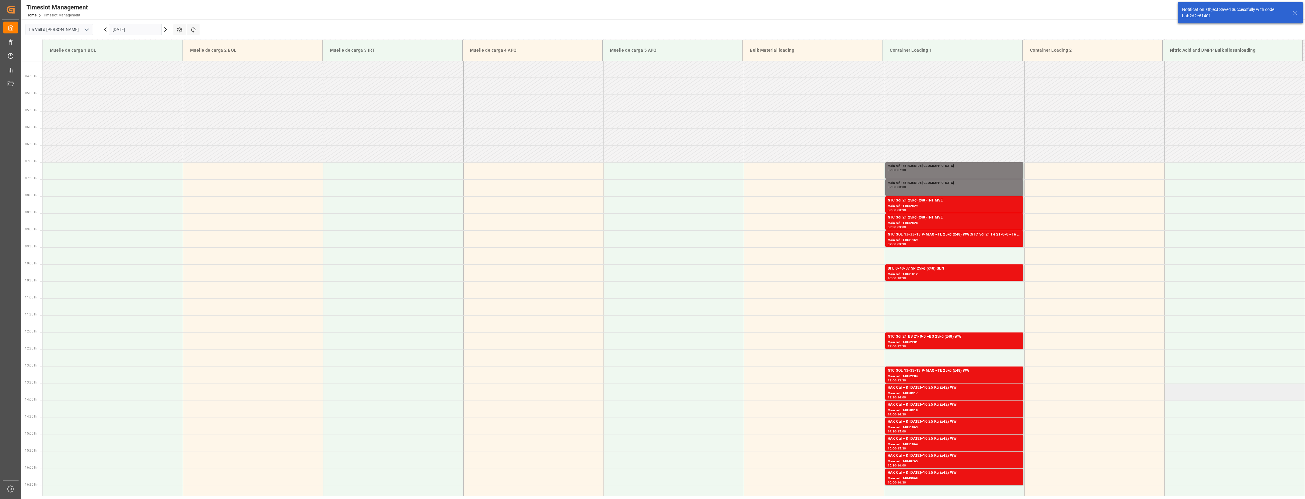
scroll to position [200, 0]
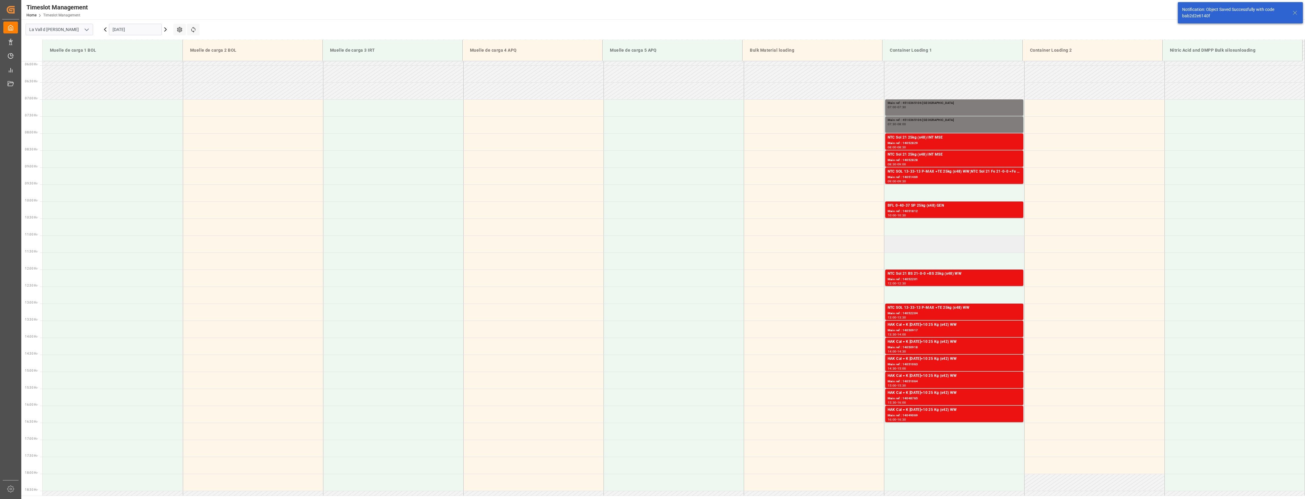
click at [727, 241] on td at bounding box center [954, 244] width 140 height 17
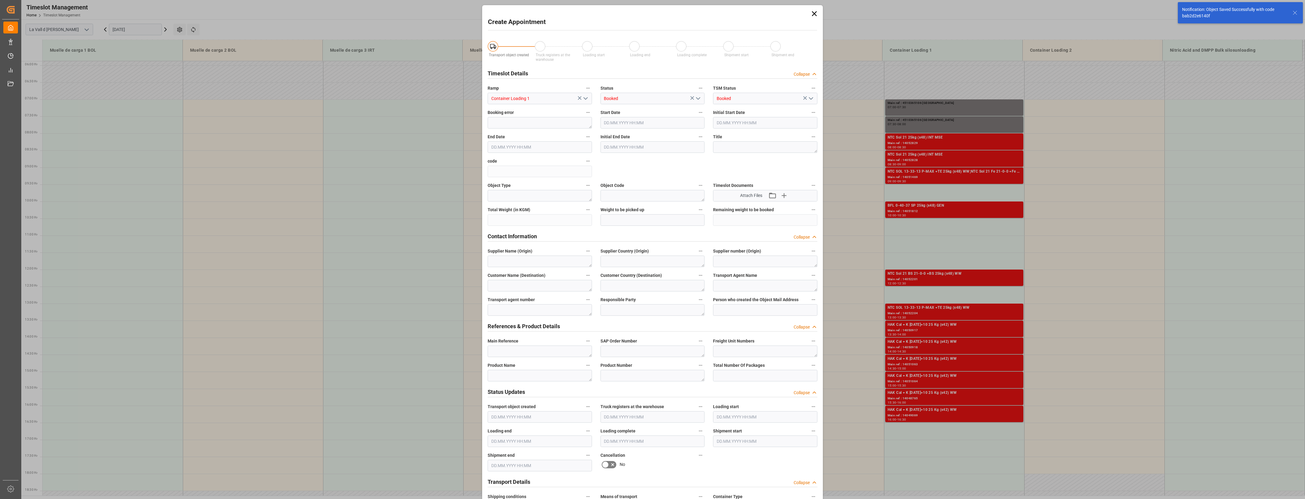
type input "[DATE] 11:00"
type input "[DATE] 11:30"
click at [515, 353] on textarea at bounding box center [540, 352] width 104 height 12
paste textarea "4510365106"
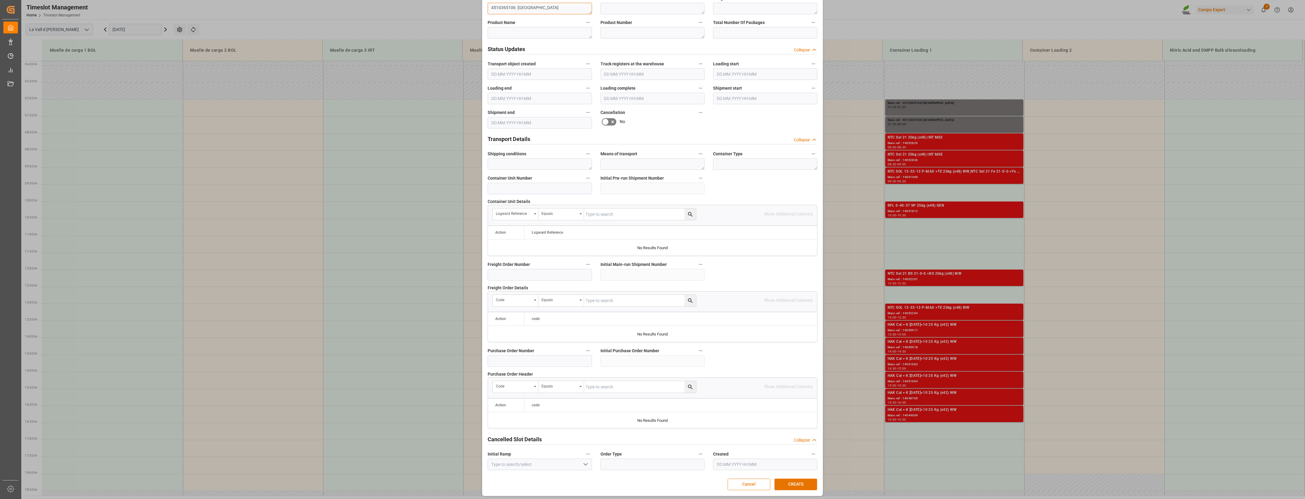
scroll to position [346, 0]
type textarea "4510365106 [GEOGRAPHIC_DATA]"
click at [727, 362] on button "CREATE" at bounding box center [795, 483] width 43 height 12
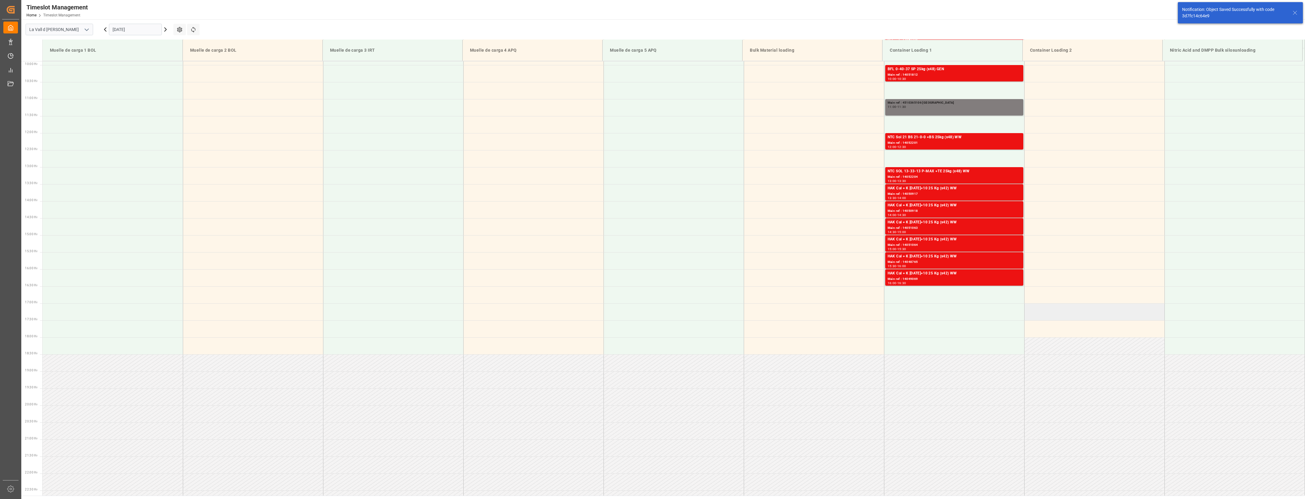
scroll to position [185, 0]
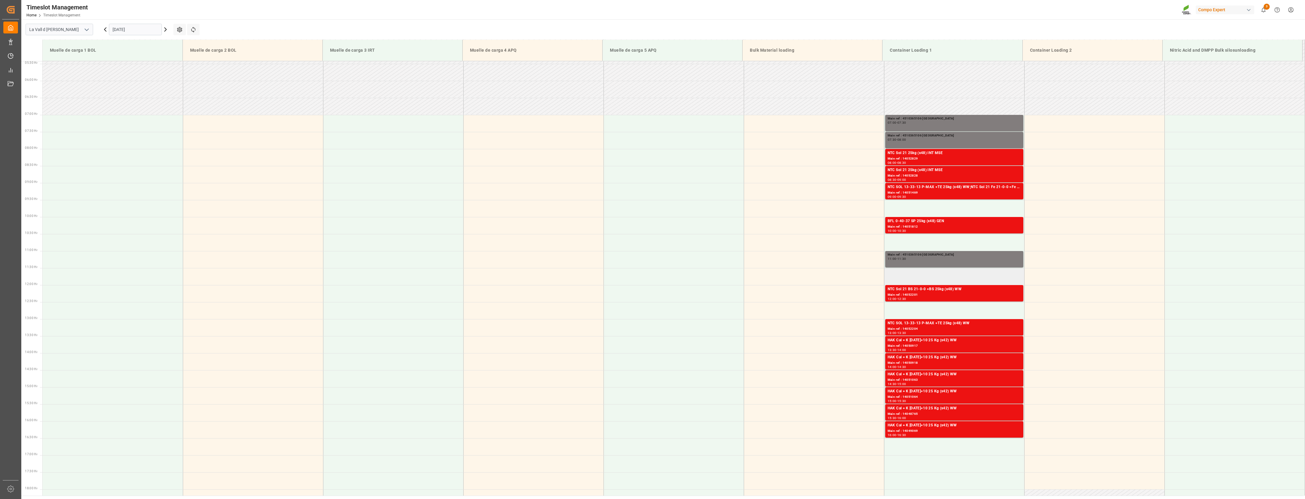
click at [727, 279] on td at bounding box center [954, 276] width 140 height 17
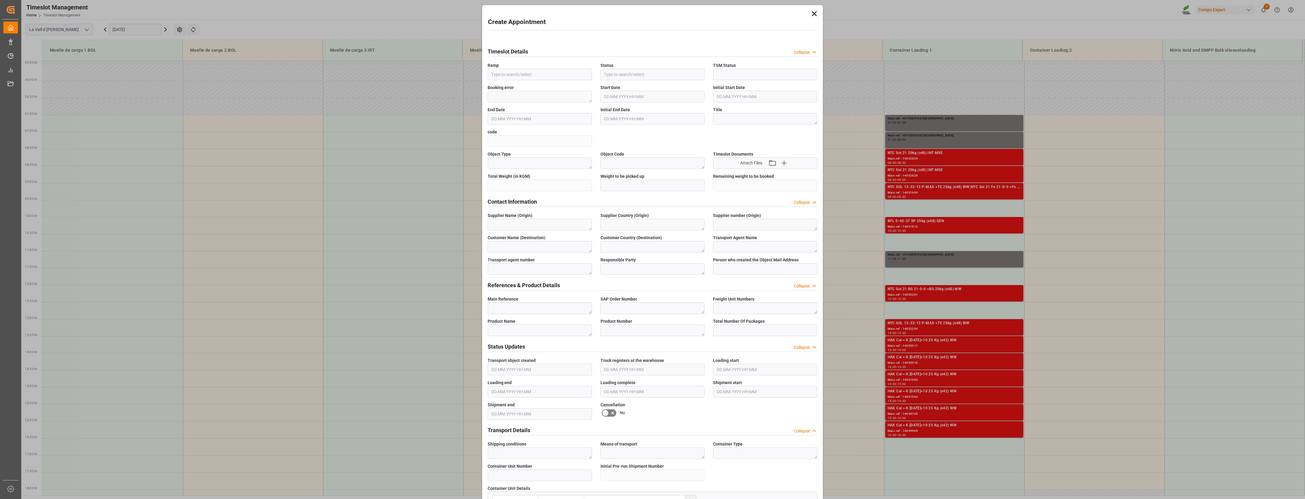
type input "Container Loading 1"
type input "Booked"
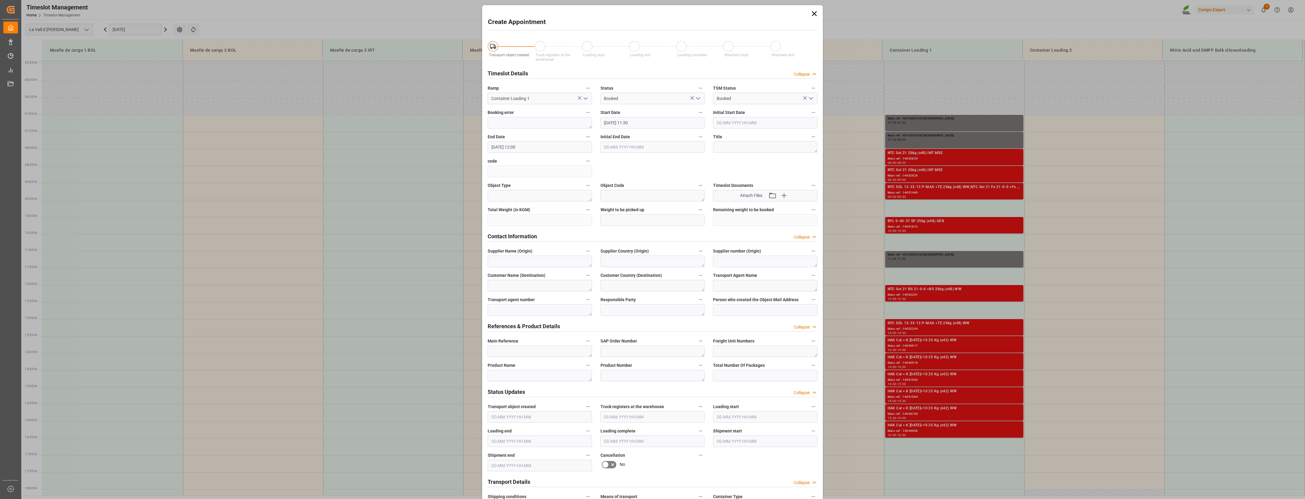
type input "[DATE] 11:30"
type input "[DATE] 12:00"
click at [505, 350] on textarea at bounding box center [540, 352] width 104 height 12
paste textarea "4510365106"
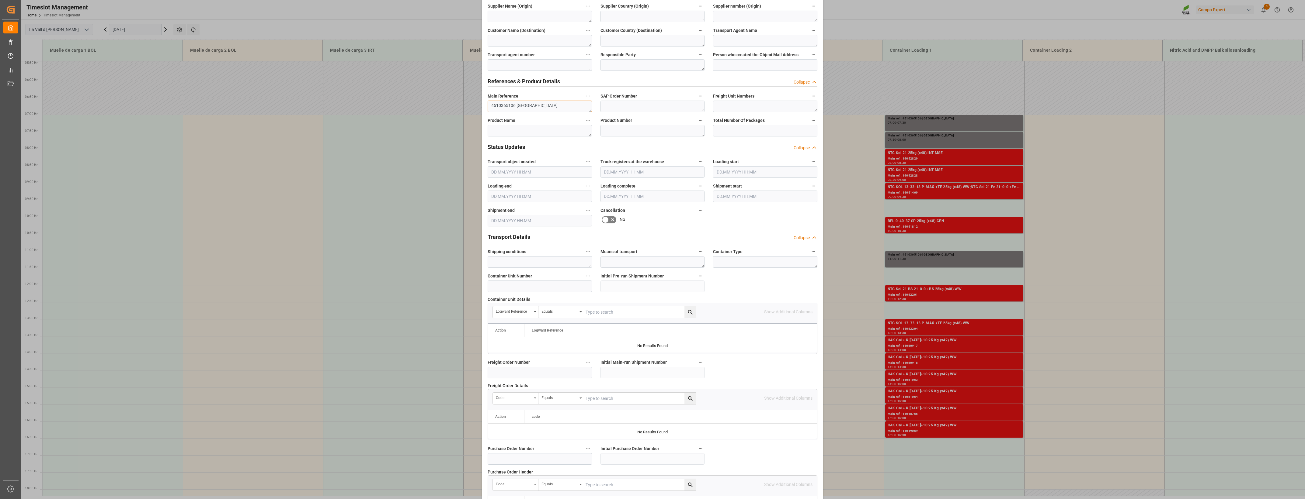
scroll to position [346, 0]
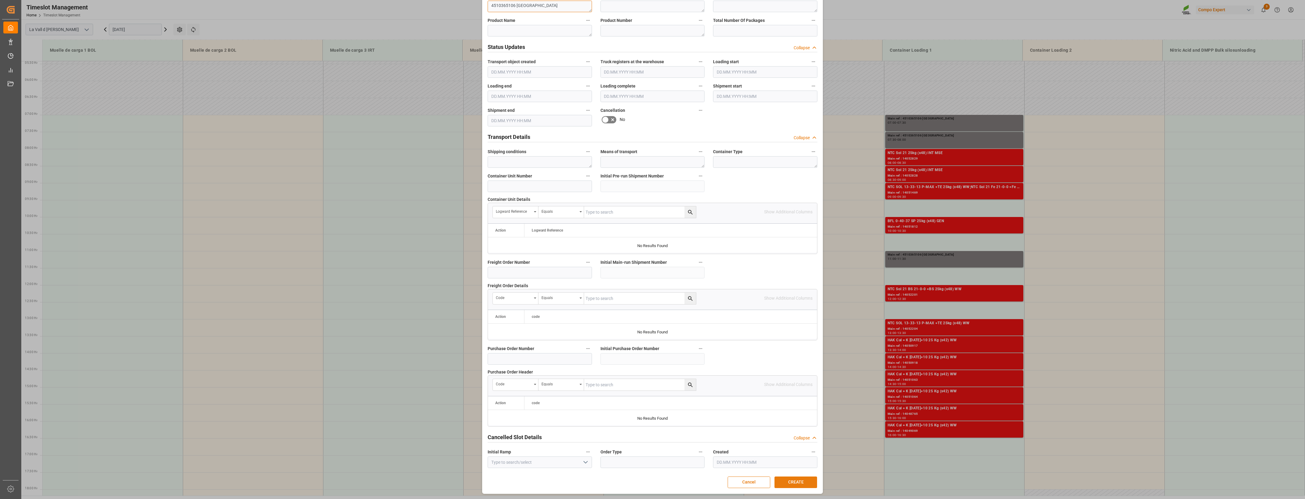
type textarea "4510365106 [GEOGRAPHIC_DATA]"
click at [727, 362] on button "CREATE" at bounding box center [795, 483] width 43 height 12
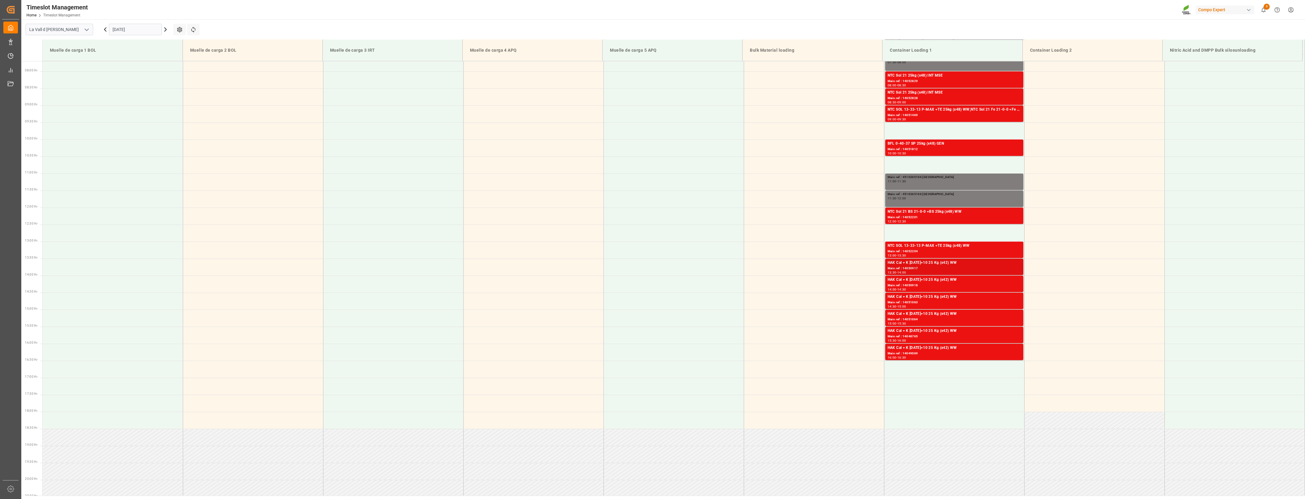
scroll to position [304, 0]
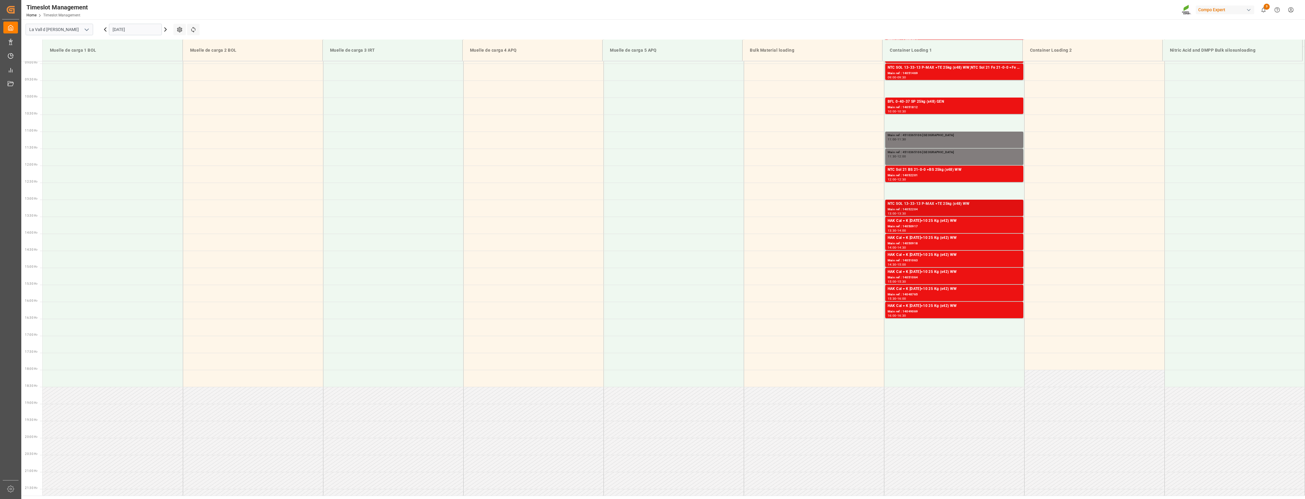
click at [727, 206] on div "NTC SOL 13-33-13 P-MAX +TE 25kg (x48) WW" at bounding box center [954, 204] width 133 height 6
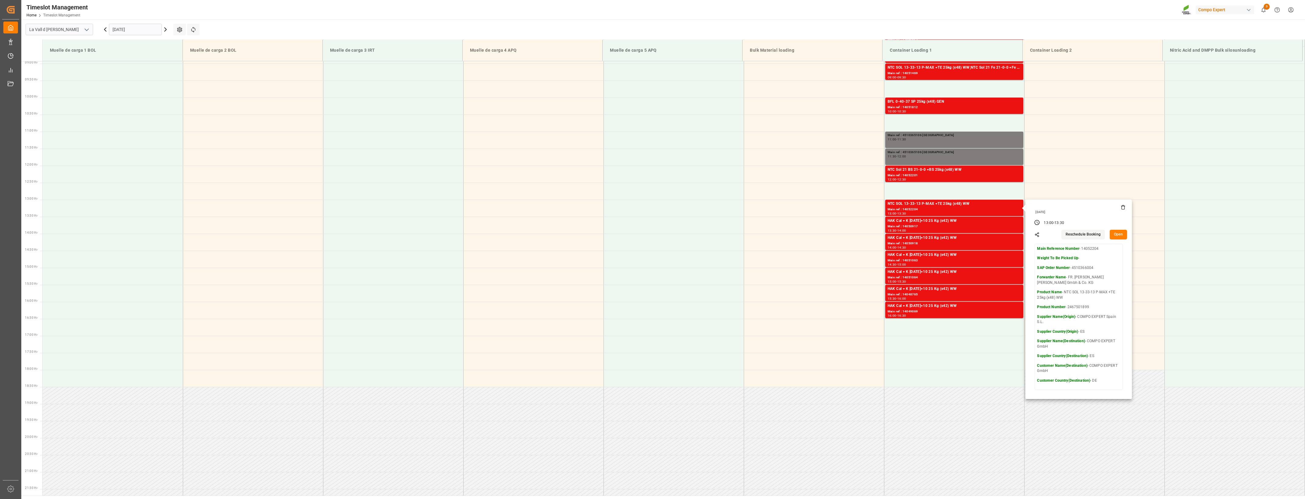
click at [727, 235] on button "Open" at bounding box center [1119, 235] width 18 height 10
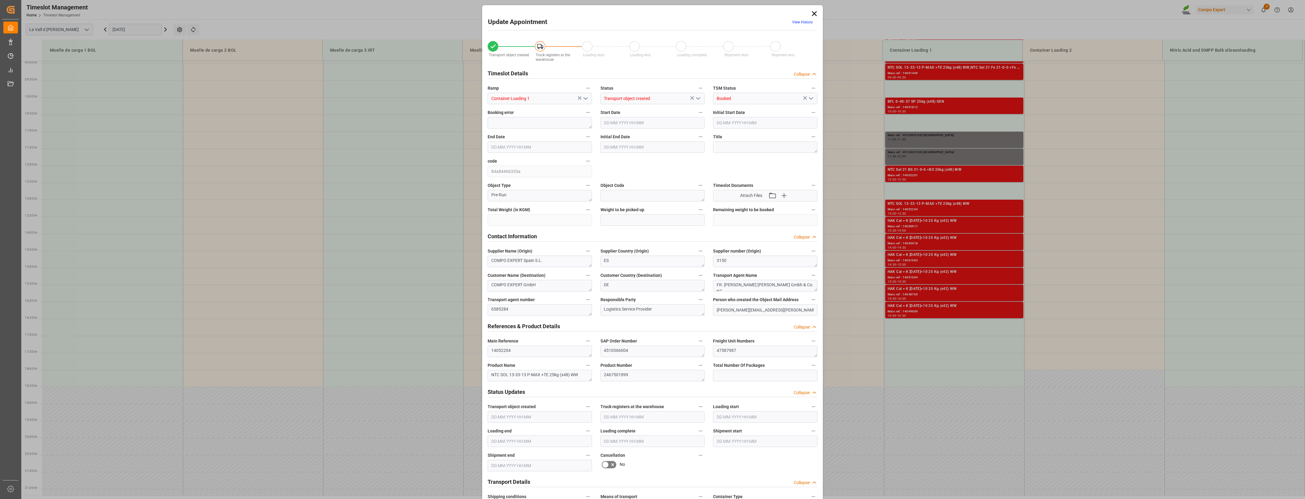
type input "24576"
type input "20"
type input "[DATE] 13:00"
type input "[DATE] 13:30"
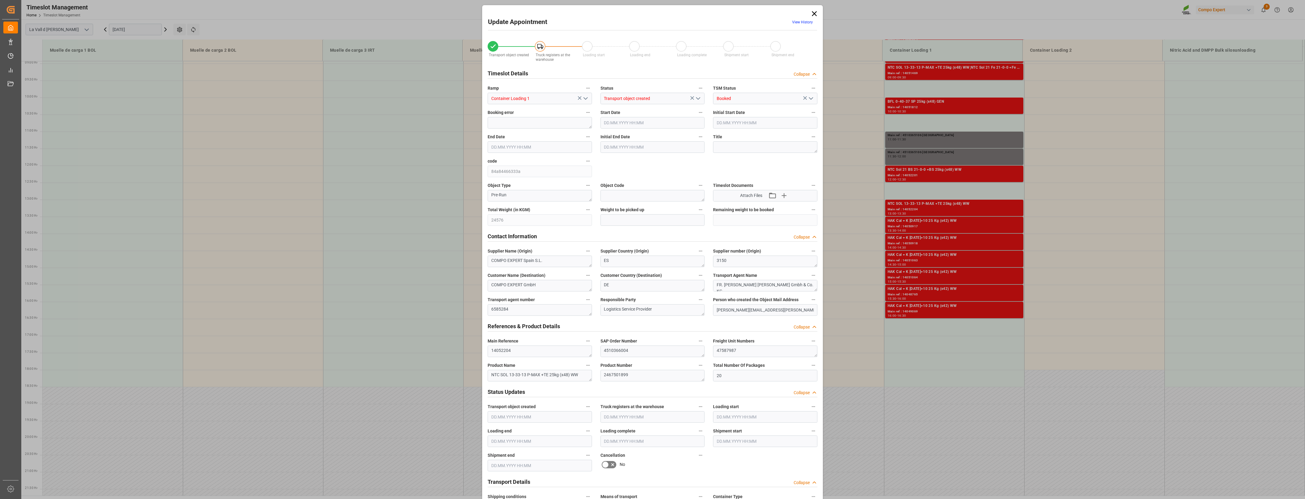
type input "[DATE] 13:30"
type input "[DATE] 14:21"
type input "[DATE] 08:05"
drag, startPoint x: 811, startPoint y: 14, endPoint x: 816, endPoint y: 16, distance: 5.1
click at [727, 14] on icon at bounding box center [814, 13] width 9 height 9
